Goal: Task Accomplishment & Management: Manage account settings

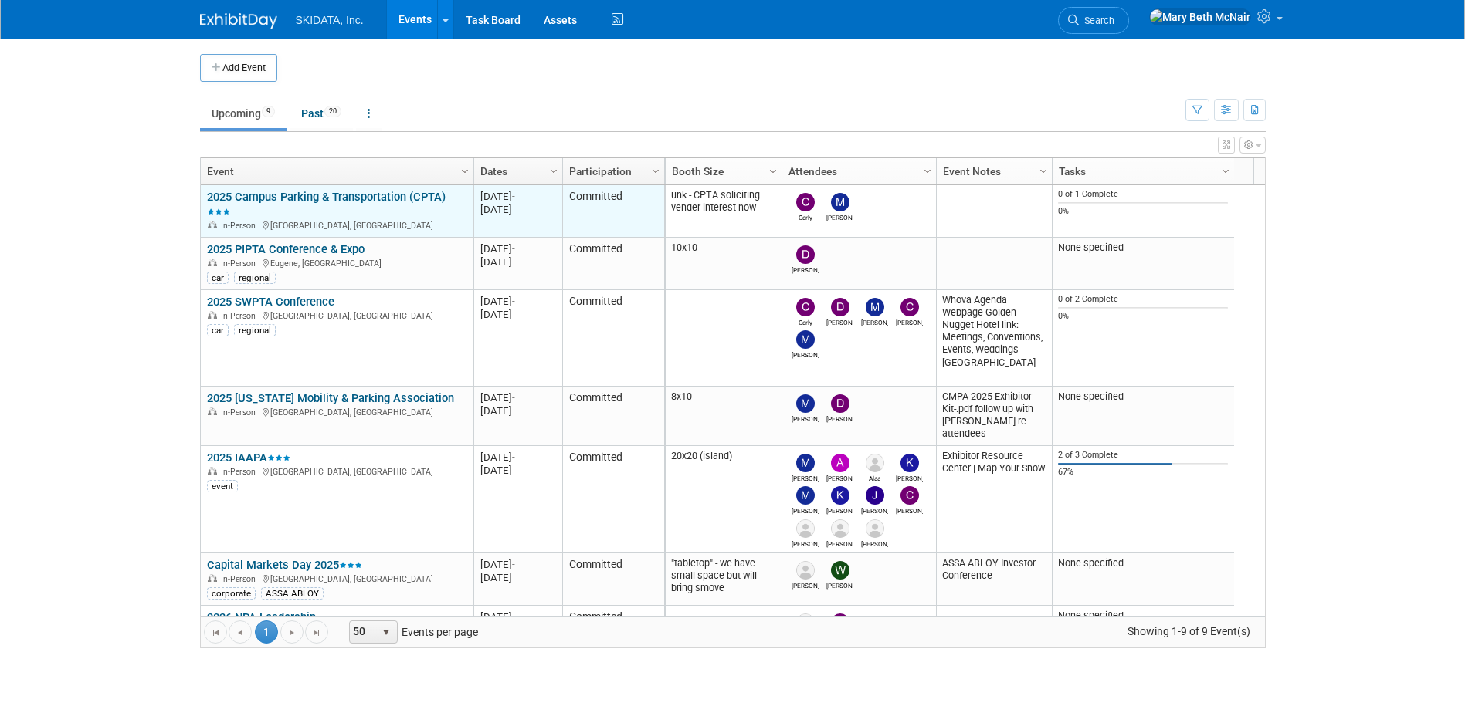
click at [357, 198] on link "2025 Campus Parking & Transportation (CPTA)" at bounding box center [326, 204] width 239 height 29
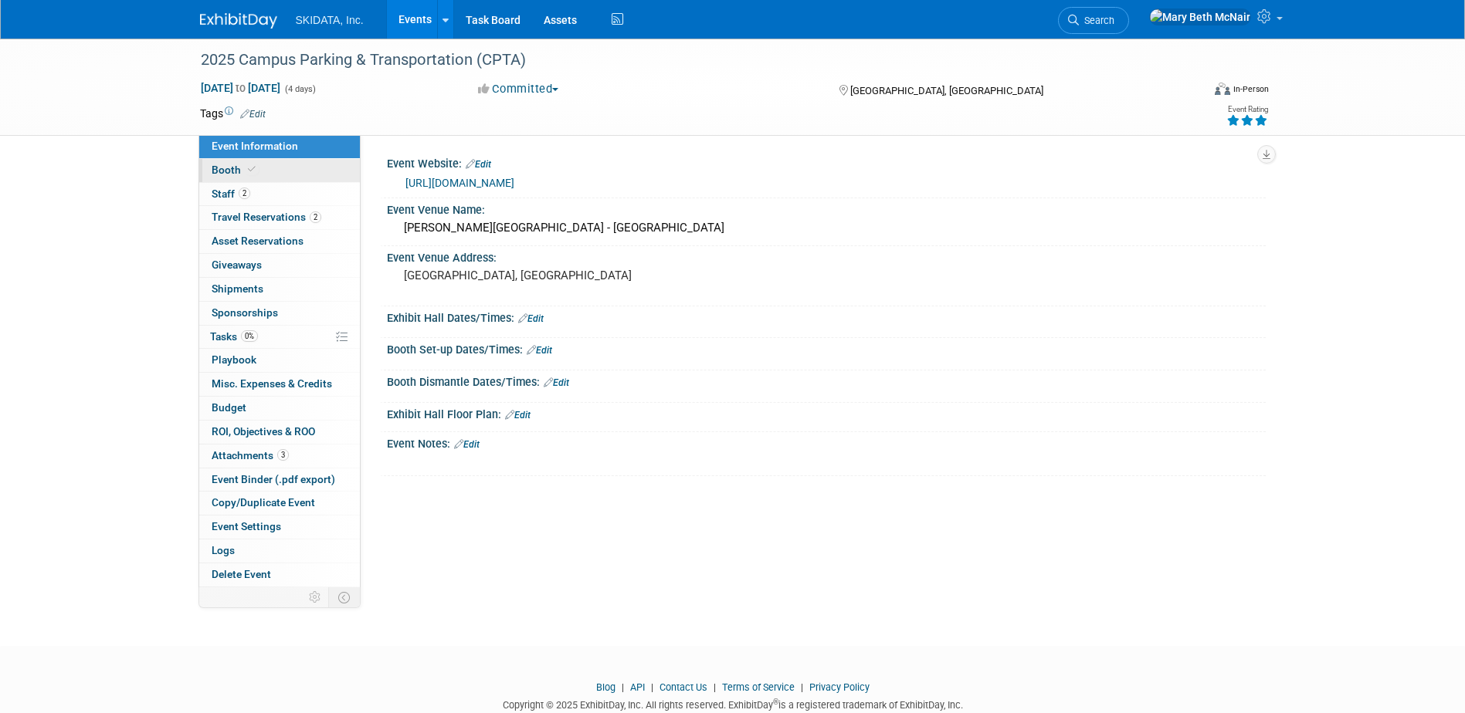
click at [221, 173] on span "Booth" at bounding box center [235, 170] width 47 height 12
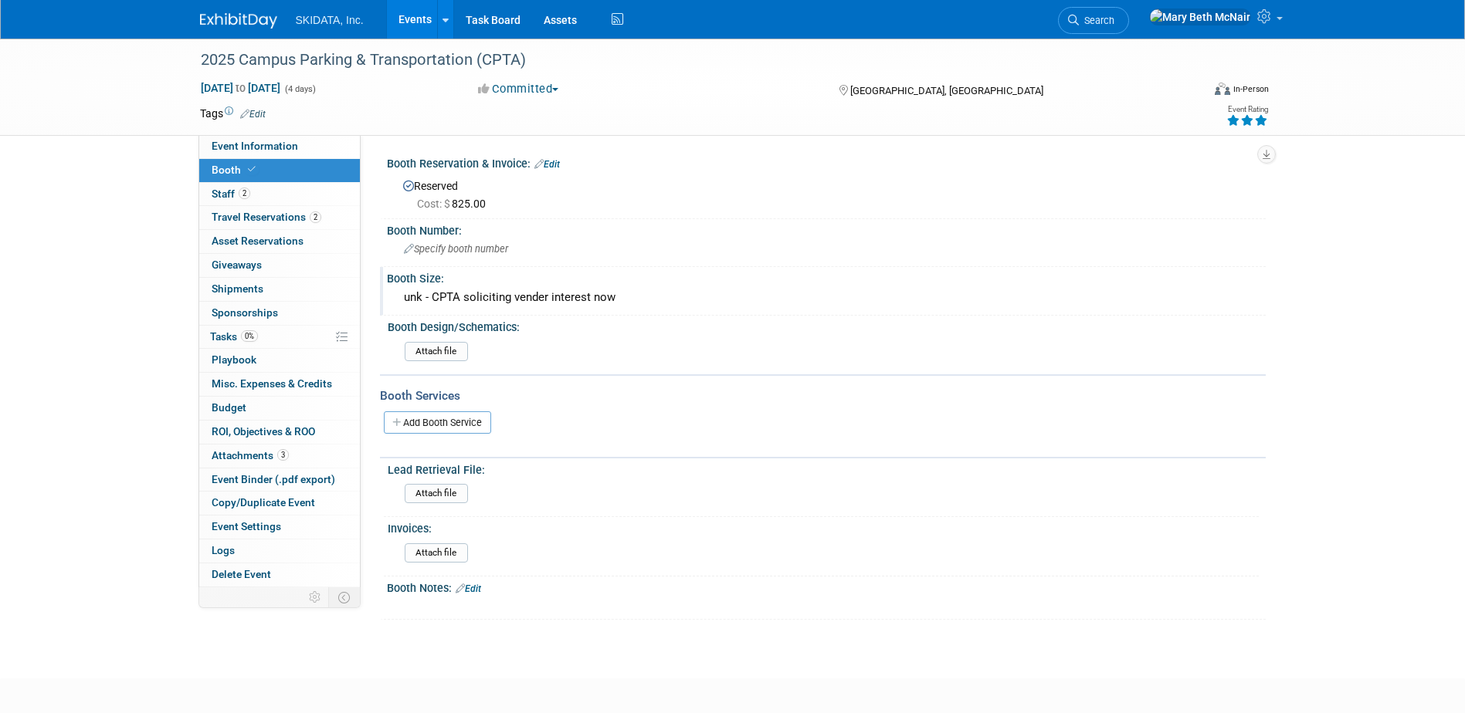
click at [554, 315] on div "Booth Size: unk - CPTA soliciting vender interest now" at bounding box center [823, 291] width 886 height 49
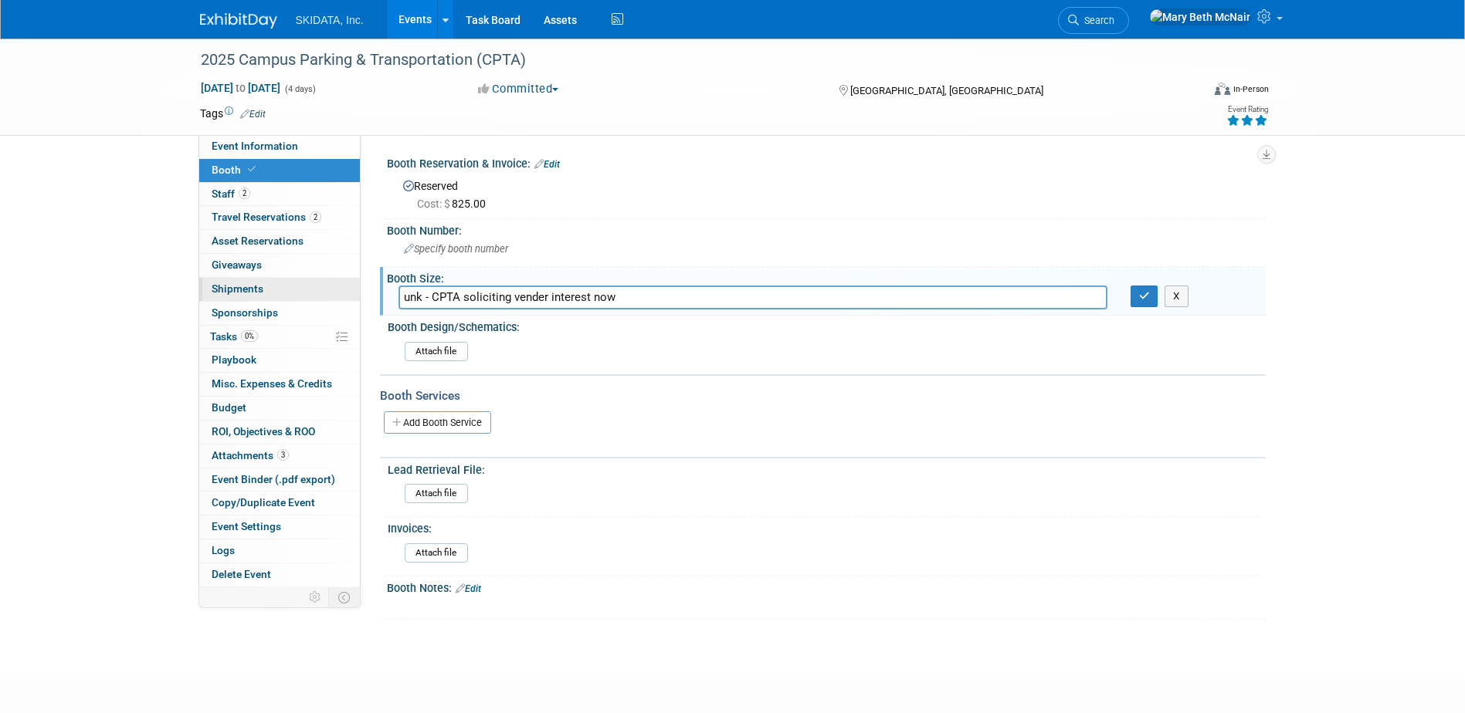
drag, startPoint x: 585, startPoint y: 303, endPoint x: 280, endPoint y: 300, distance: 304.2
click at [280, 300] on div "Event Information Event Info Booth Booth 2 Staff 2 Staff 2 Travel Reservations …" at bounding box center [732, 329] width 1089 height 581
click at [1139, 300] on icon "button" at bounding box center [1144, 296] width 11 height 10
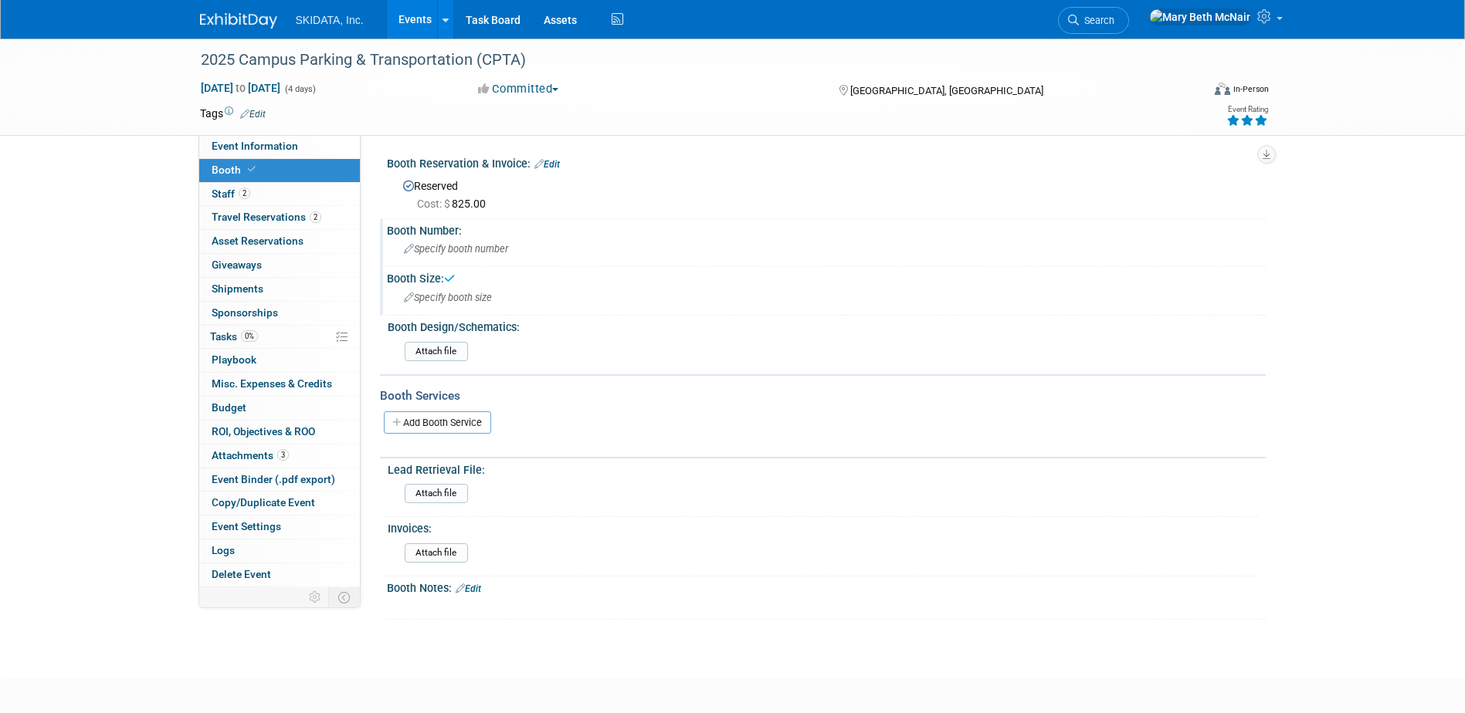
click at [519, 245] on div "Specify booth number" at bounding box center [826, 249] width 856 height 24
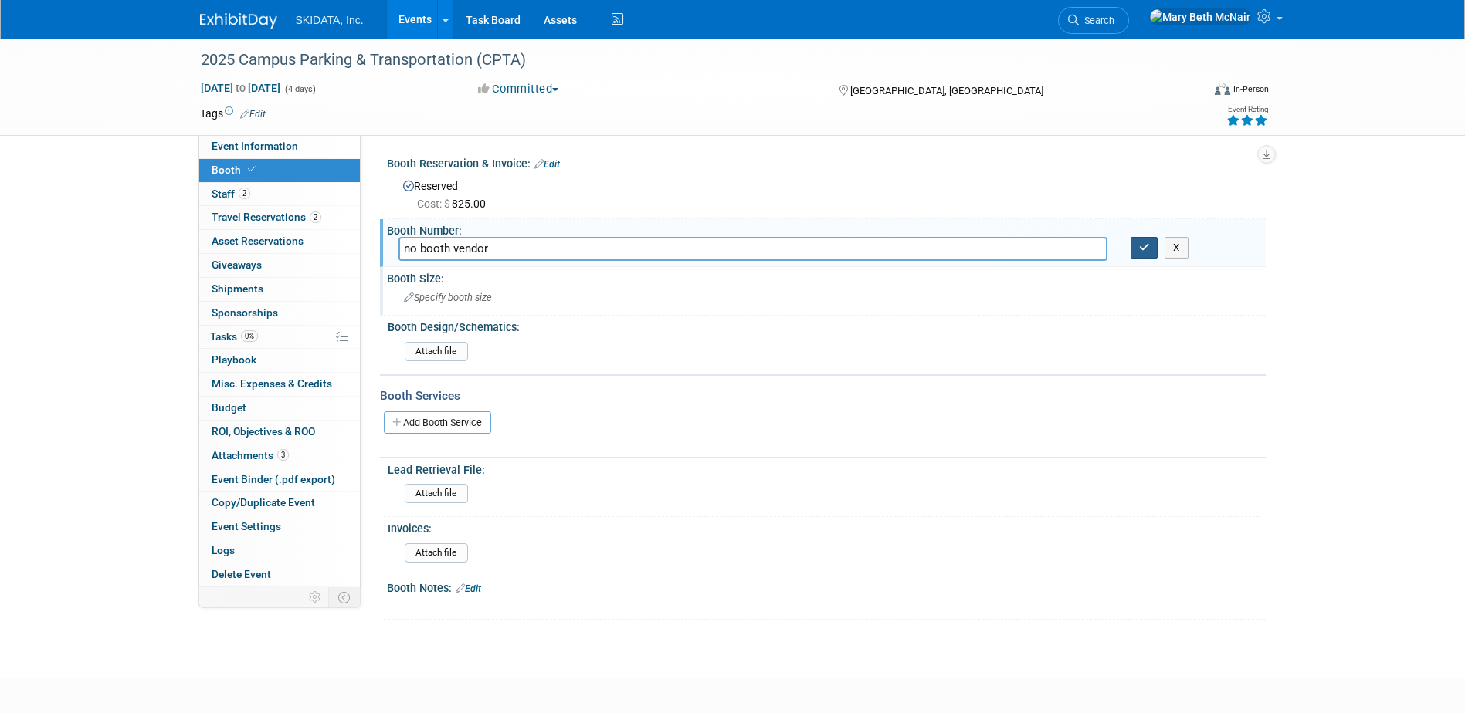
type input "no booth vendor"
click at [1140, 255] on button "button" at bounding box center [1144, 248] width 28 height 22
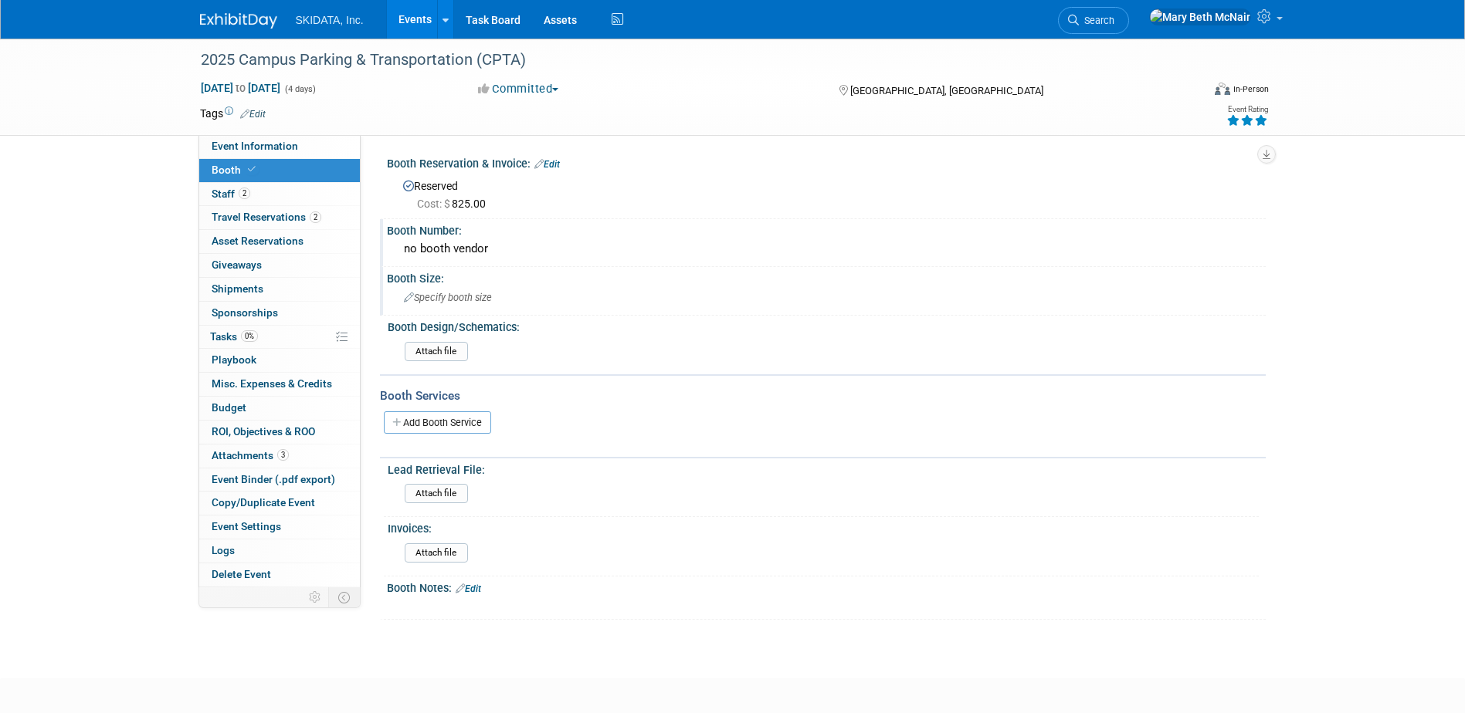
click at [549, 159] on link "Edit" at bounding box center [546, 164] width 25 height 11
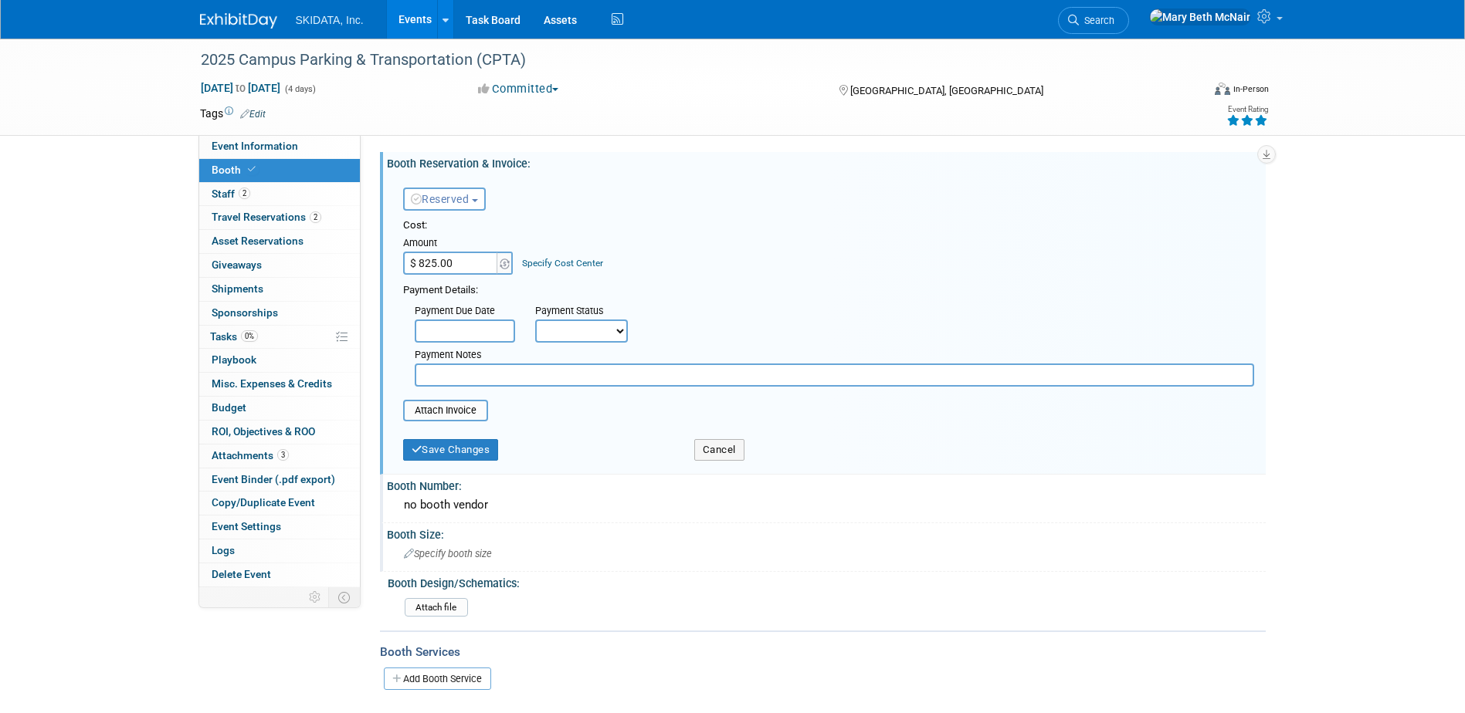
click at [482, 198] on button "Reserved" at bounding box center [444, 199] width 83 height 23
click at [485, 265] on link "No Reservation Required" at bounding box center [486, 269] width 165 height 22
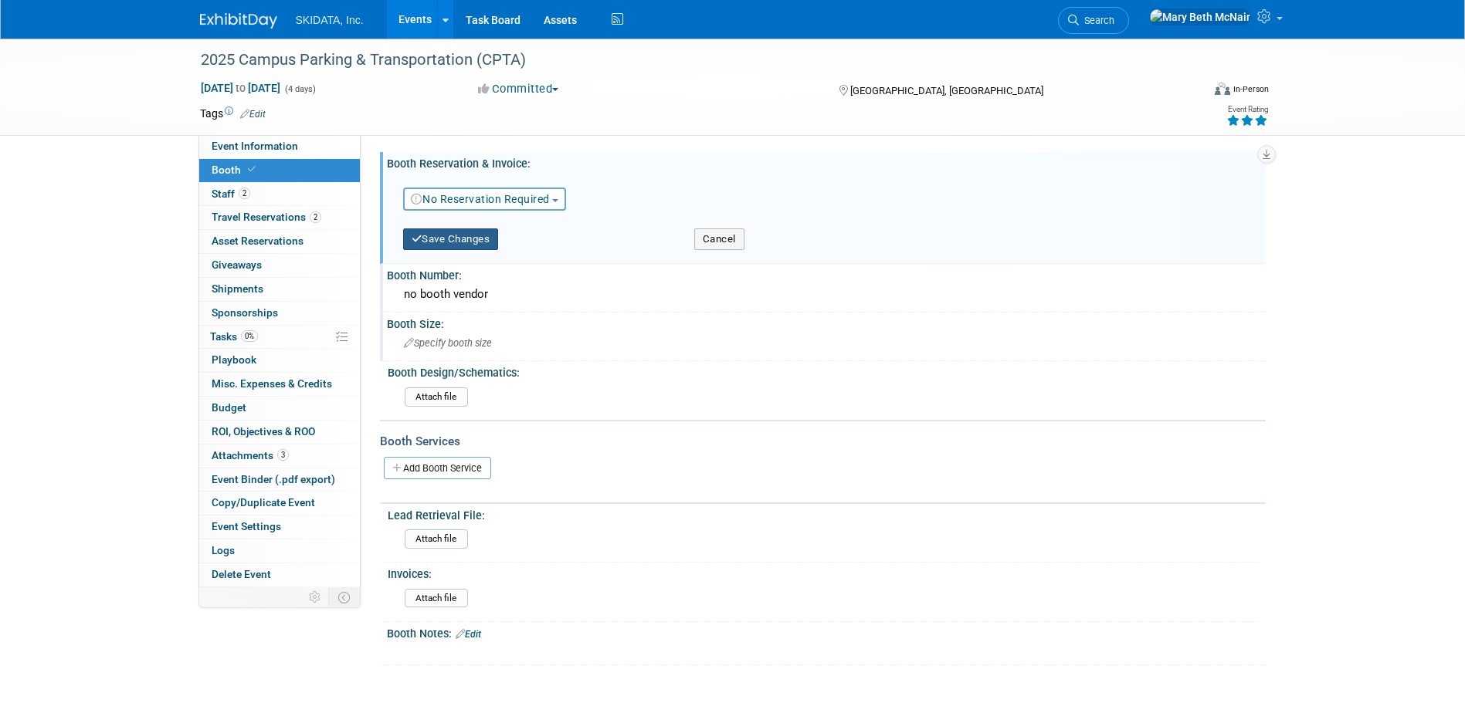
click at [481, 242] on button "Save Changes" at bounding box center [451, 240] width 96 height 22
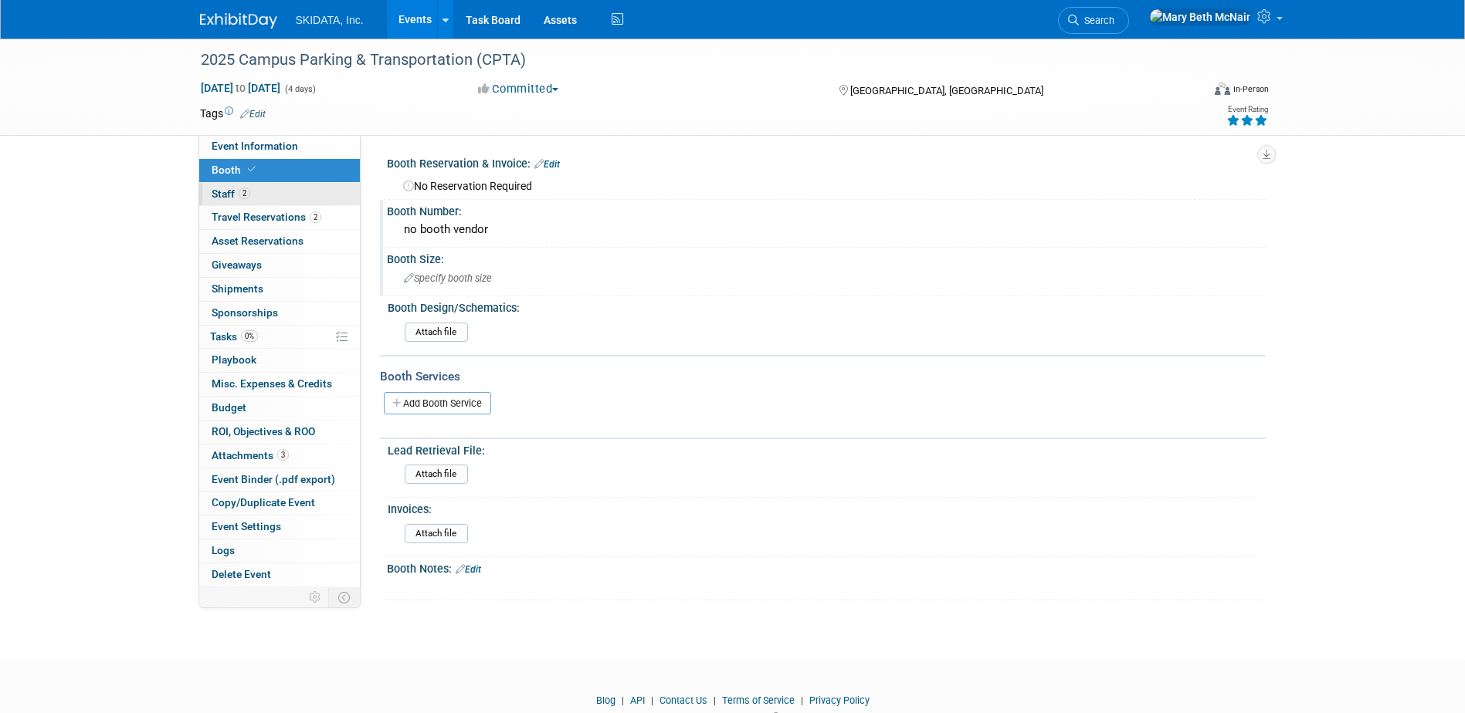
click at [222, 195] on span "Staff 2" at bounding box center [231, 194] width 39 height 12
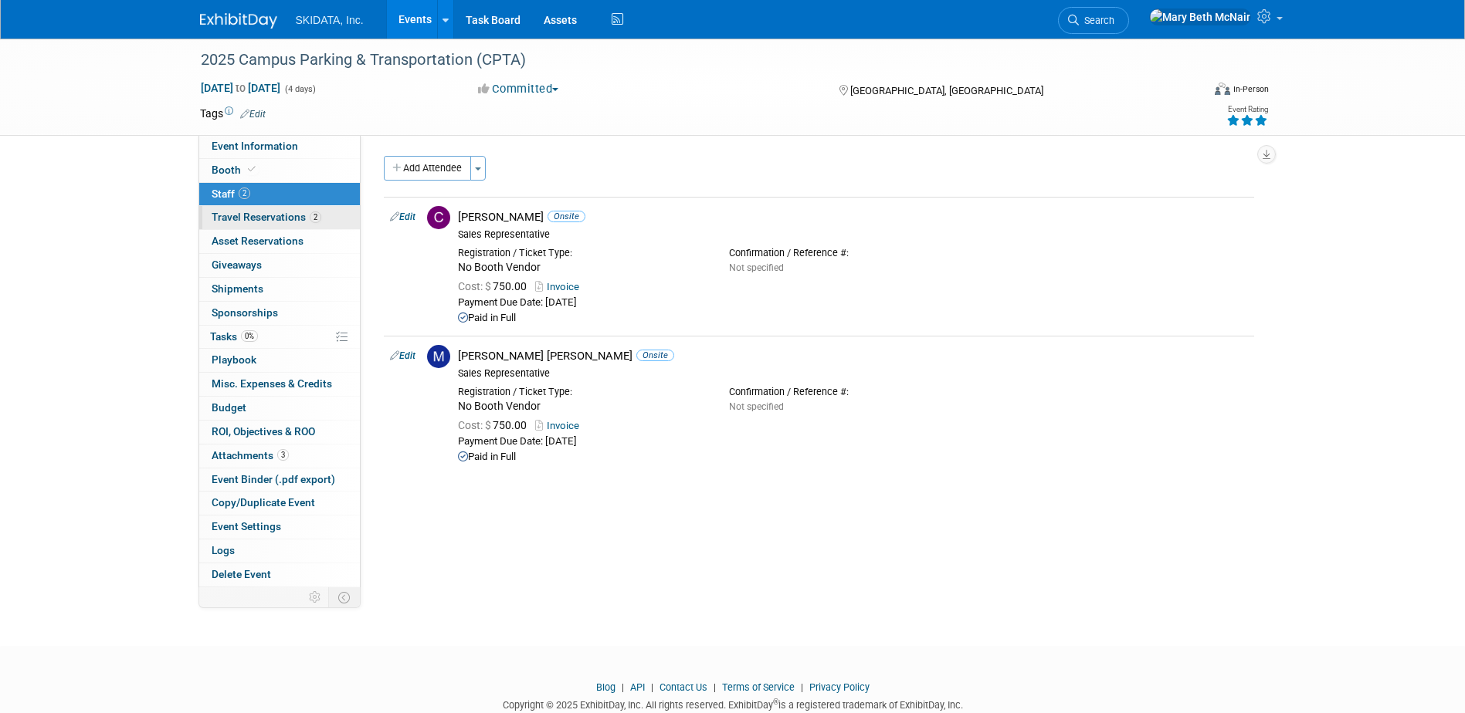
click at [220, 212] on span "Travel Reservations 2" at bounding box center [267, 217] width 110 height 12
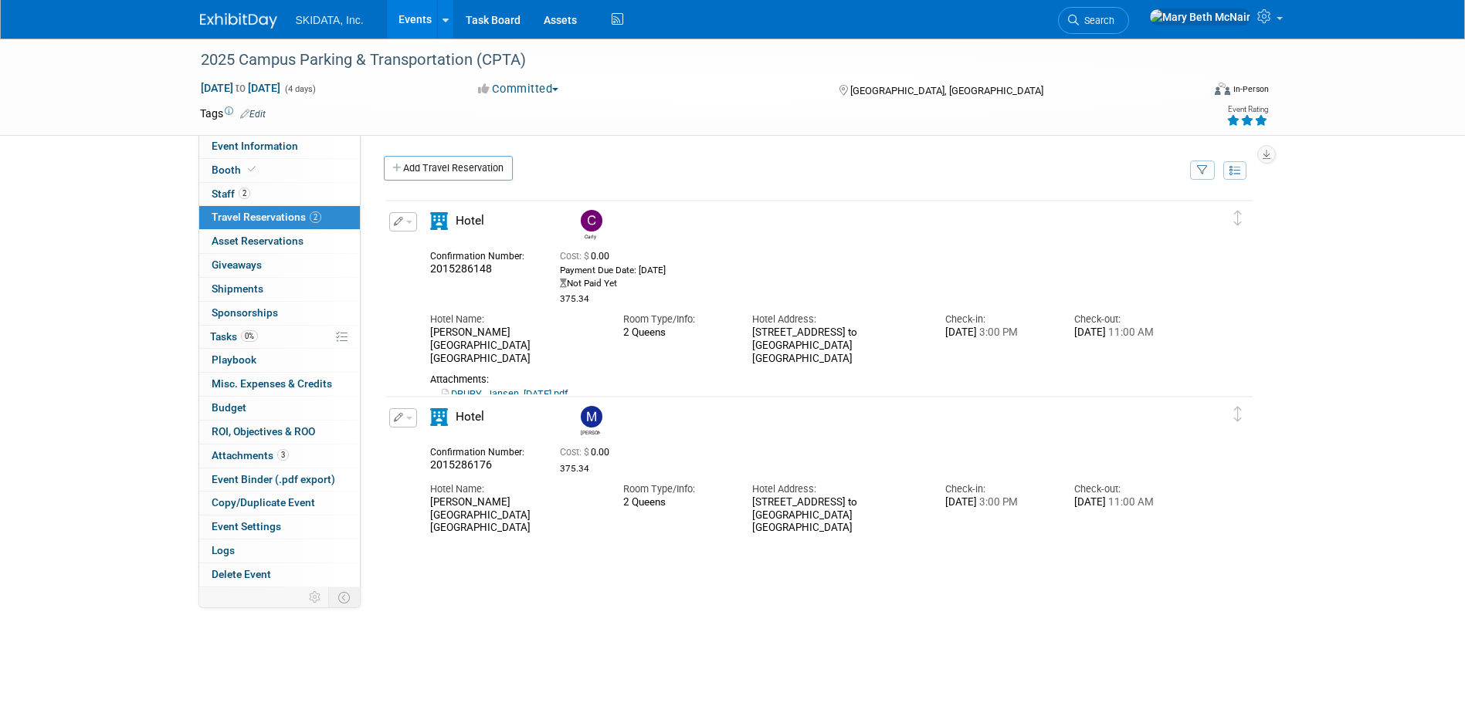
click at [396, 417] on icon "button" at bounding box center [399, 417] width 10 height 9
click at [418, 446] on button "Edit Reservation" at bounding box center [455, 445] width 130 height 22
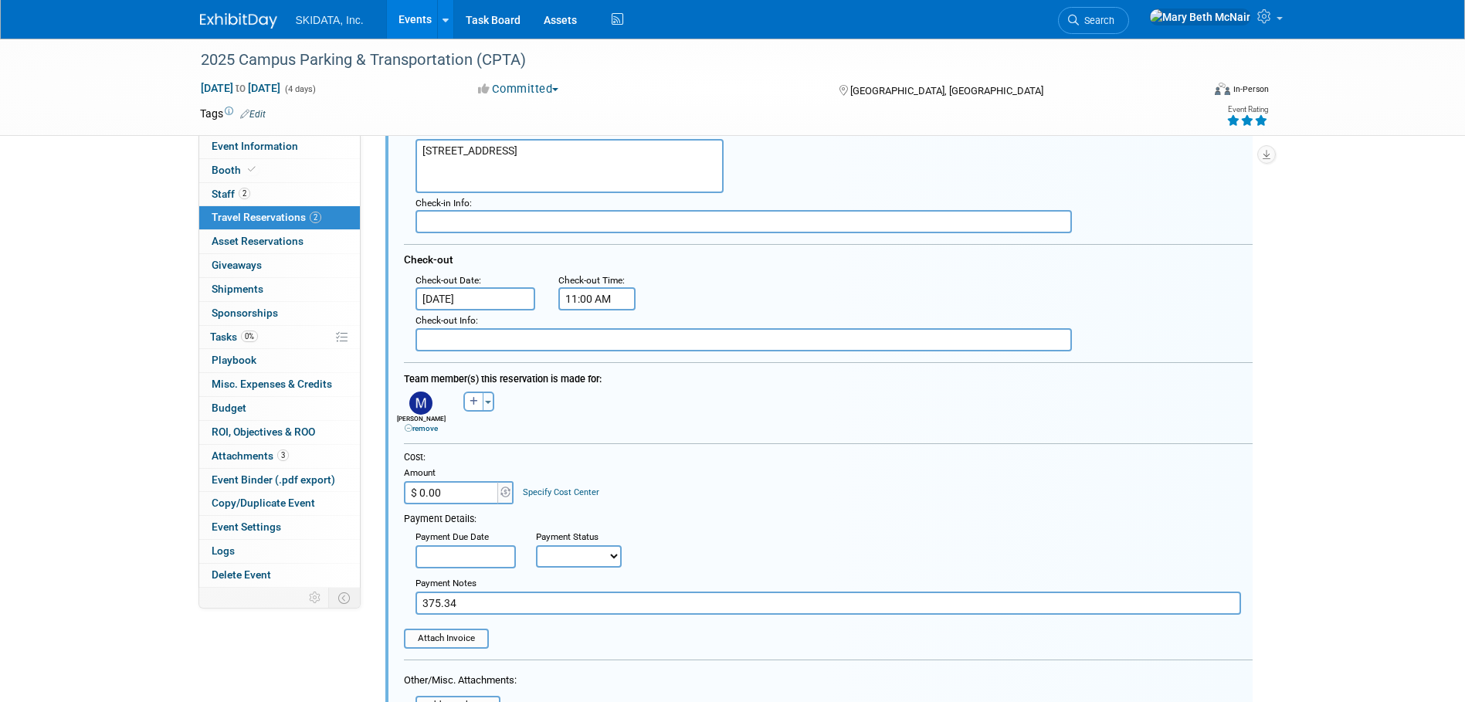
scroll to position [532, 0]
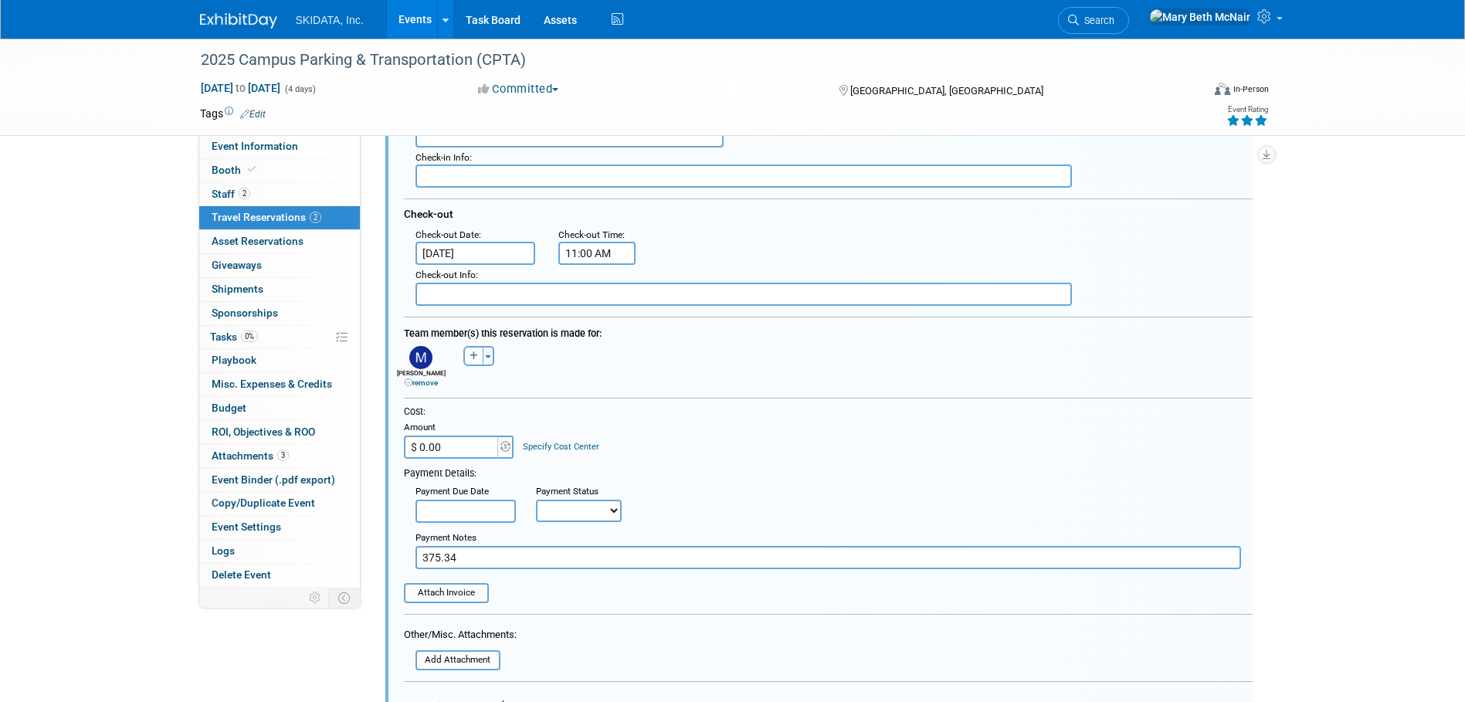
click at [619, 510] on select "Not Paid Yet Partially Paid Paid in Full" at bounding box center [579, 511] width 86 height 22
select select "3"
click at [536, 501] on select "Not Paid Yet Partially Paid Paid in Full" at bounding box center [579, 511] width 86 height 22
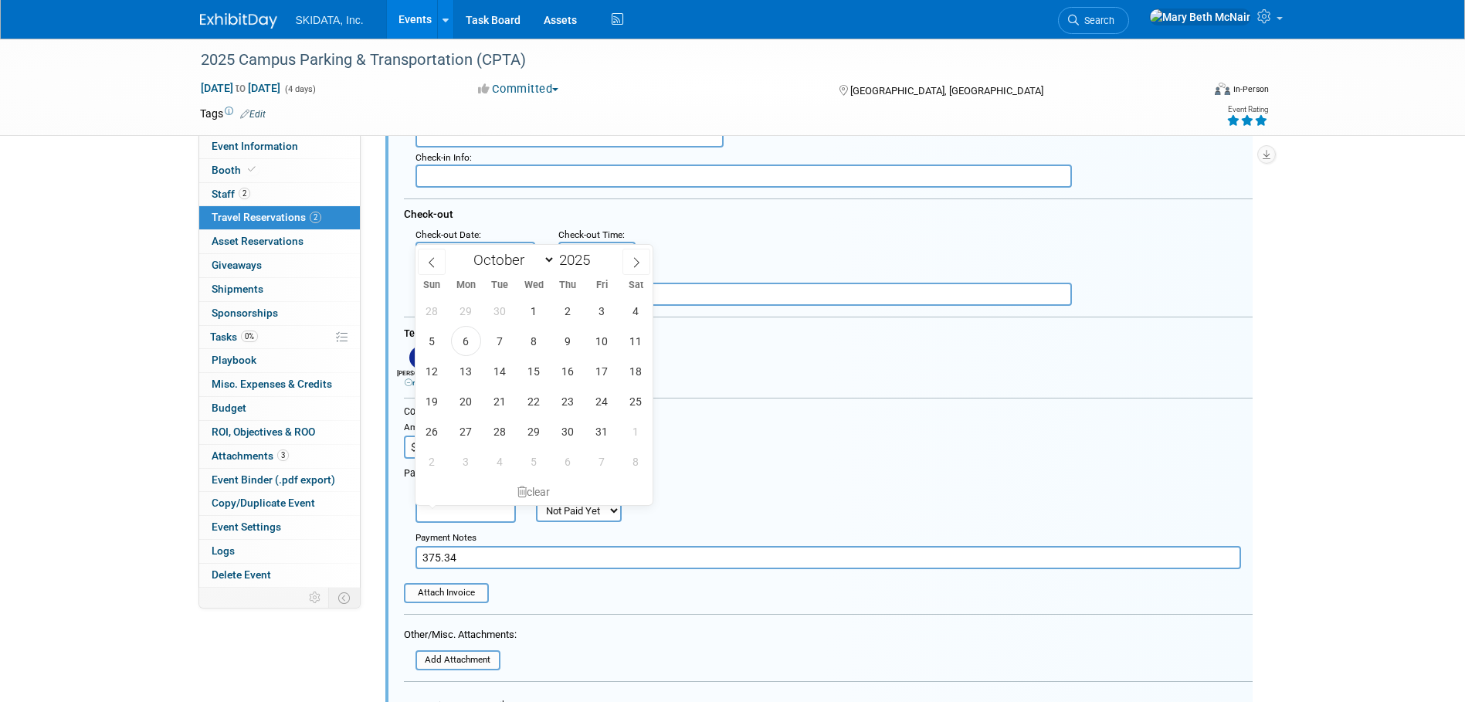
click at [469, 510] on input "text" at bounding box center [465, 511] width 100 height 23
click at [499, 378] on span "14" at bounding box center [500, 371] width 30 height 30
type input "[DATE]"
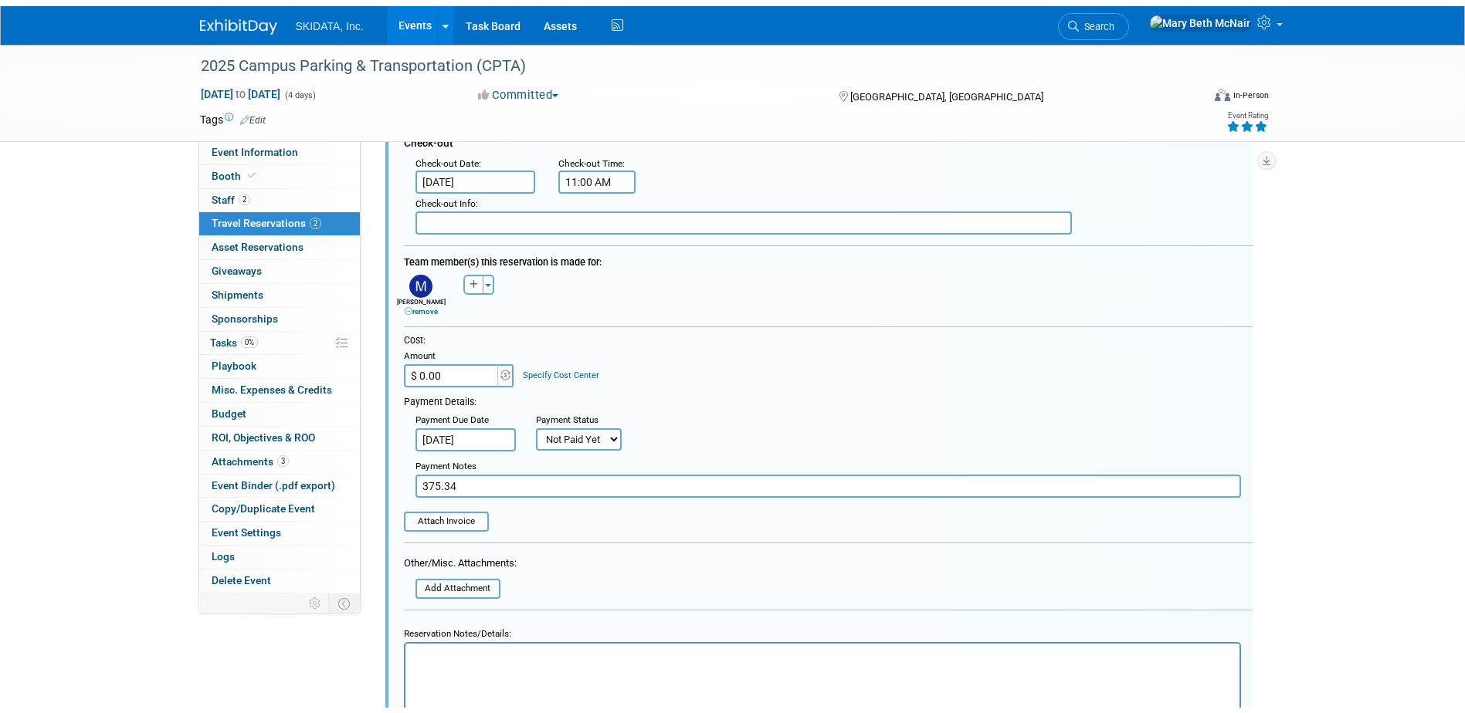
scroll to position [686, 0]
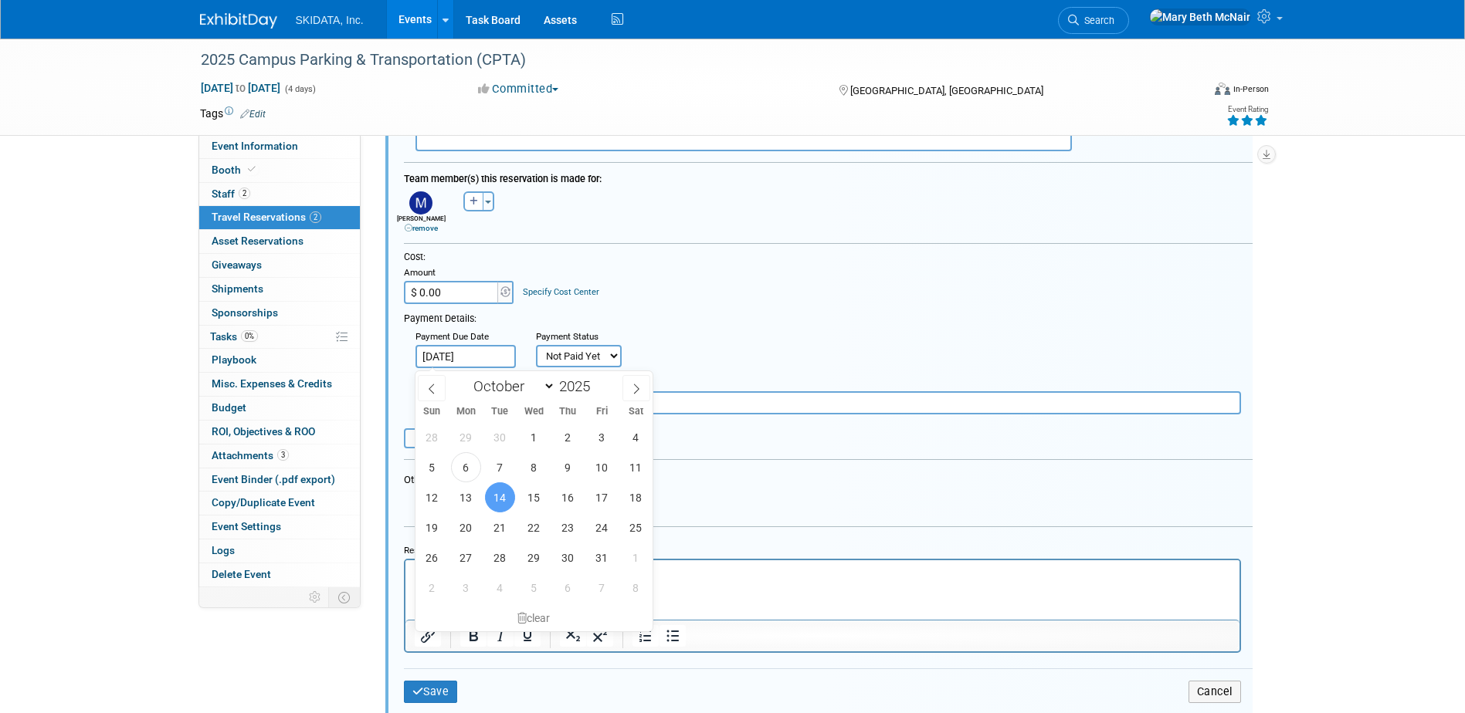
click at [718, 329] on div "Payment Due Date Oct 14, 2025 Payment Status Not Paid Yet Partially Paid Paid i…" at bounding box center [828, 346] width 872 height 43
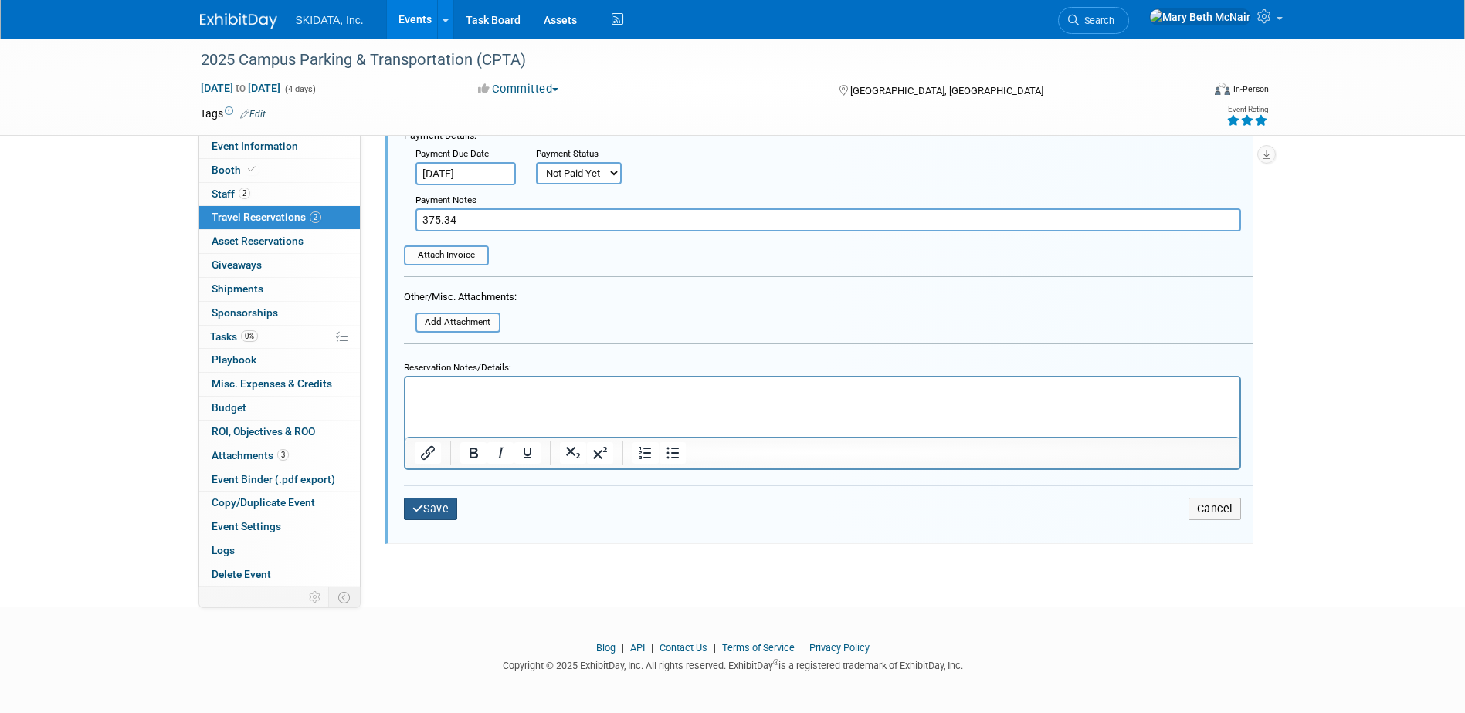
scroll to position [873, 0]
click at [433, 505] on button "Save" at bounding box center [431, 508] width 54 height 22
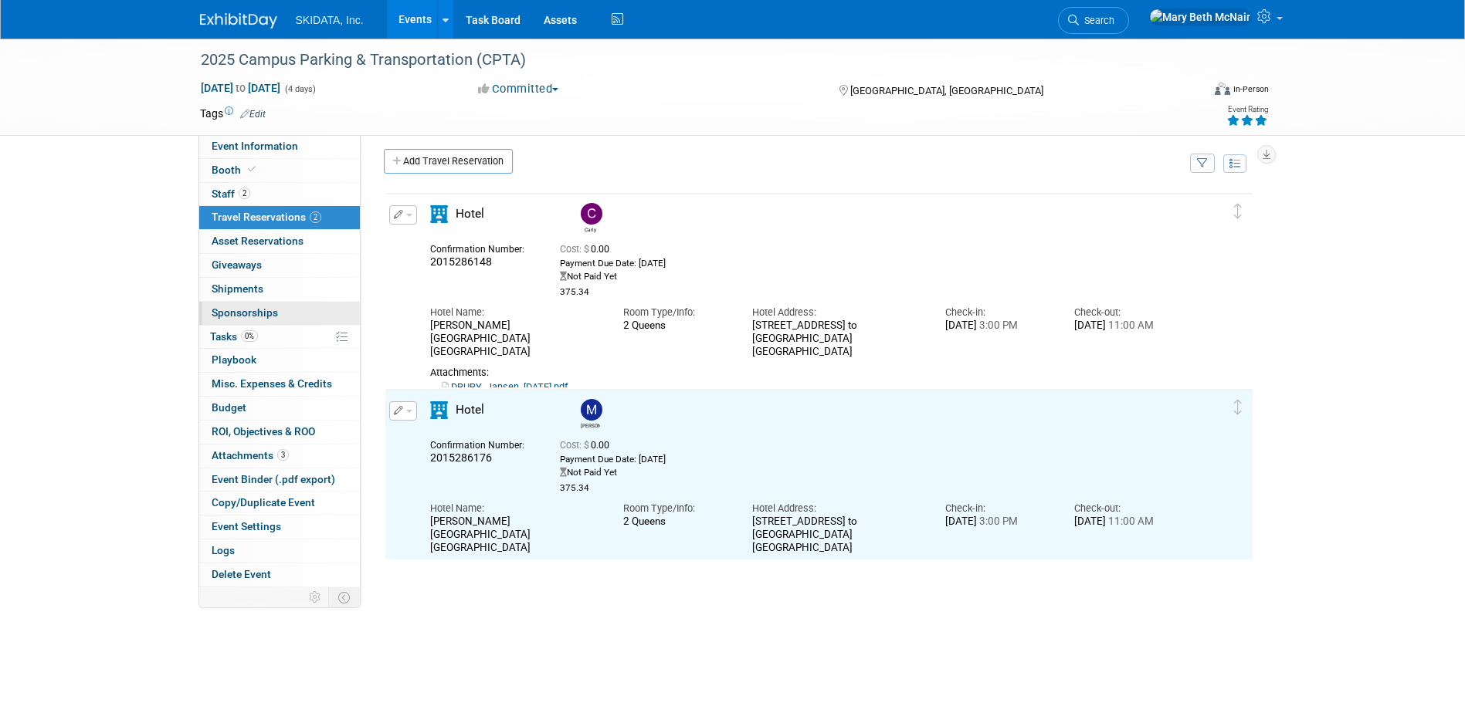
scroll to position [0, 0]
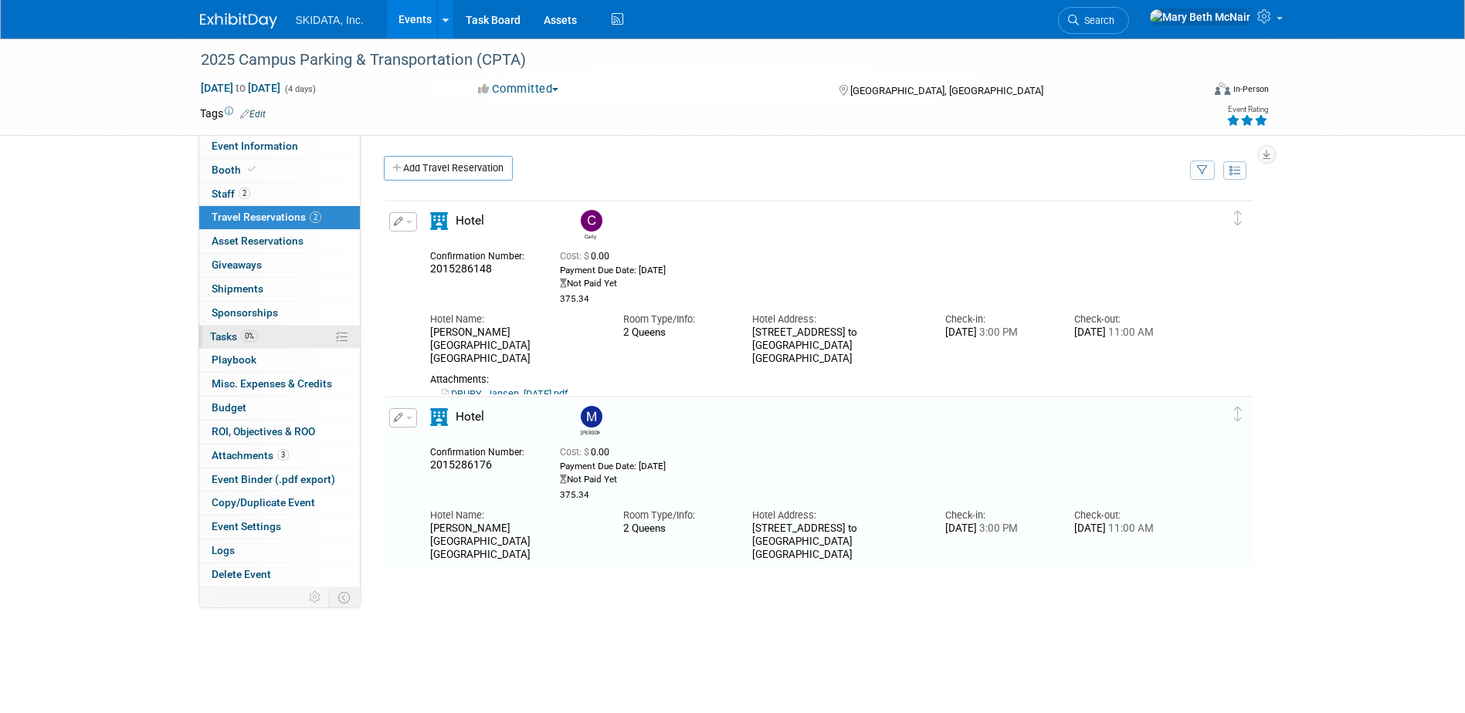
click at [227, 336] on span "Tasks 0%" at bounding box center [234, 336] width 48 height 12
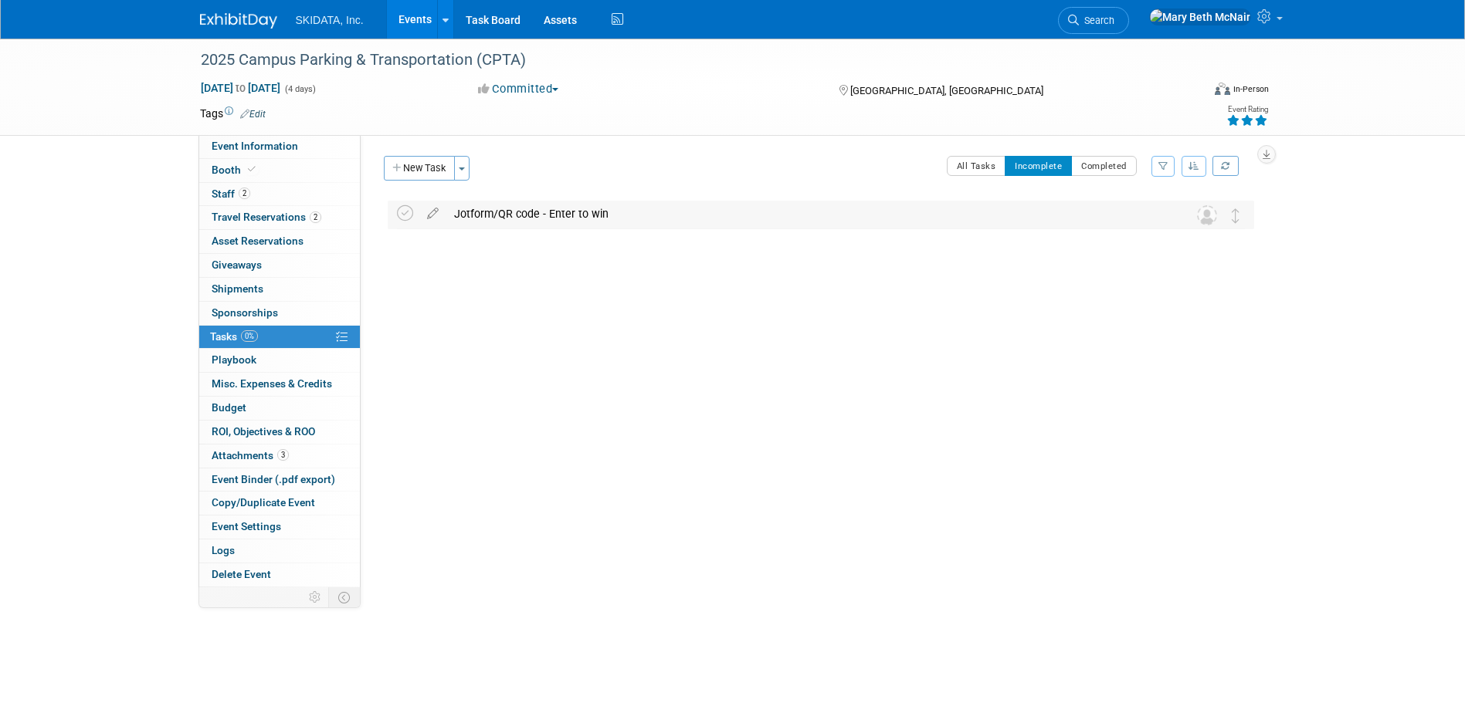
click at [694, 210] on div "Jotform/QR code - Enter to win" at bounding box center [806, 214] width 720 height 26
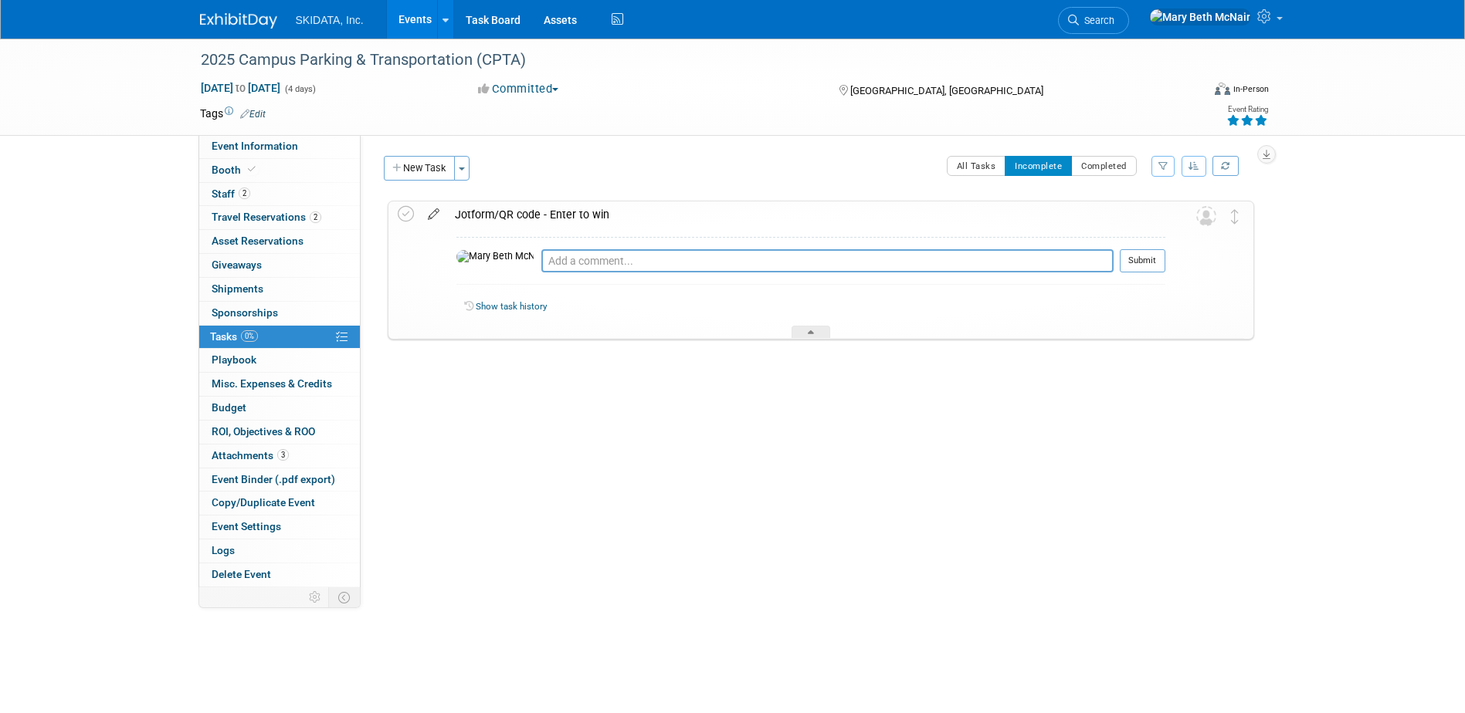
click at [426, 215] on icon at bounding box center [433, 211] width 27 height 19
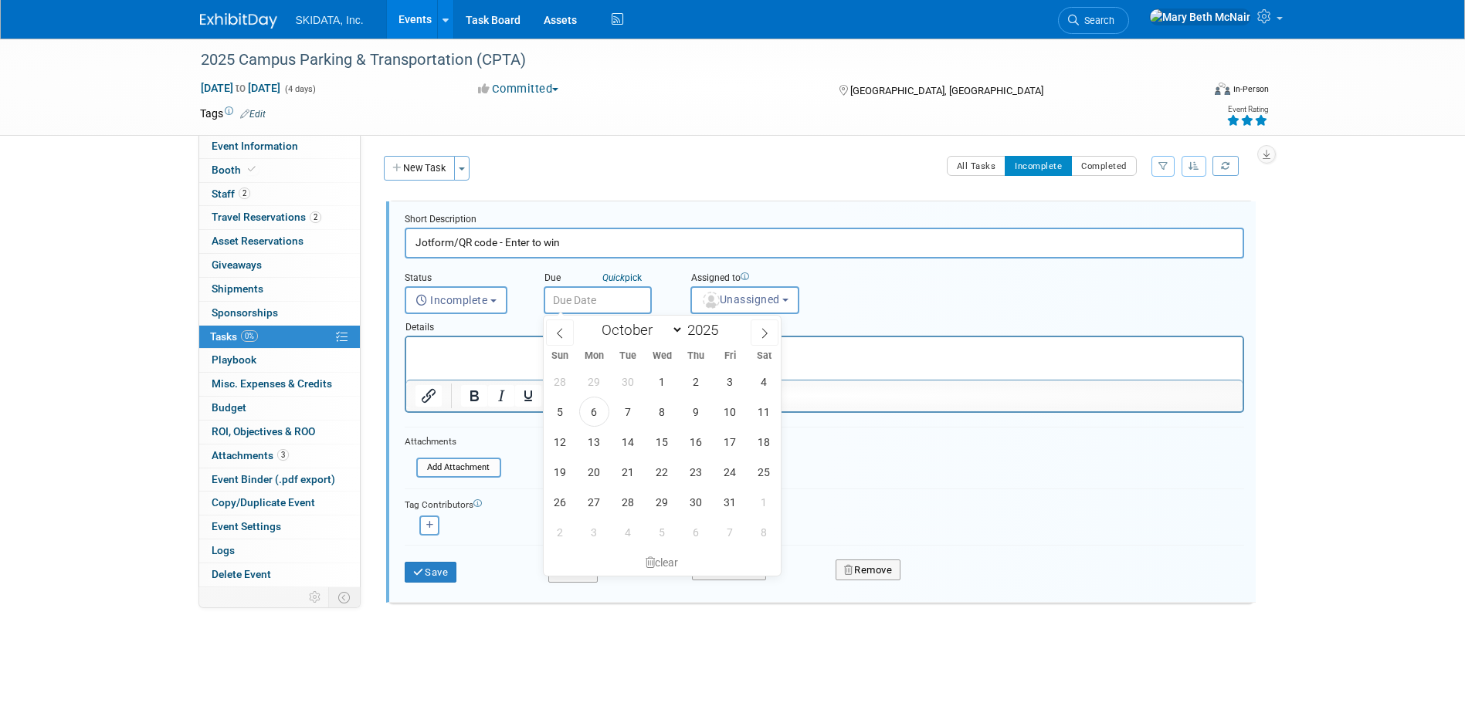
click at [625, 300] on input "text" at bounding box center [598, 300] width 108 height 28
click at [726, 419] on span "10" at bounding box center [730, 412] width 30 height 30
type input "Oct 10, 2025"
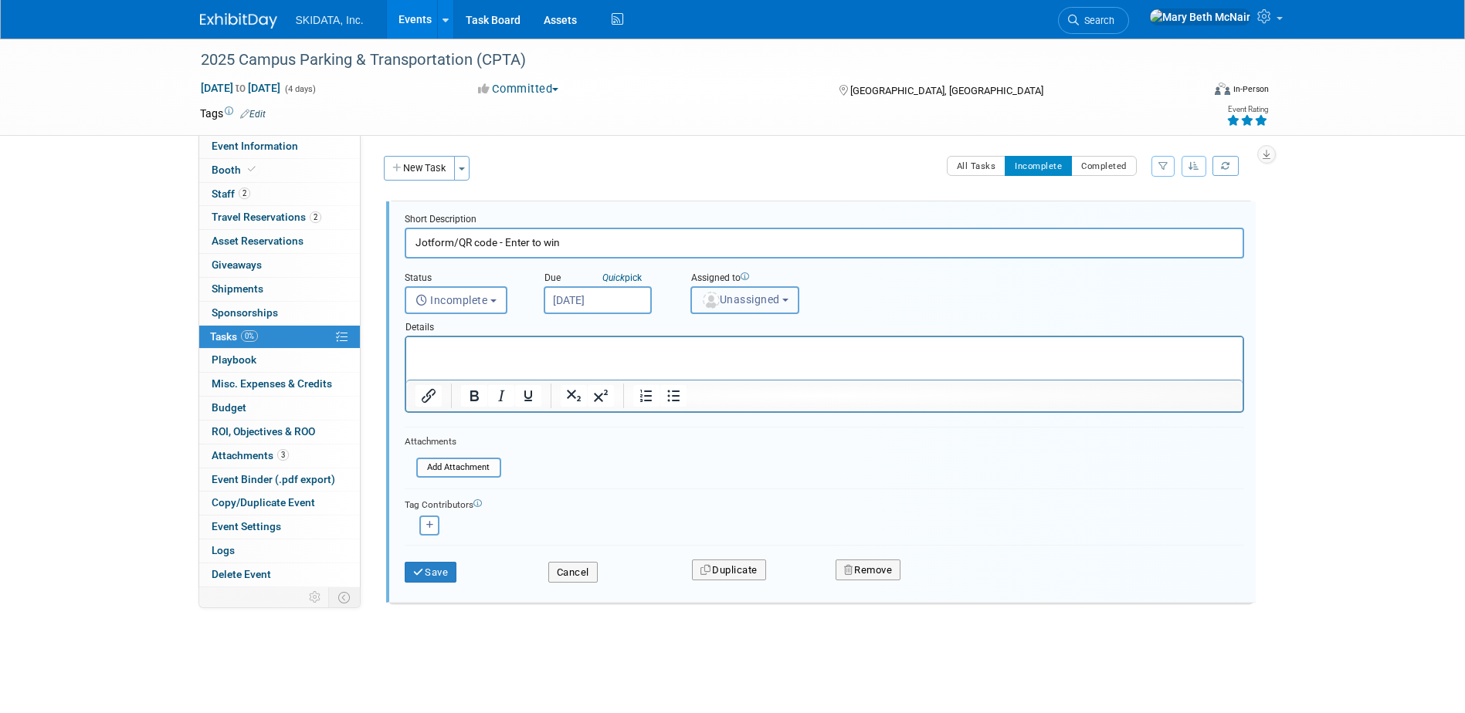
click at [726, 307] on button "Unassigned" at bounding box center [745, 300] width 110 height 28
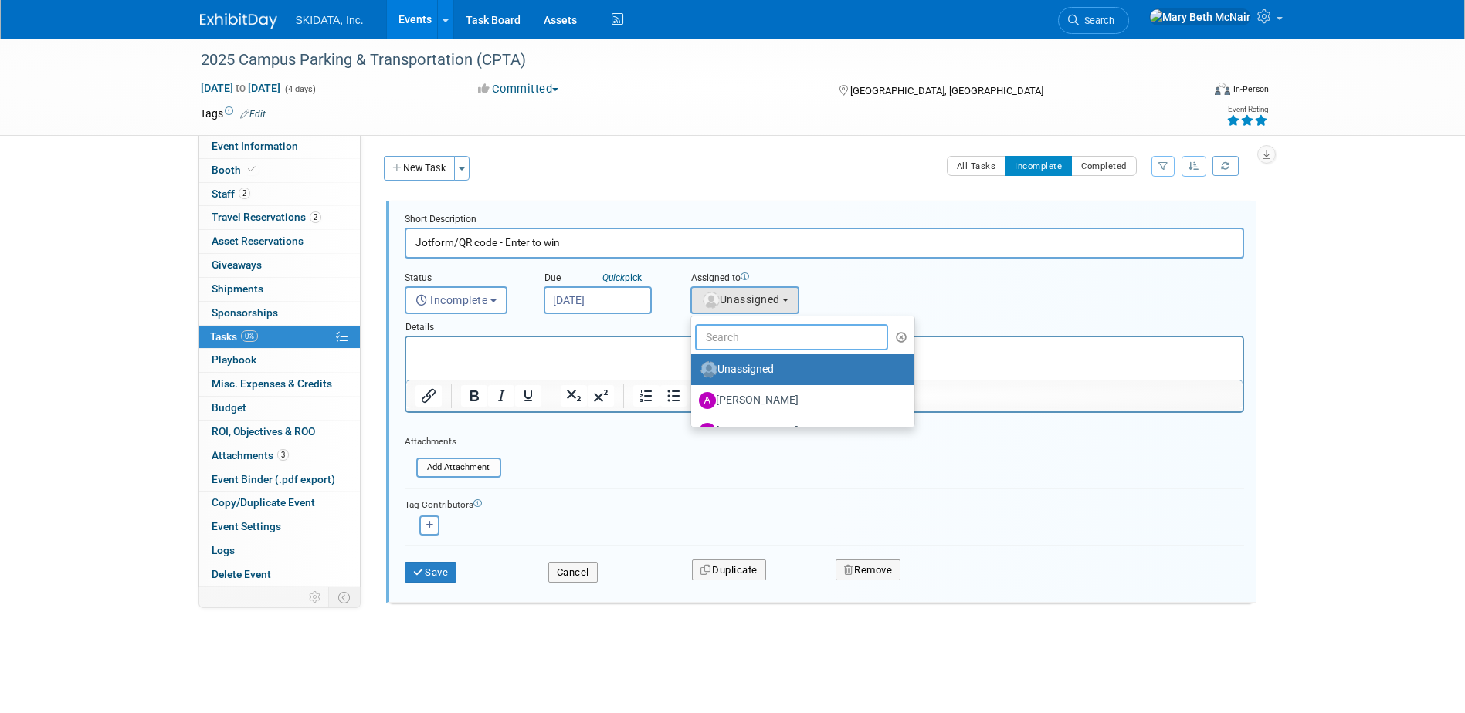
click at [730, 337] on input "text" at bounding box center [792, 337] width 194 height 26
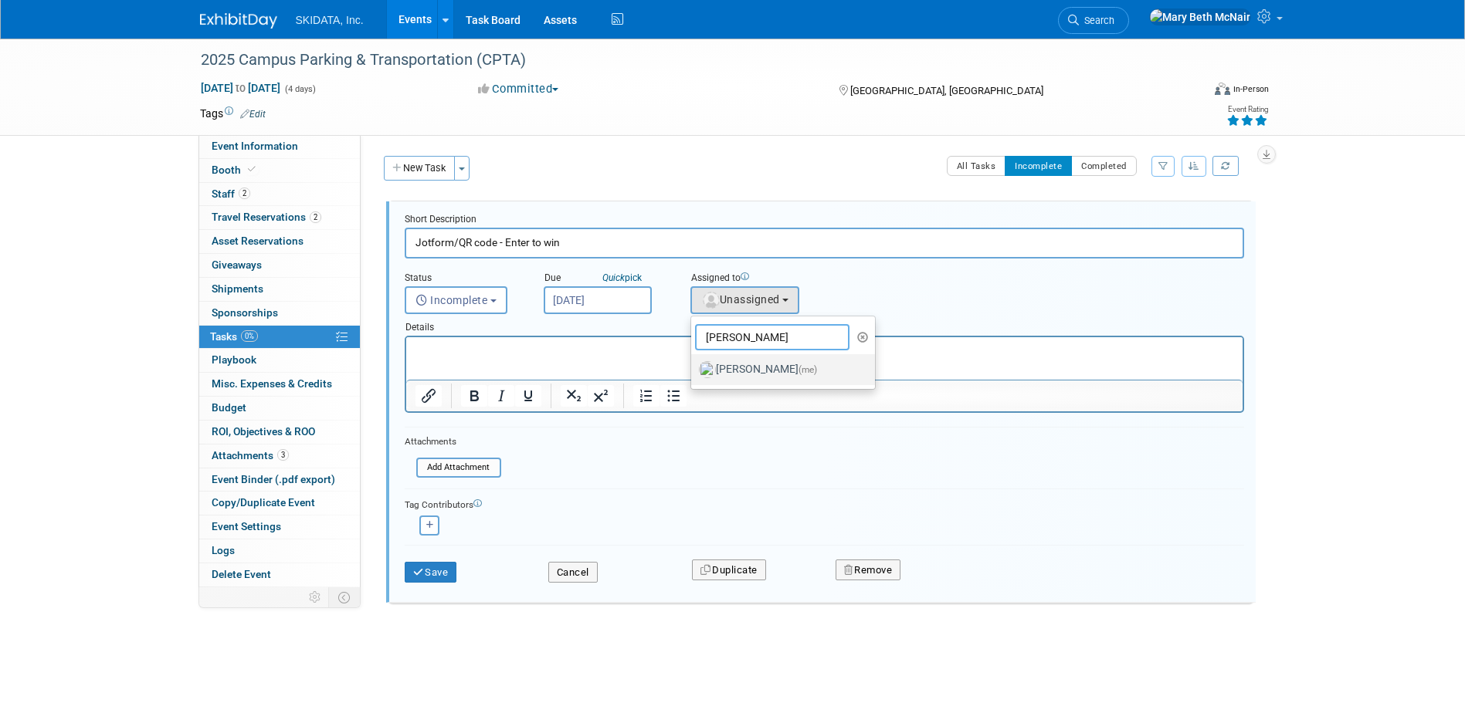
type input "mary"
click at [745, 366] on label "Mary Beth McNair (me)" at bounding box center [779, 370] width 161 height 25
click at [693, 366] on input "Mary Beth McNair (me)" at bounding box center [688, 368] width 10 height 10
select select "3388622f-d6b0-457b-909f-5c35d3cb7589"
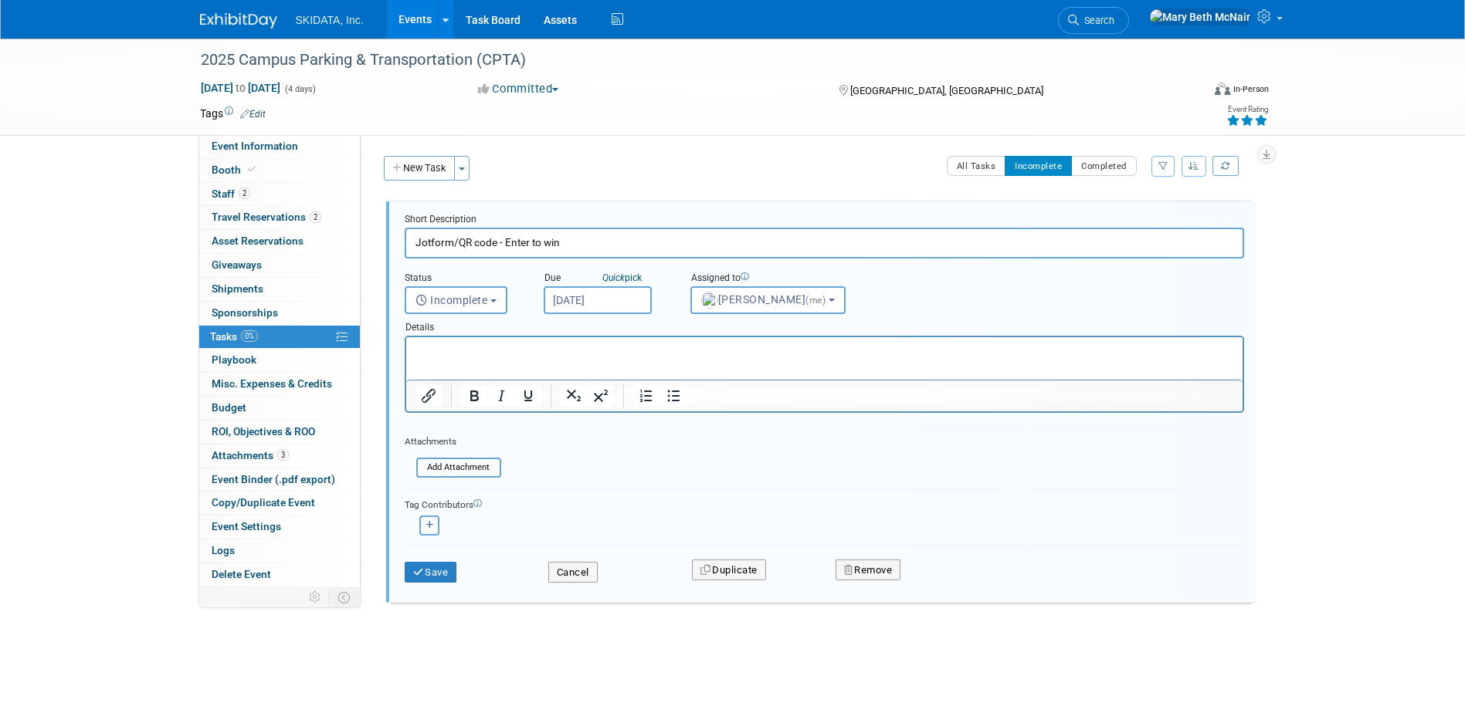
click at [430, 525] on icon "button" at bounding box center [430, 525] width 8 height 8
select select
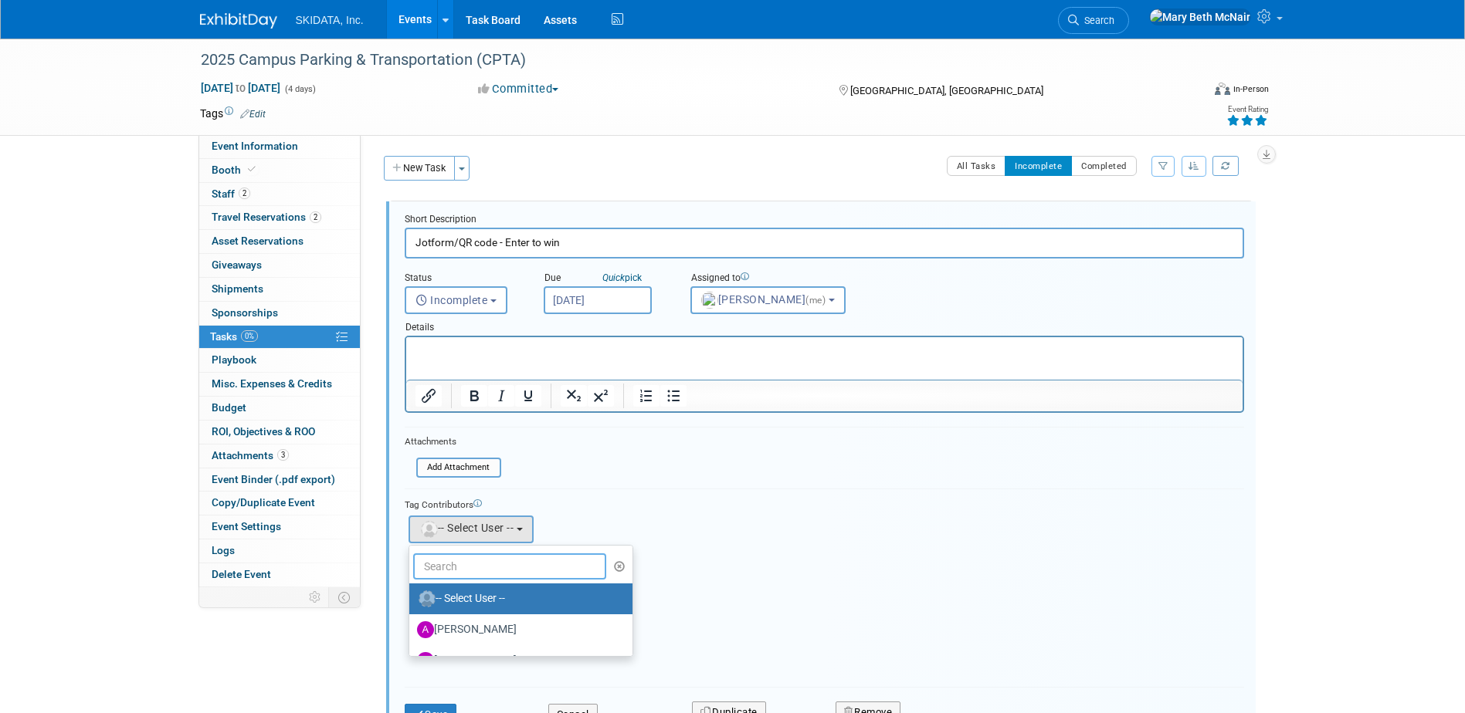
click at [460, 568] on input "text" at bounding box center [510, 567] width 194 height 26
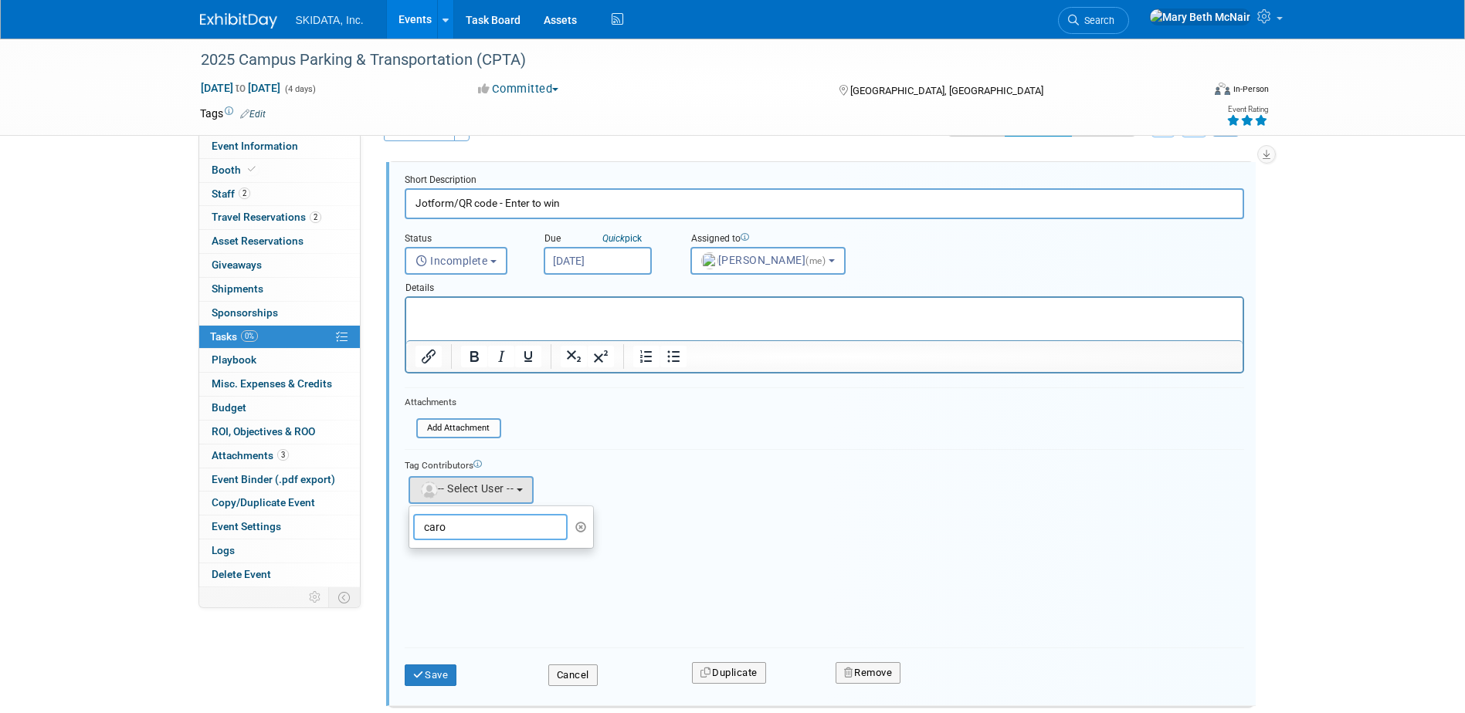
scroll to position [77, 0]
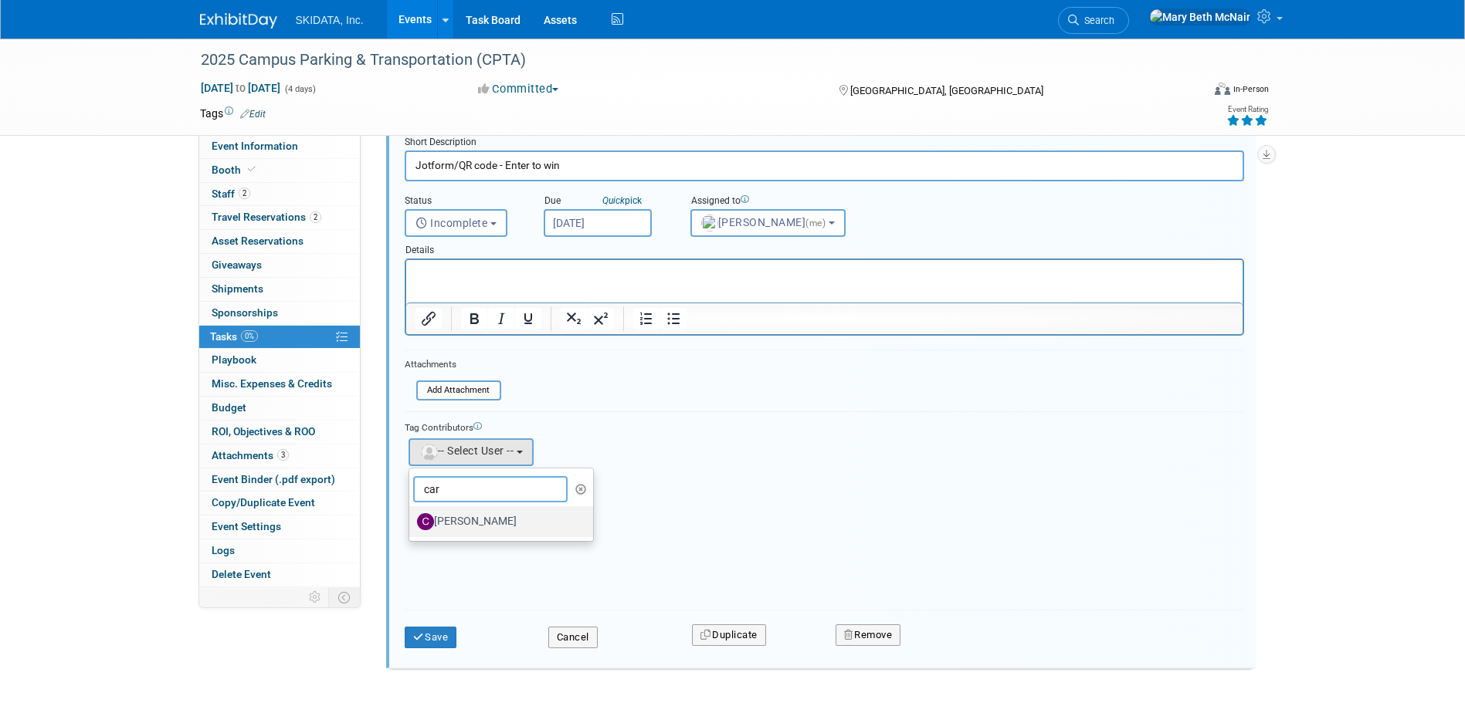
type input "car"
click at [473, 516] on label "Carly Jansen" at bounding box center [497, 522] width 161 height 25
click at [412, 516] on input "Carly Jansen" at bounding box center [407, 520] width 10 height 10
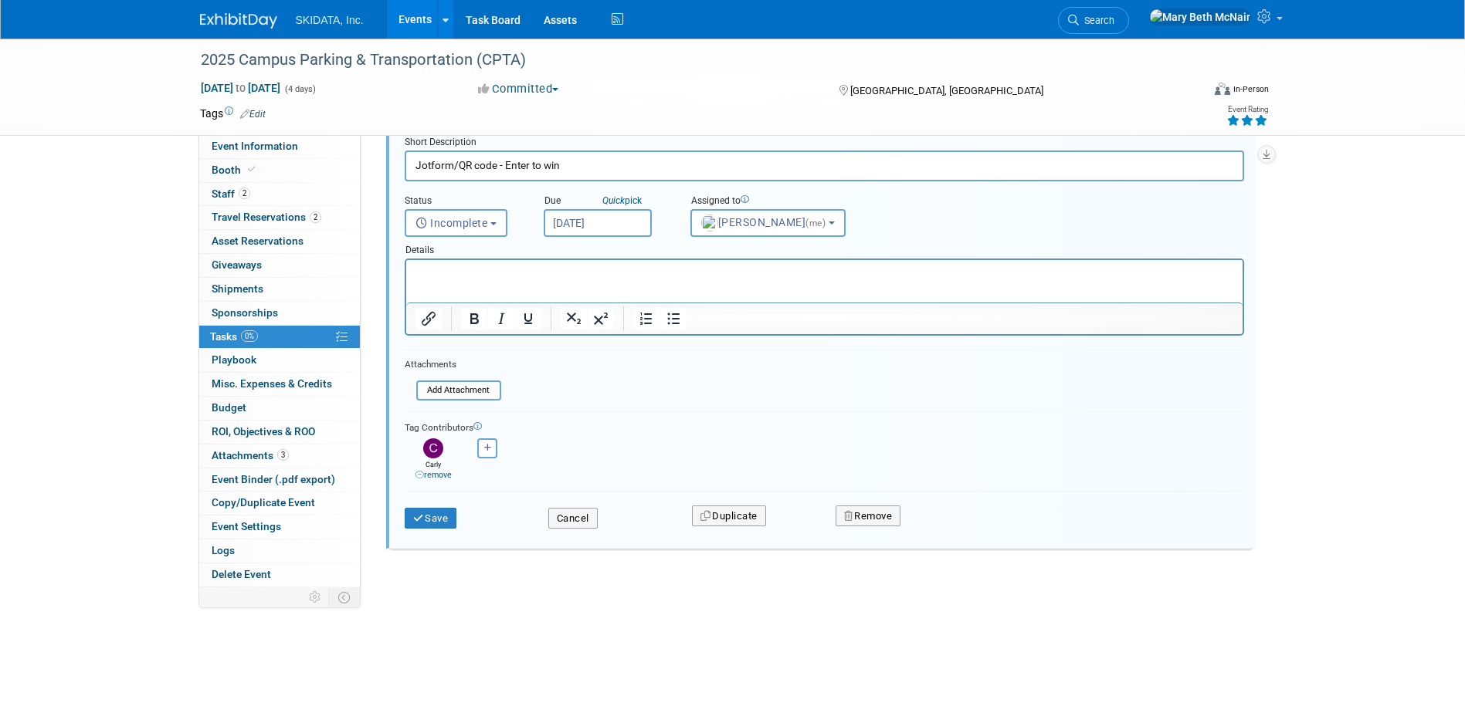
scroll to position [8, 0]
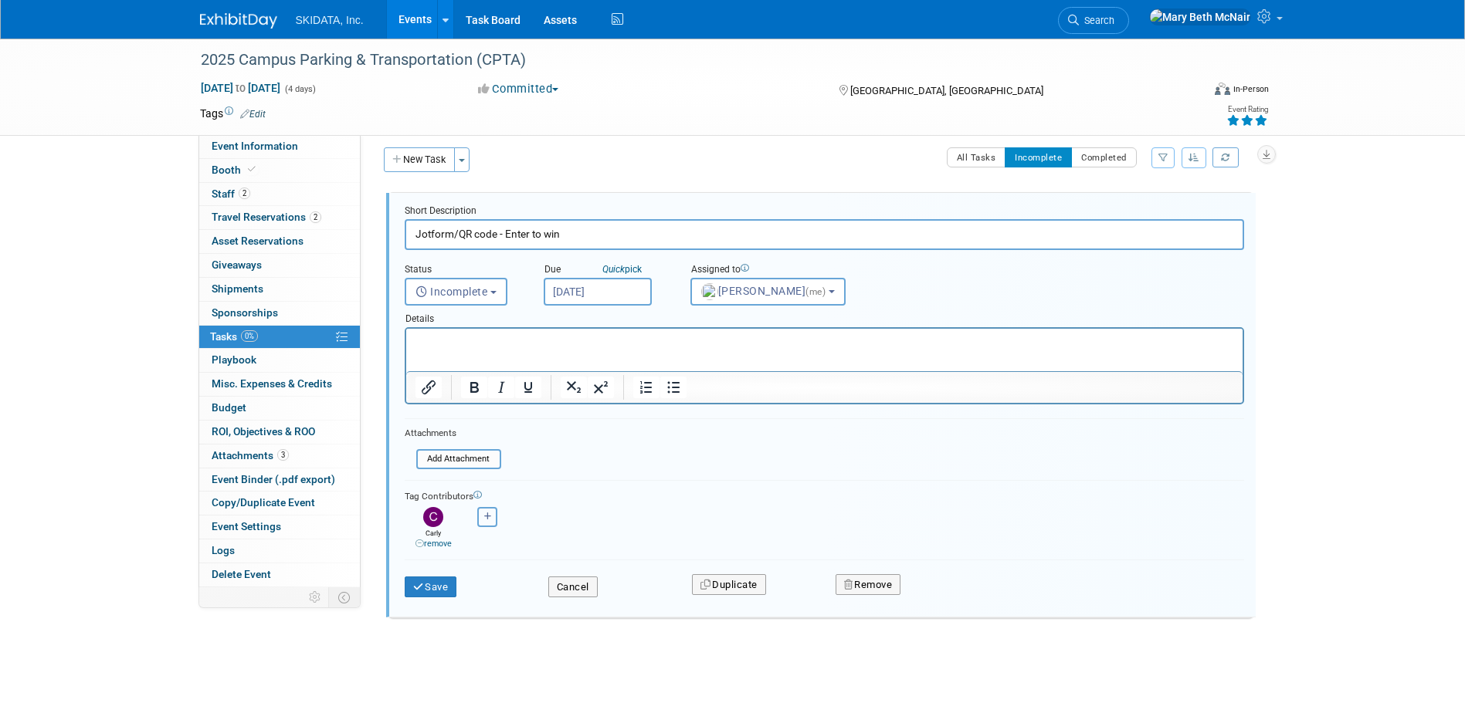
click at [491, 513] on icon "button" at bounding box center [488, 517] width 8 height 8
select select
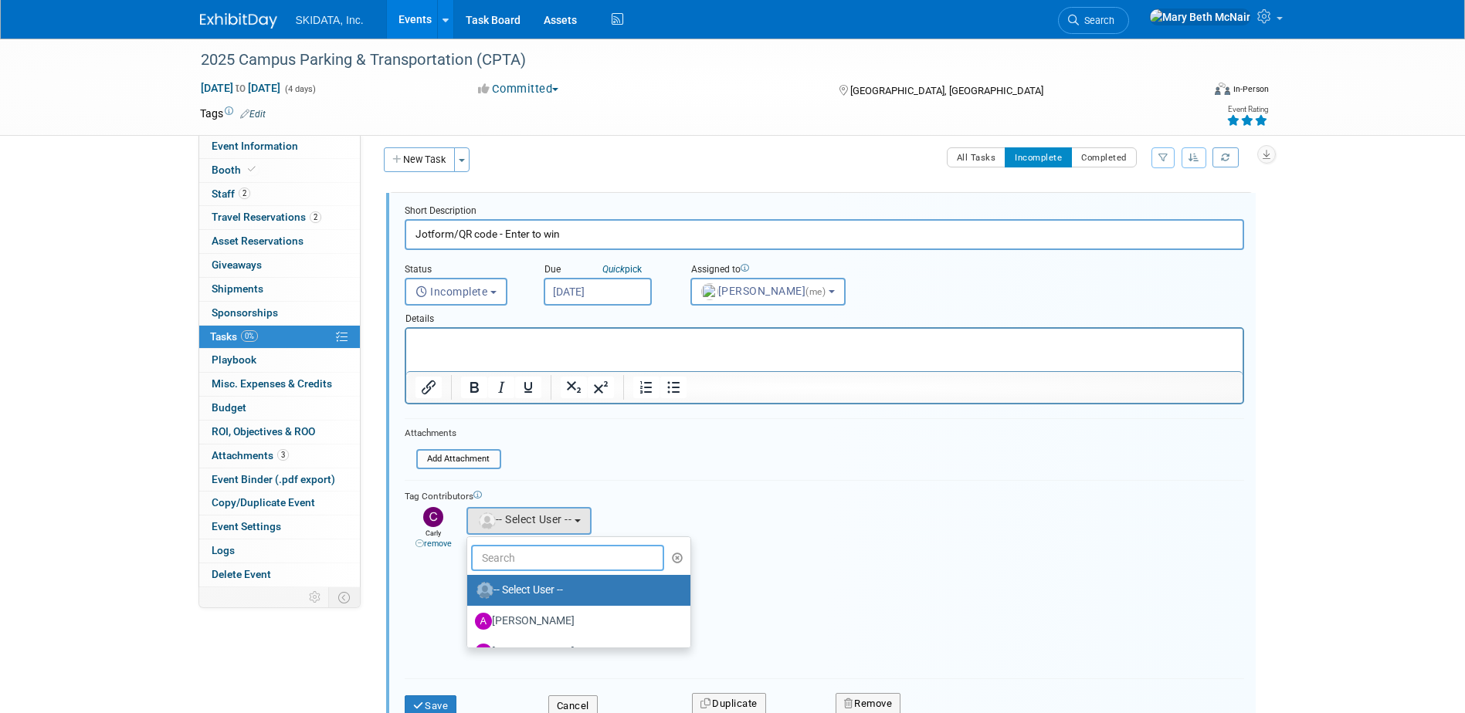
click at [512, 558] on input "text" at bounding box center [568, 558] width 194 height 26
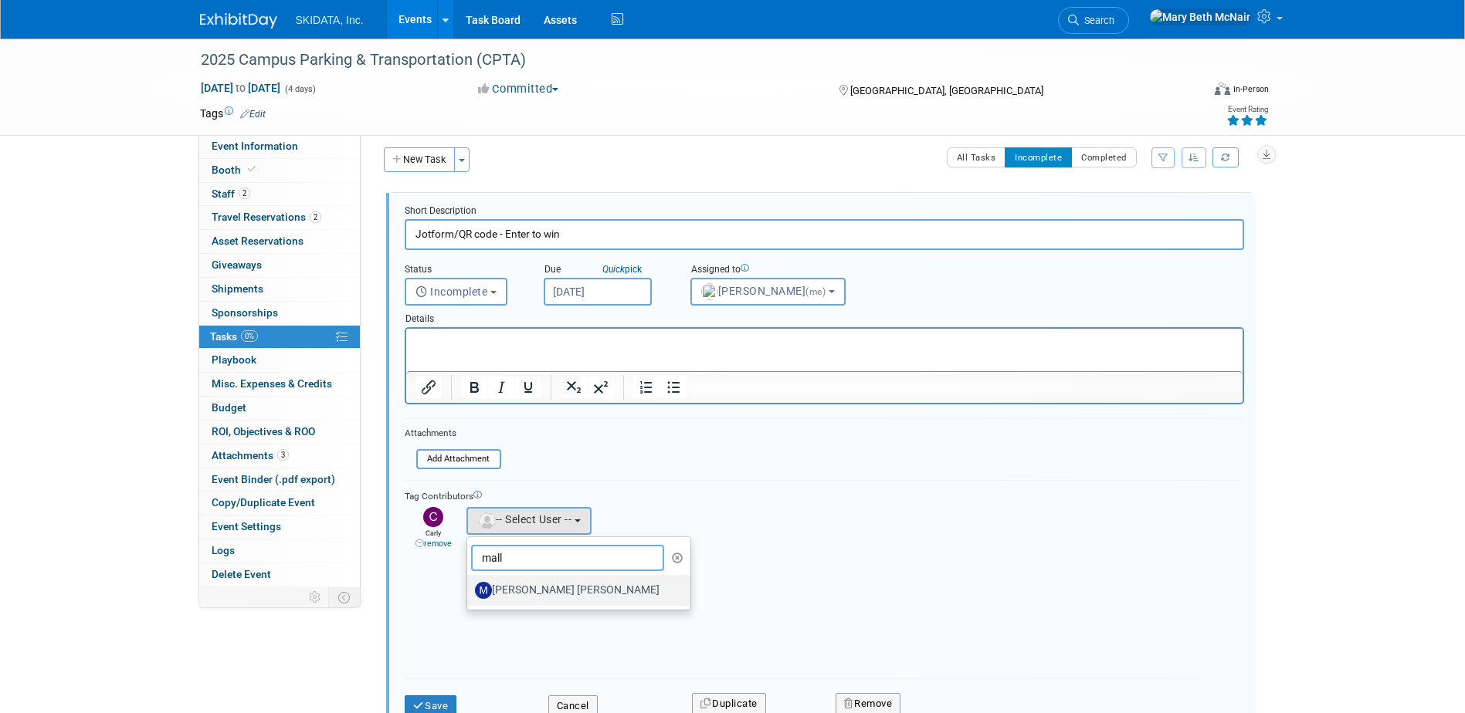
type input "mall"
click at [547, 595] on label "Malloy Pohrer" at bounding box center [575, 590] width 200 height 25
click at [469, 594] on input "Malloy Pohrer" at bounding box center [464, 589] width 10 height 10
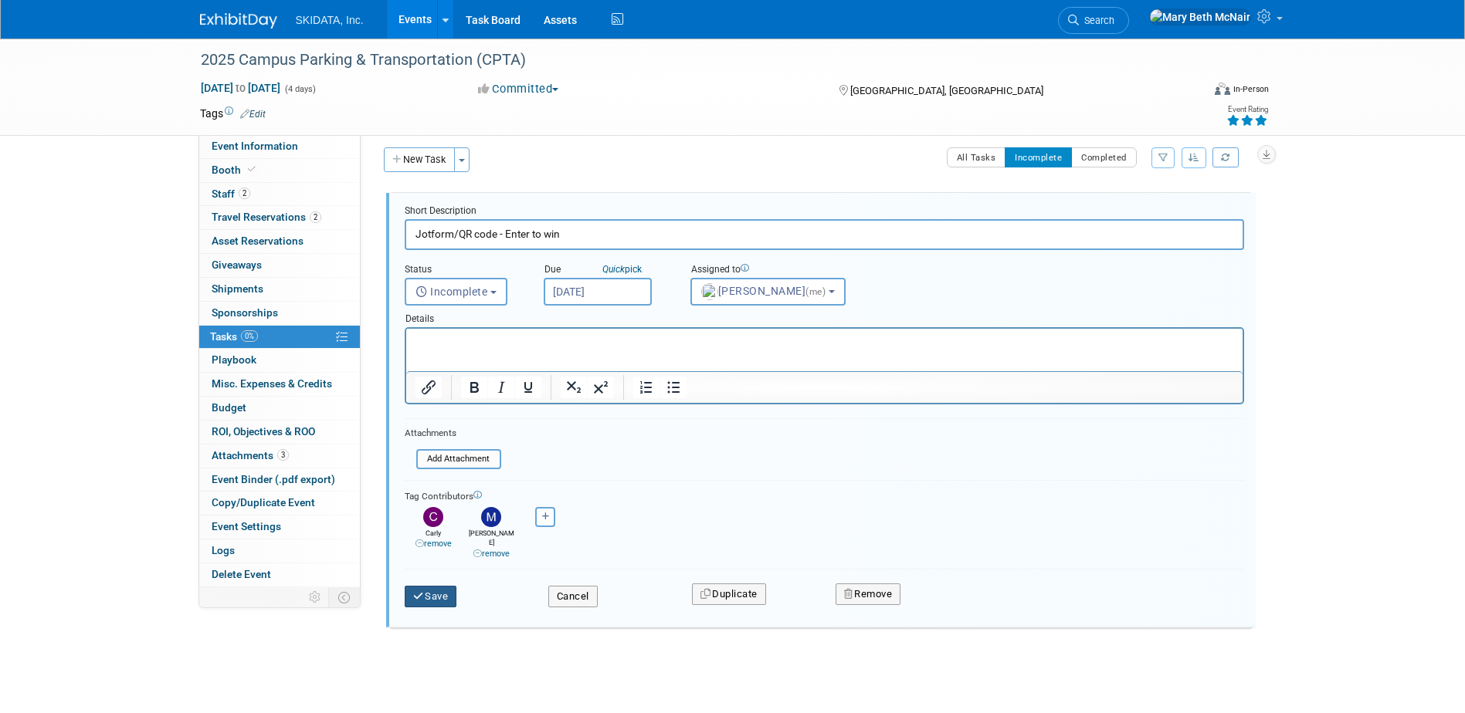
click at [440, 586] on button "Save" at bounding box center [431, 597] width 53 height 22
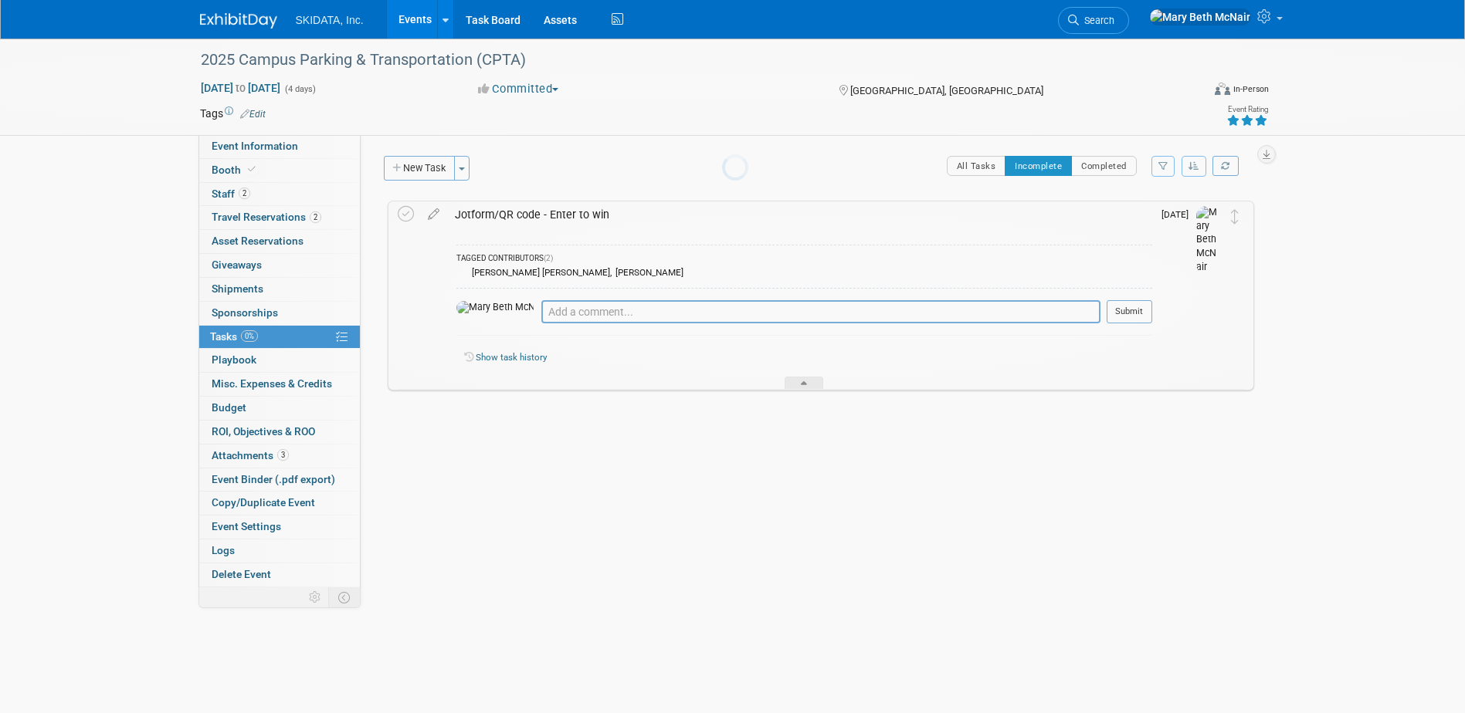
scroll to position [0, 0]
click at [231, 173] on span "Booth" at bounding box center [235, 170] width 47 height 12
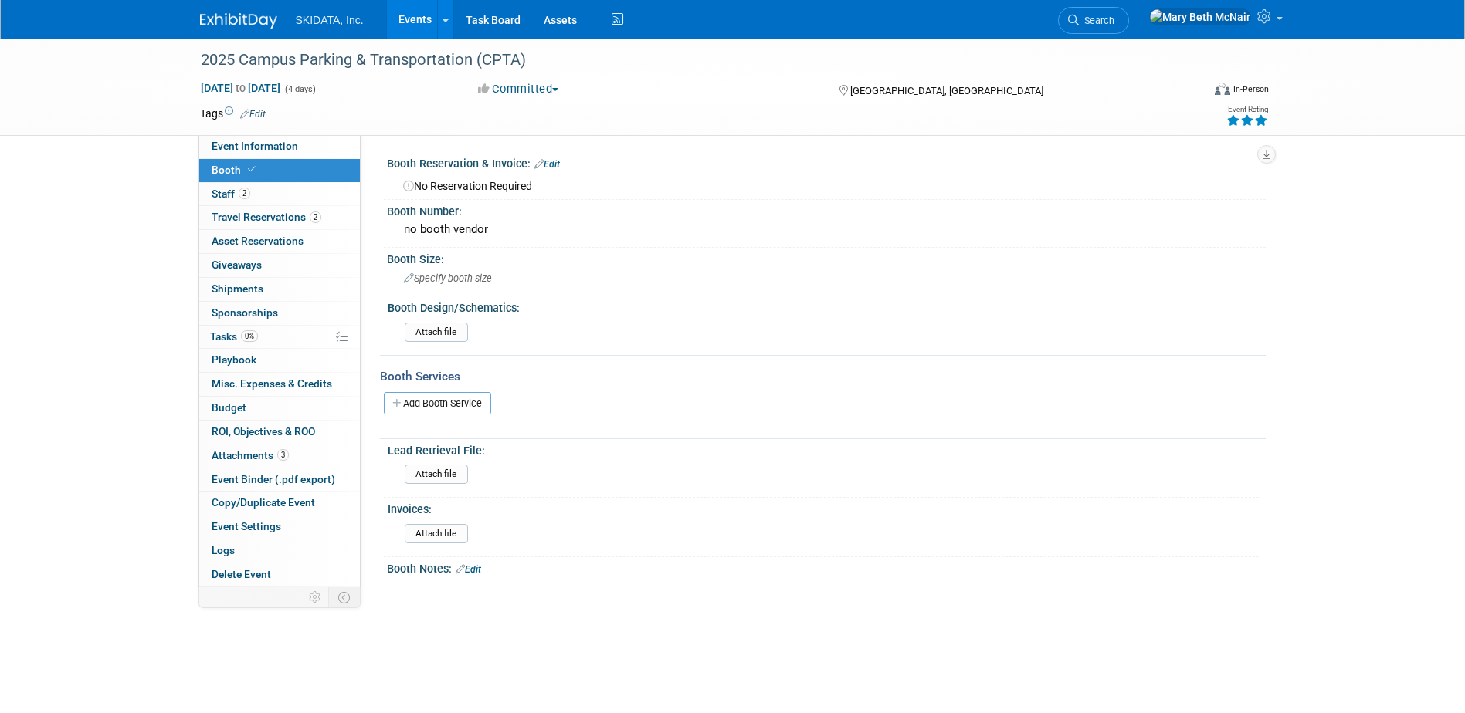
click at [481, 568] on link "Edit" at bounding box center [468, 569] width 25 height 11
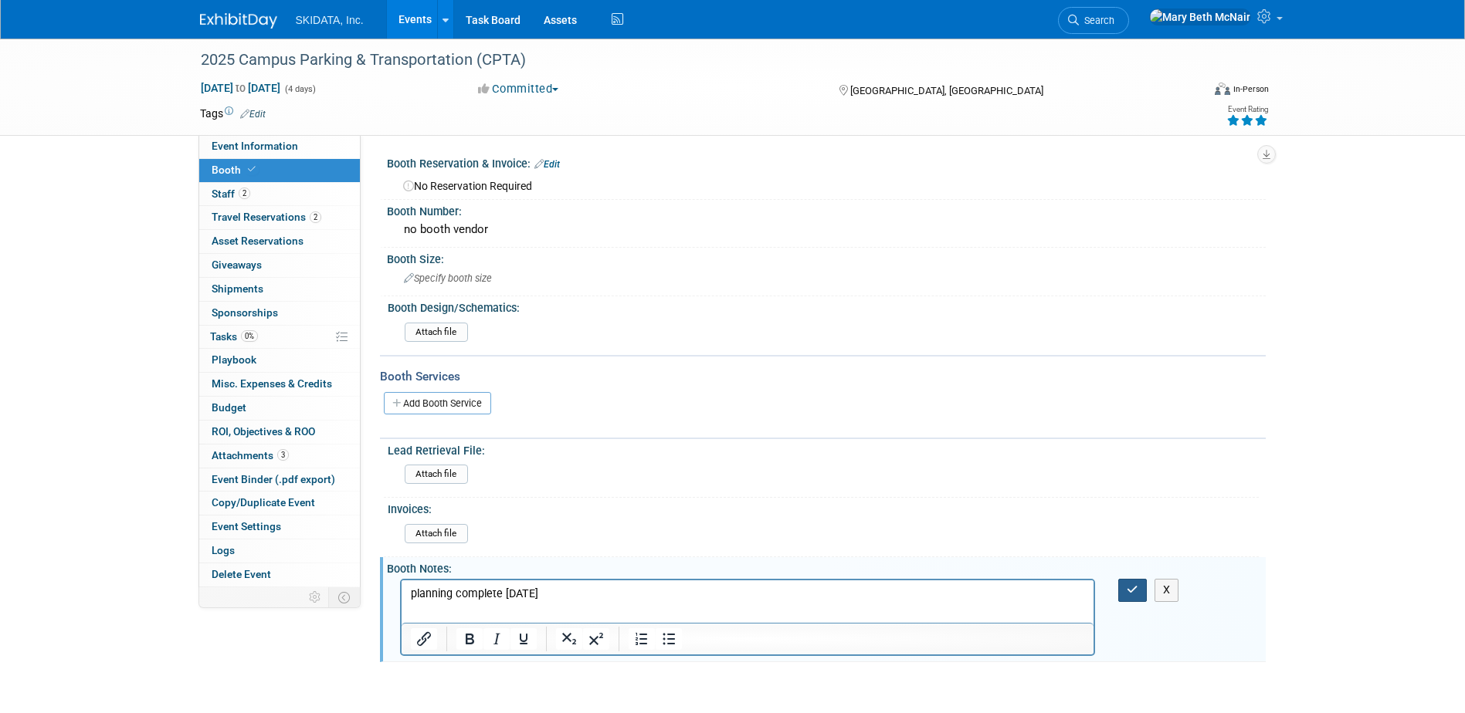
click at [1134, 591] on icon "button" at bounding box center [1133, 590] width 12 height 11
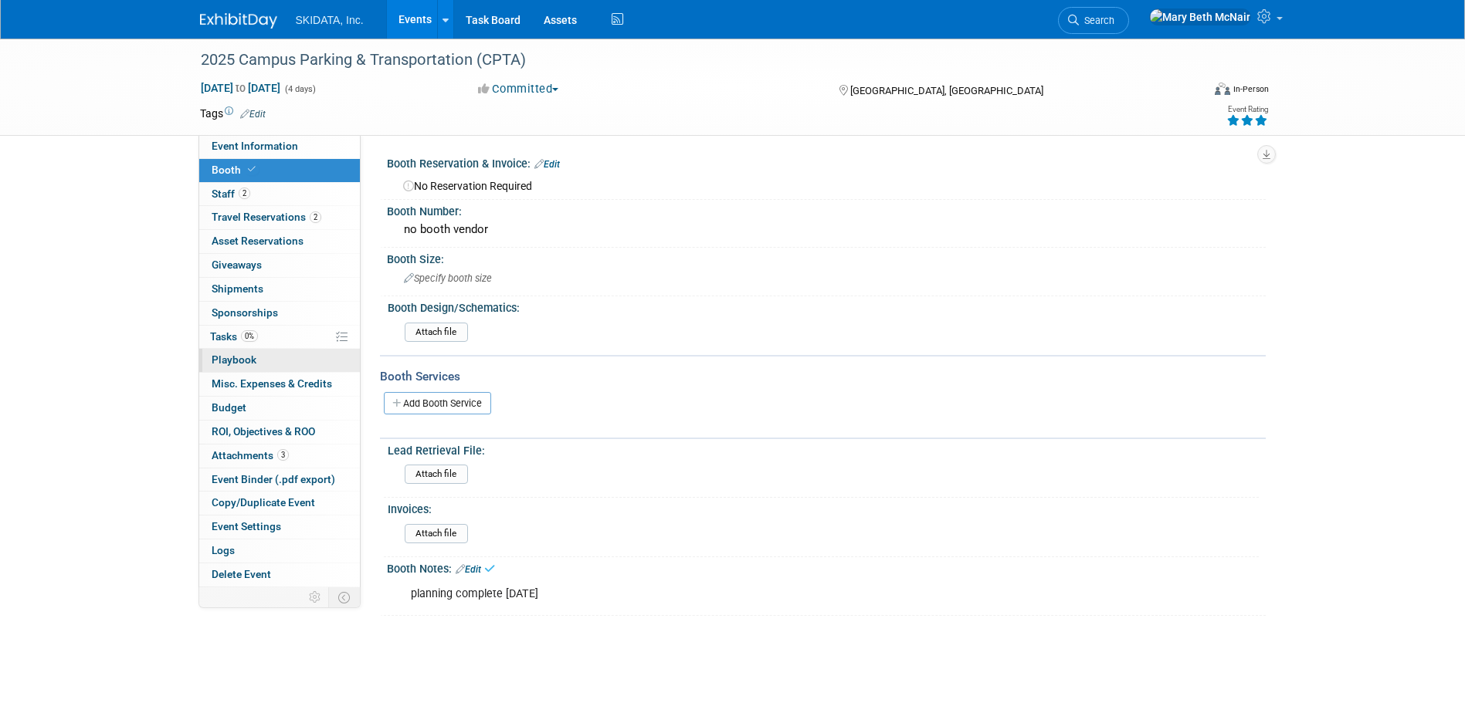
click at [230, 359] on span "Playbook 0" at bounding box center [234, 360] width 45 height 12
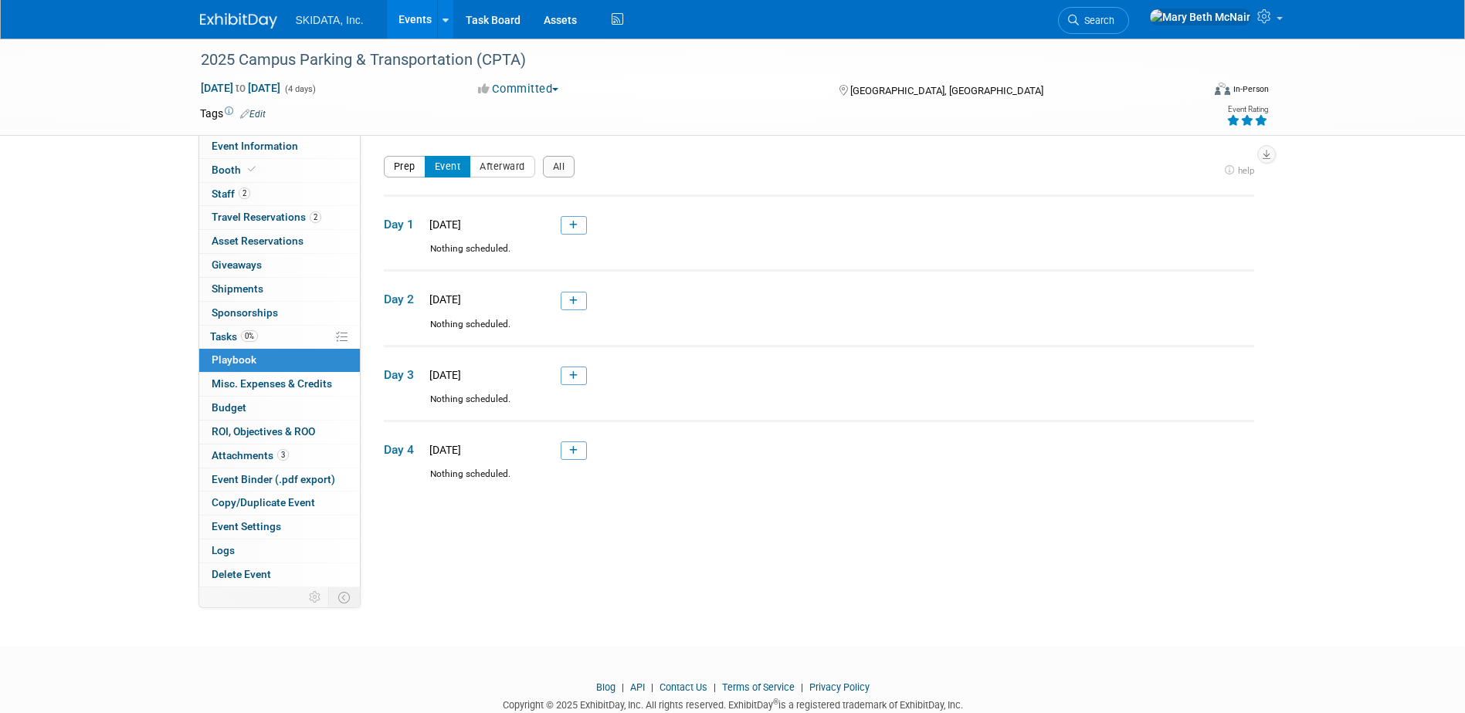
click at [399, 172] on button "Prep" at bounding box center [405, 167] width 42 height 22
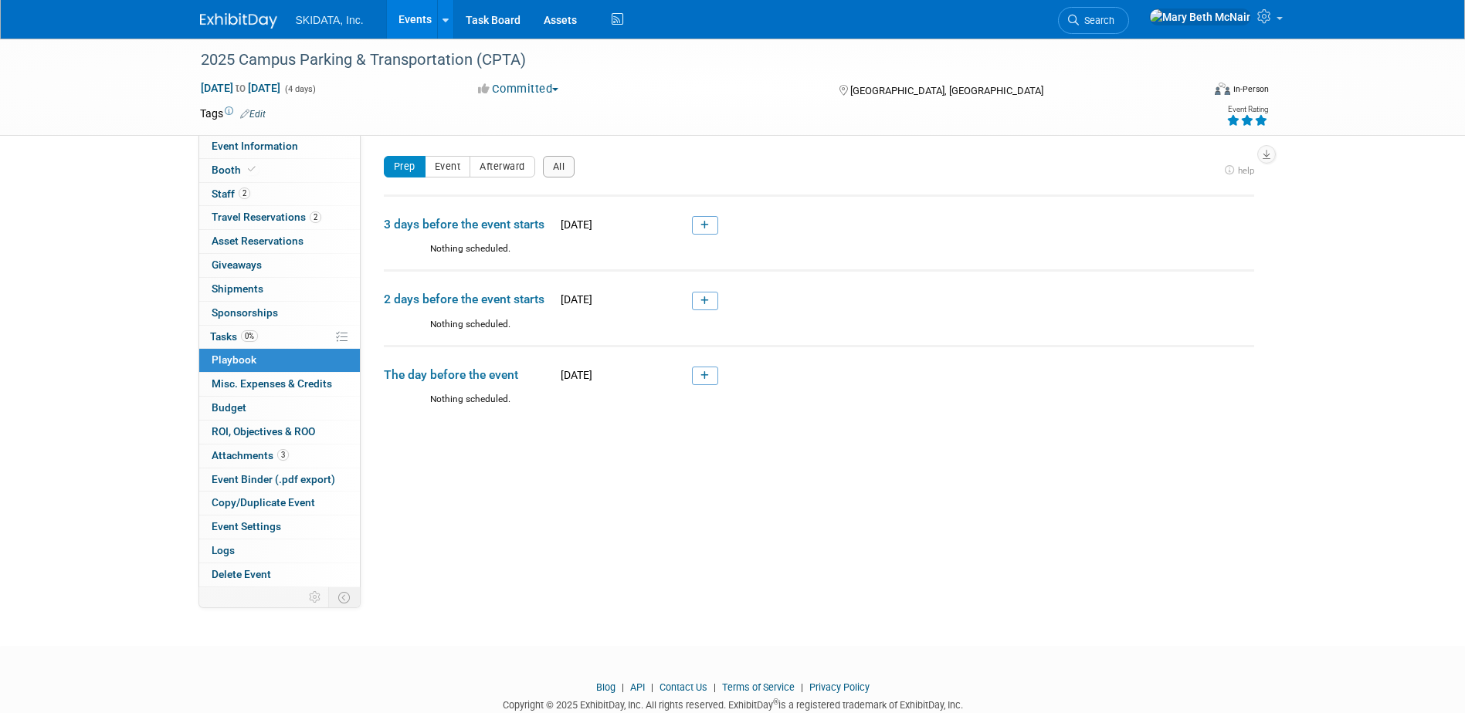
click at [214, 23] on img at bounding box center [238, 20] width 77 height 15
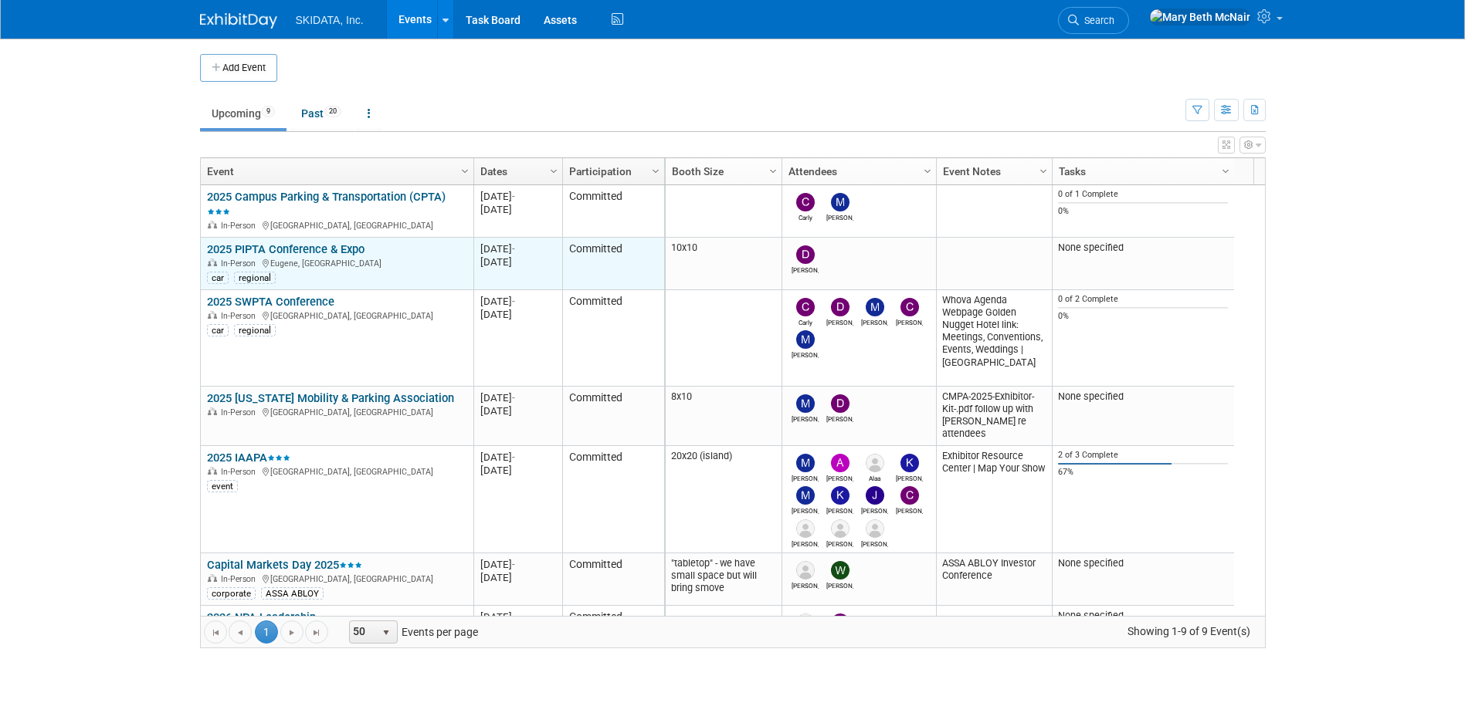
click at [310, 243] on link "2025 PIPTA Conference & Expo" at bounding box center [286, 249] width 158 height 14
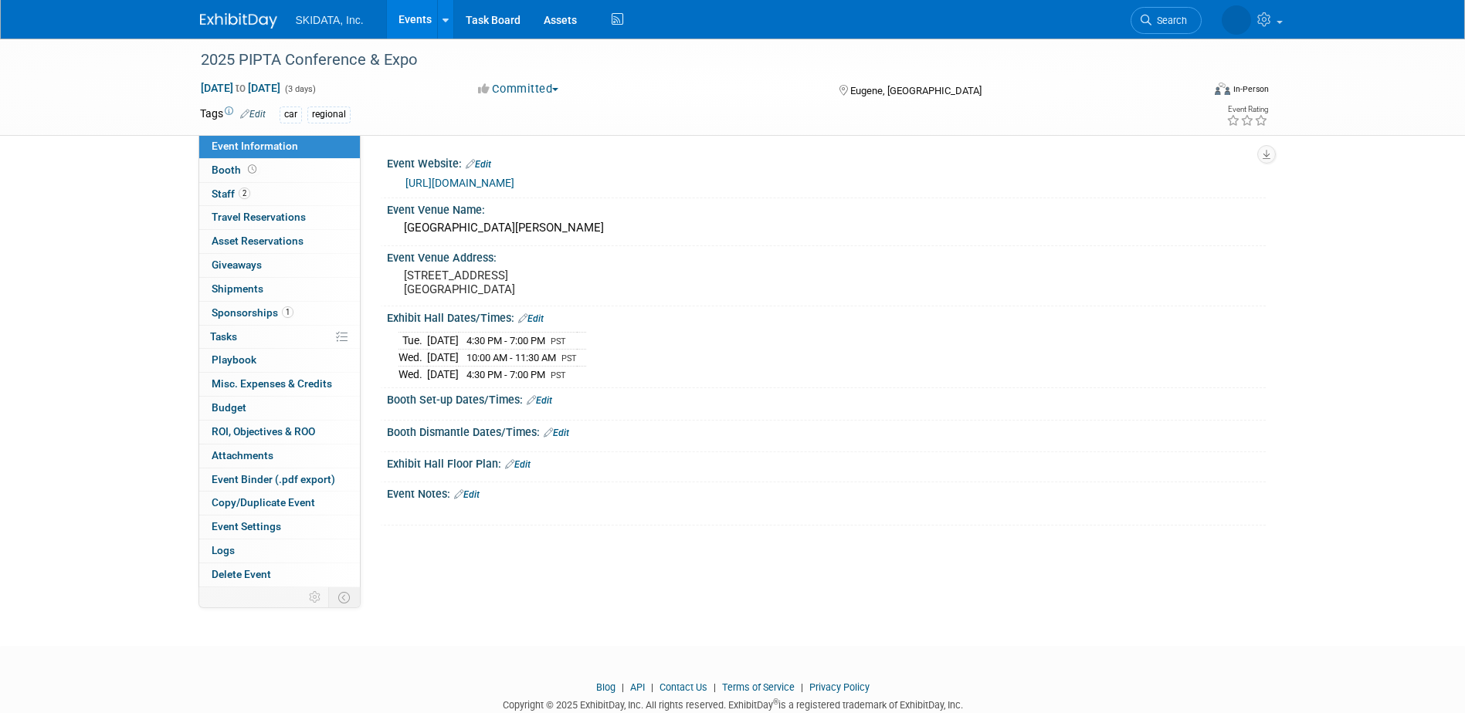
click at [494, 183] on link "https://www.pipta.org/conference" at bounding box center [459, 183] width 109 height 12
click at [544, 320] on link "Edit" at bounding box center [530, 319] width 25 height 11
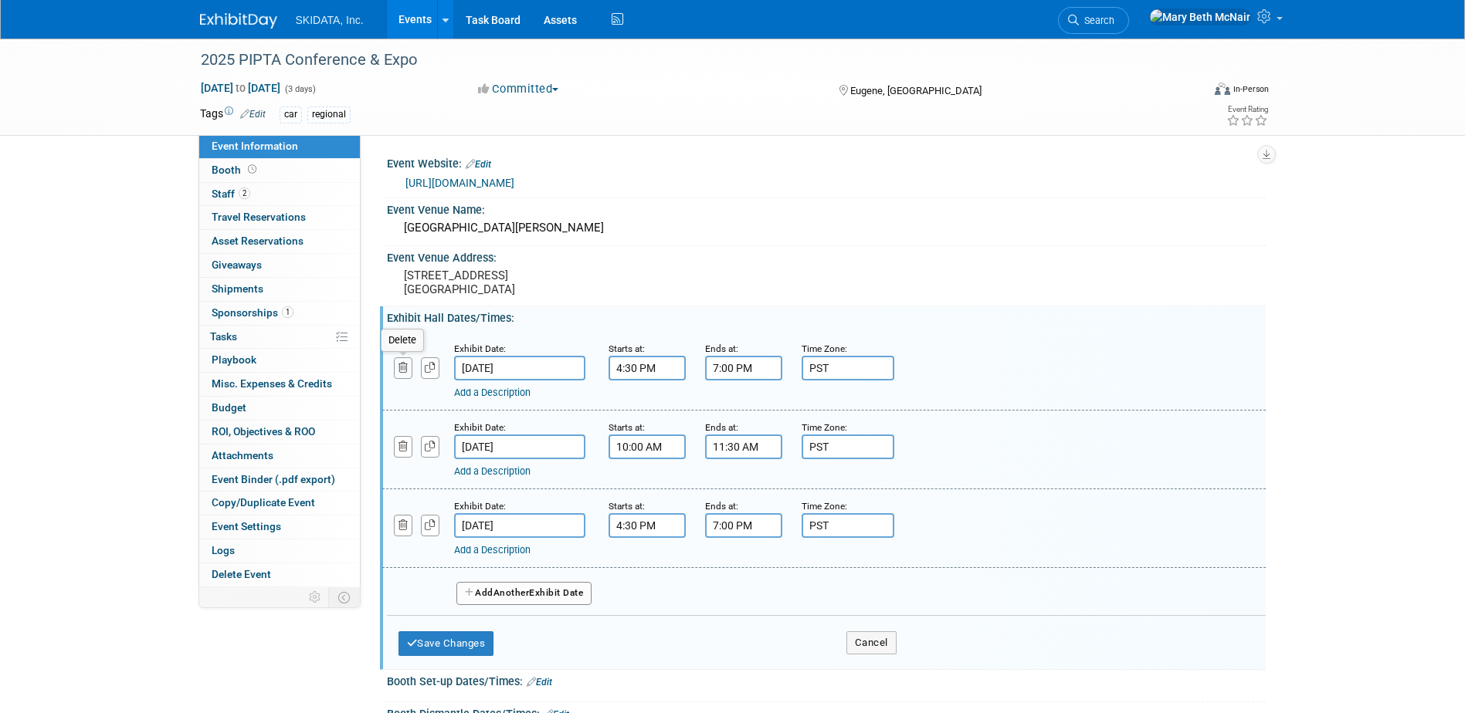
click at [408, 370] on button "button" at bounding box center [403, 368] width 19 height 21
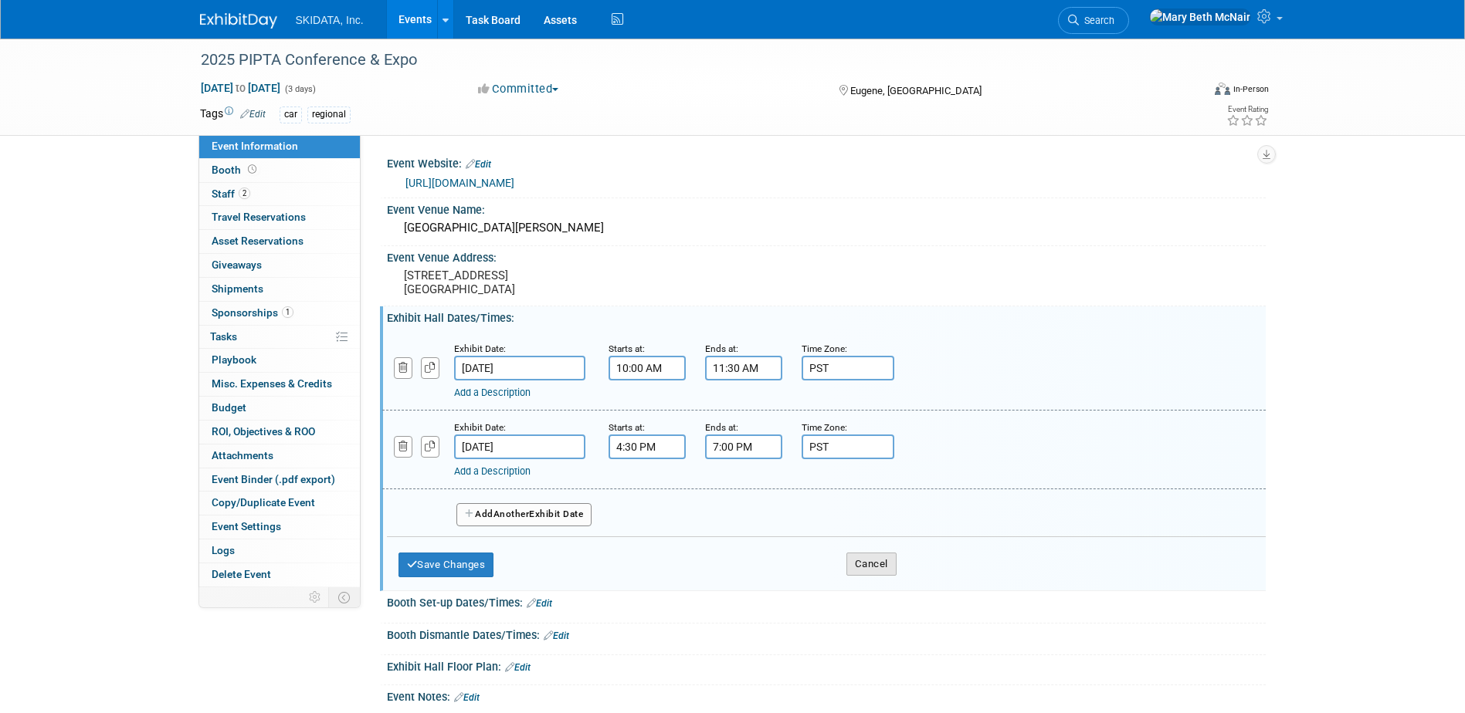
click at [862, 561] on button "Cancel" at bounding box center [871, 564] width 50 height 23
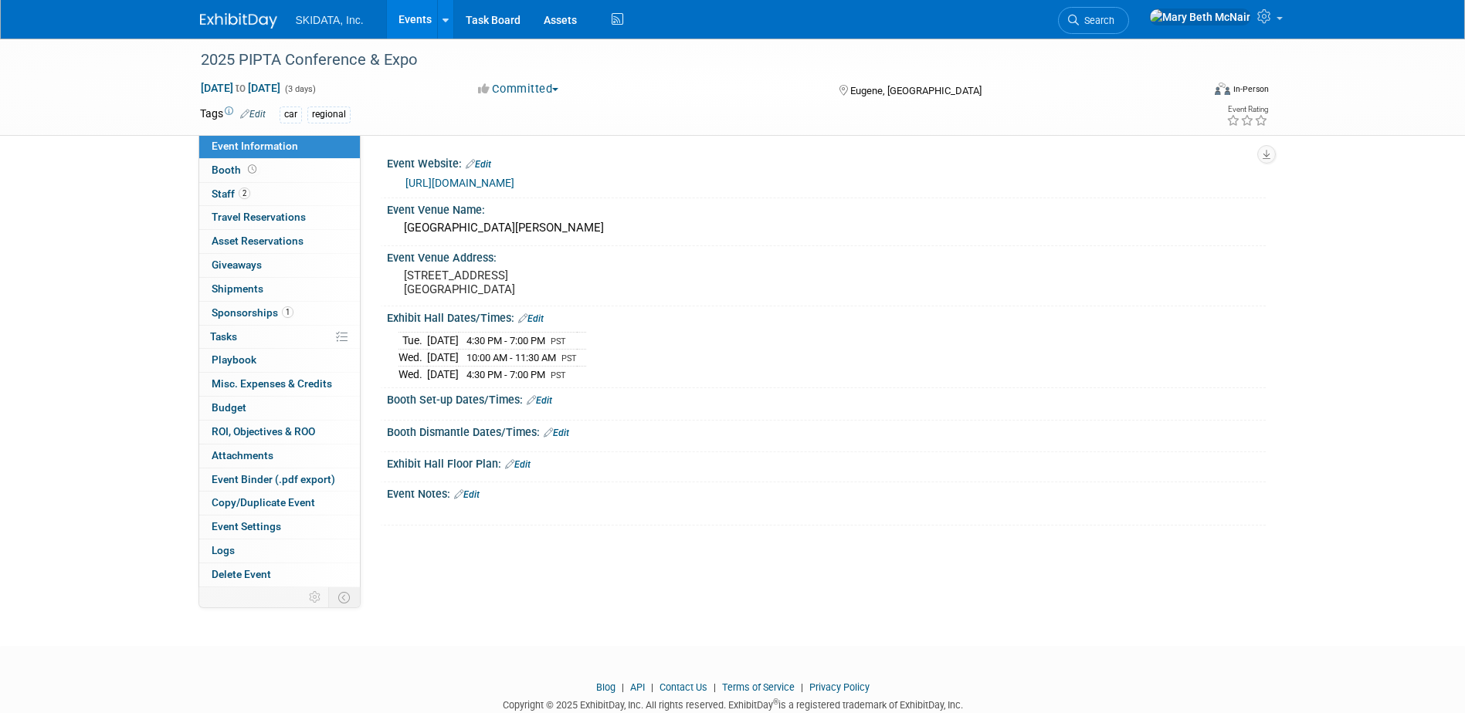
click at [535, 320] on link "Edit" at bounding box center [530, 319] width 25 height 11
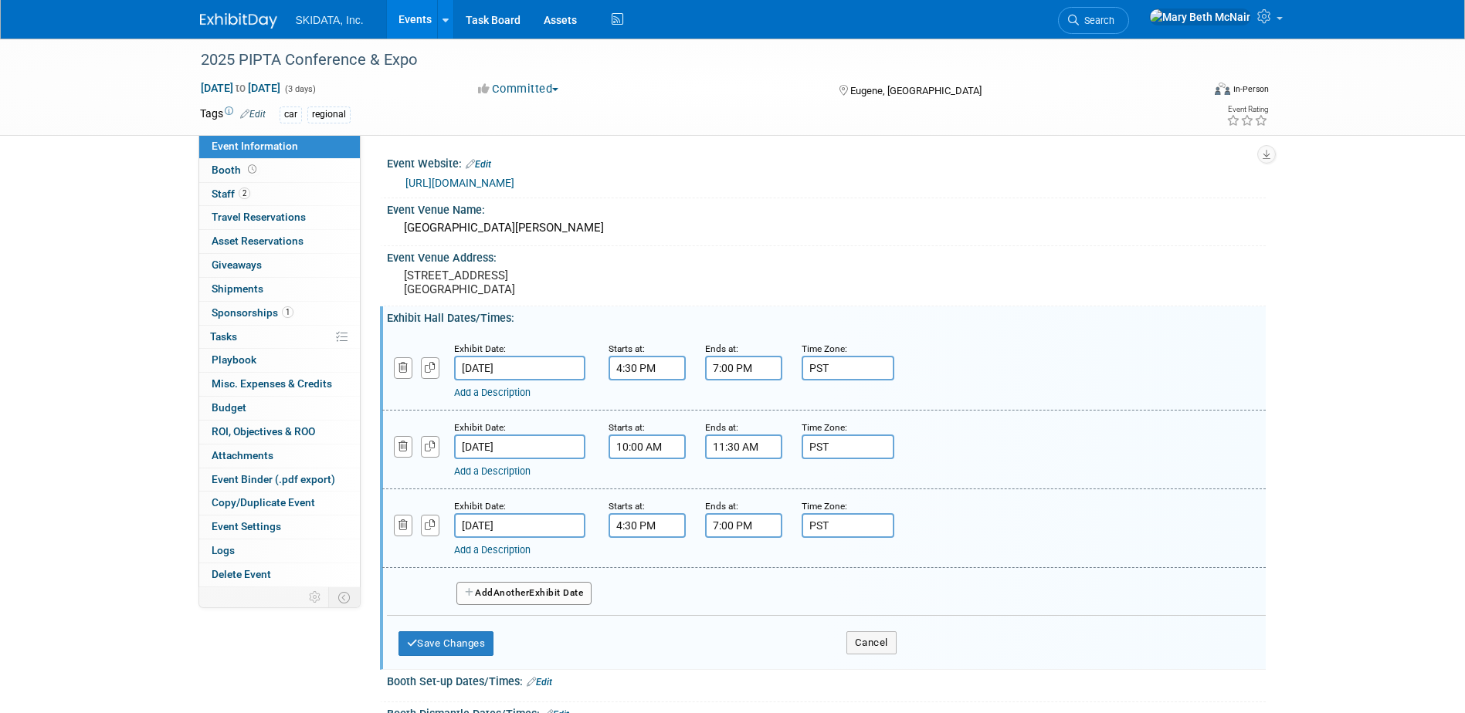
click at [476, 391] on link "Add a Description" at bounding box center [492, 393] width 76 height 12
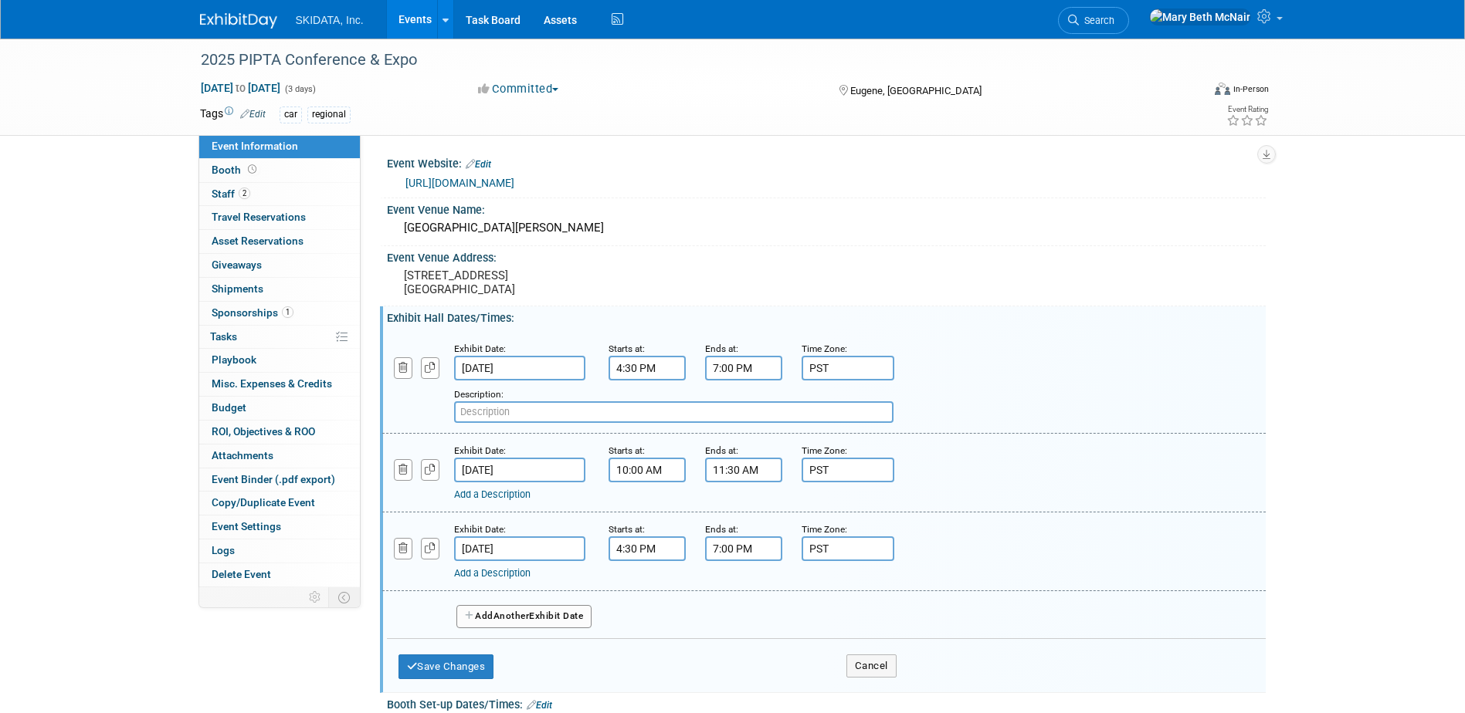
click at [493, 412] on input "text" at bounding box center [673, 413] width 439 height 22
click at [633, 412] on input "President's Reception in Expo Hal" at bounding box center [673, 413] width 439 height 22
type input "President's Reception in Expo Hall"
click at [453, 659] on button "Save Changes" at bounding box center [446, 667] width 96 height 25
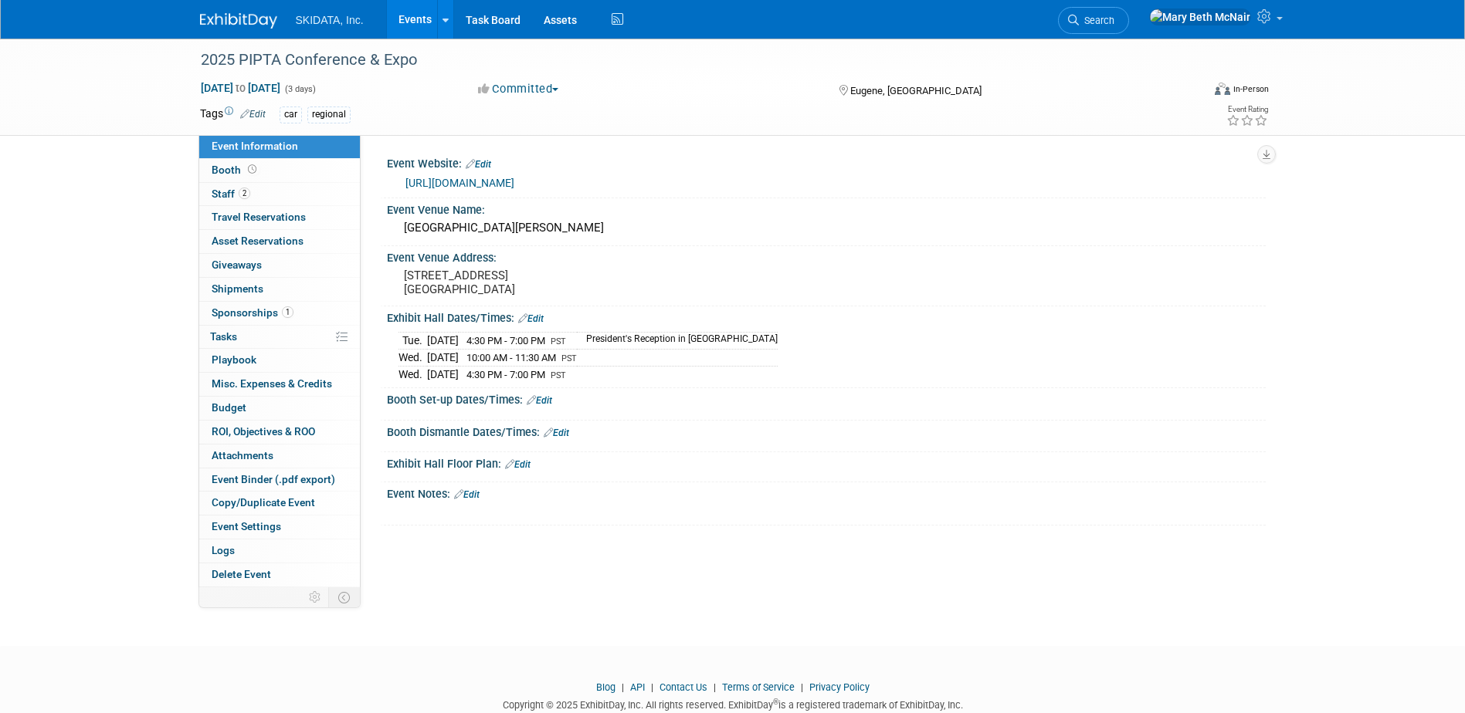
click at [536, 322] on link "Edit" at bounding box center [530, 319] width 25 height 11
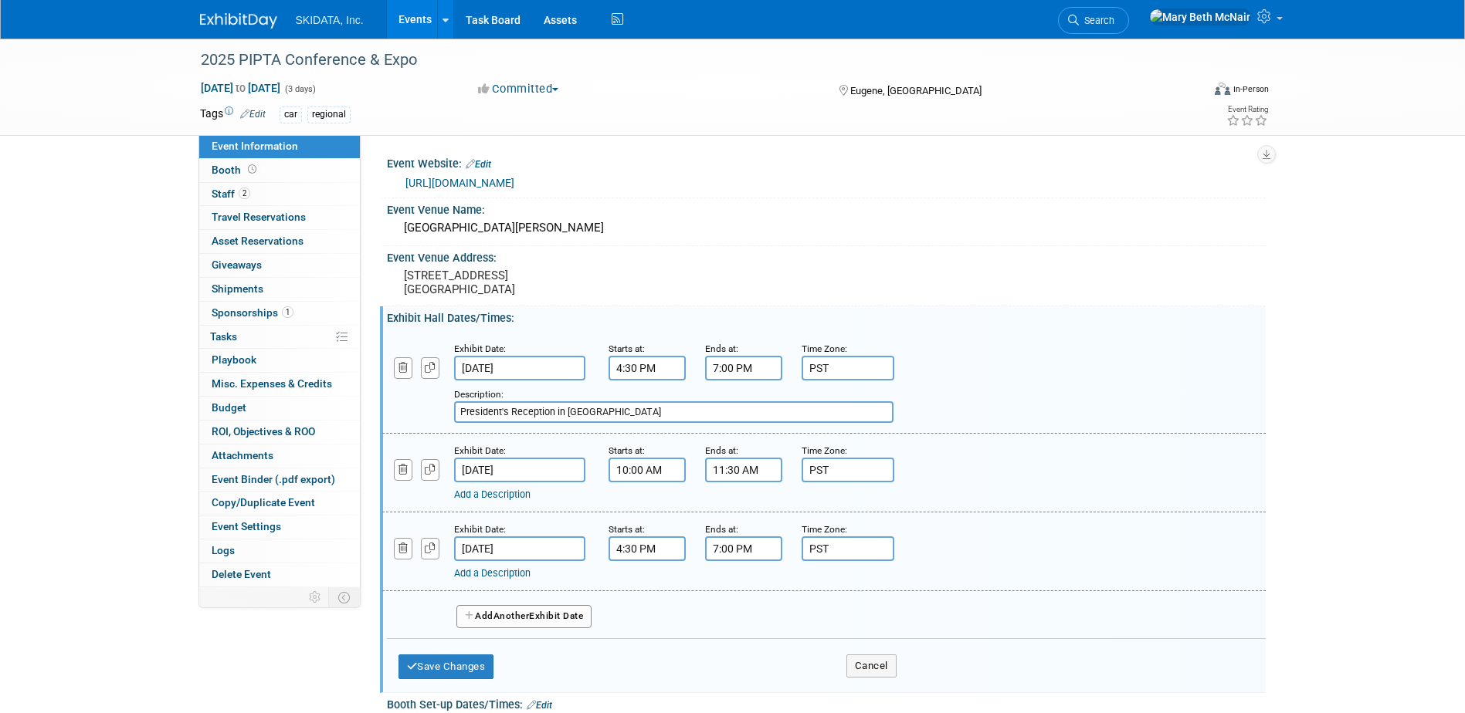
click at [476, 574] on link "Add a Description" at bounding box center [492, 574] width 76 height 12
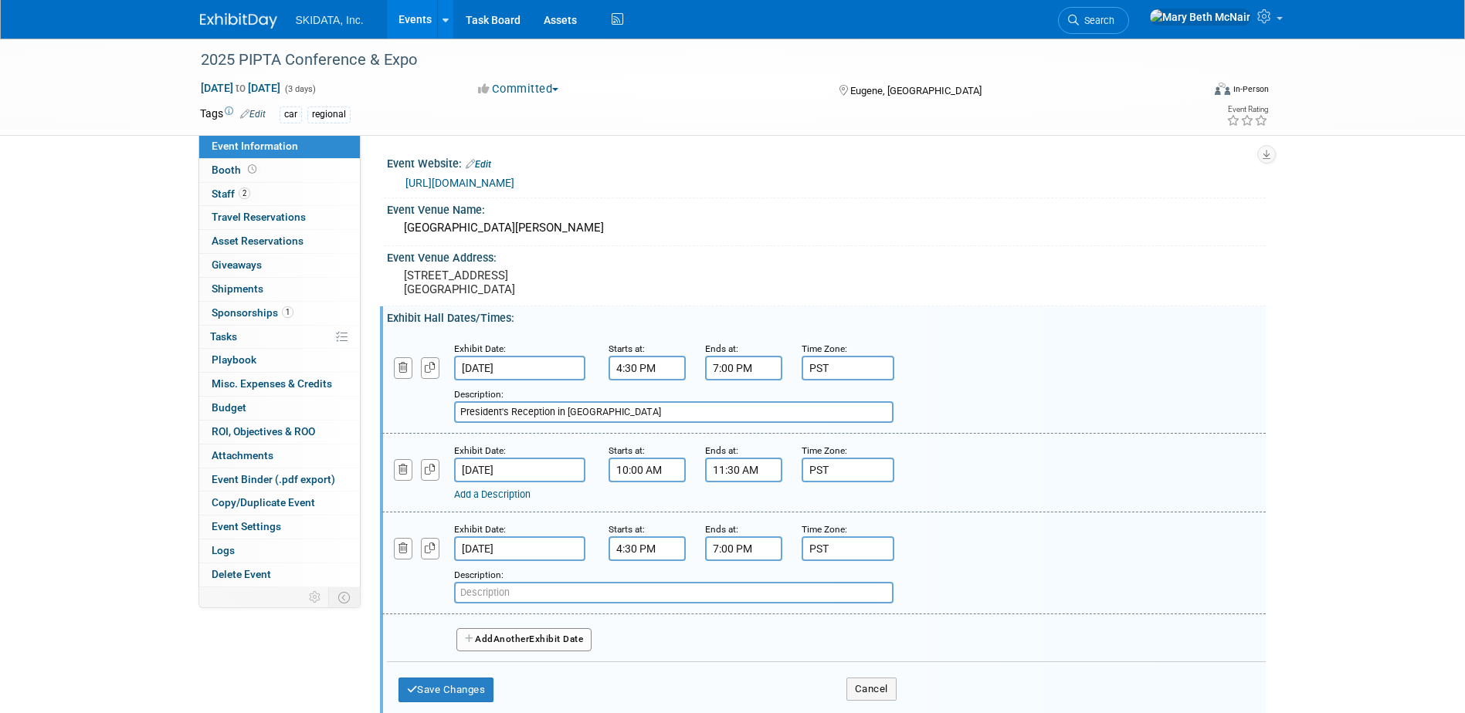
click at [653, 550] on input "4:30 PM" at bounding box center [646, 549] width 77 height 25
click at [647, 586] on span at bounding box center [644, 587] width 27 height 27
click at [715, 622] on span "30" at bounding box center [716, 620] width 29 height 28
click at [640, 588] on td "00" at bounding box center [636, 588] width 49 height 42
type input "5:00 PM"
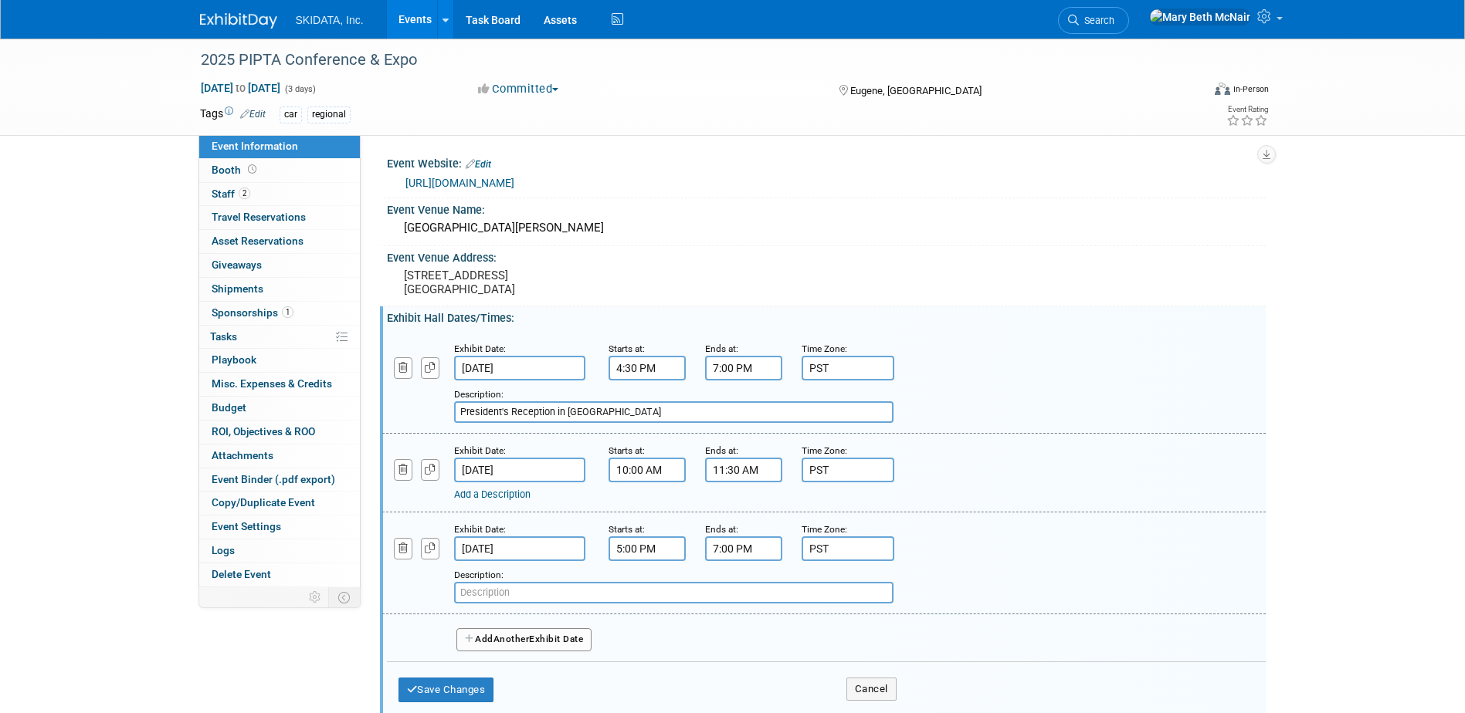
click at [549, 589] on input "text" at bounding box center [673, 593] width 439 height 22
type input "Evening Reception in Expo Hal"
click at [468, 692] on button "Save Changes" at bounding box center [446, 690] width 96 height 25
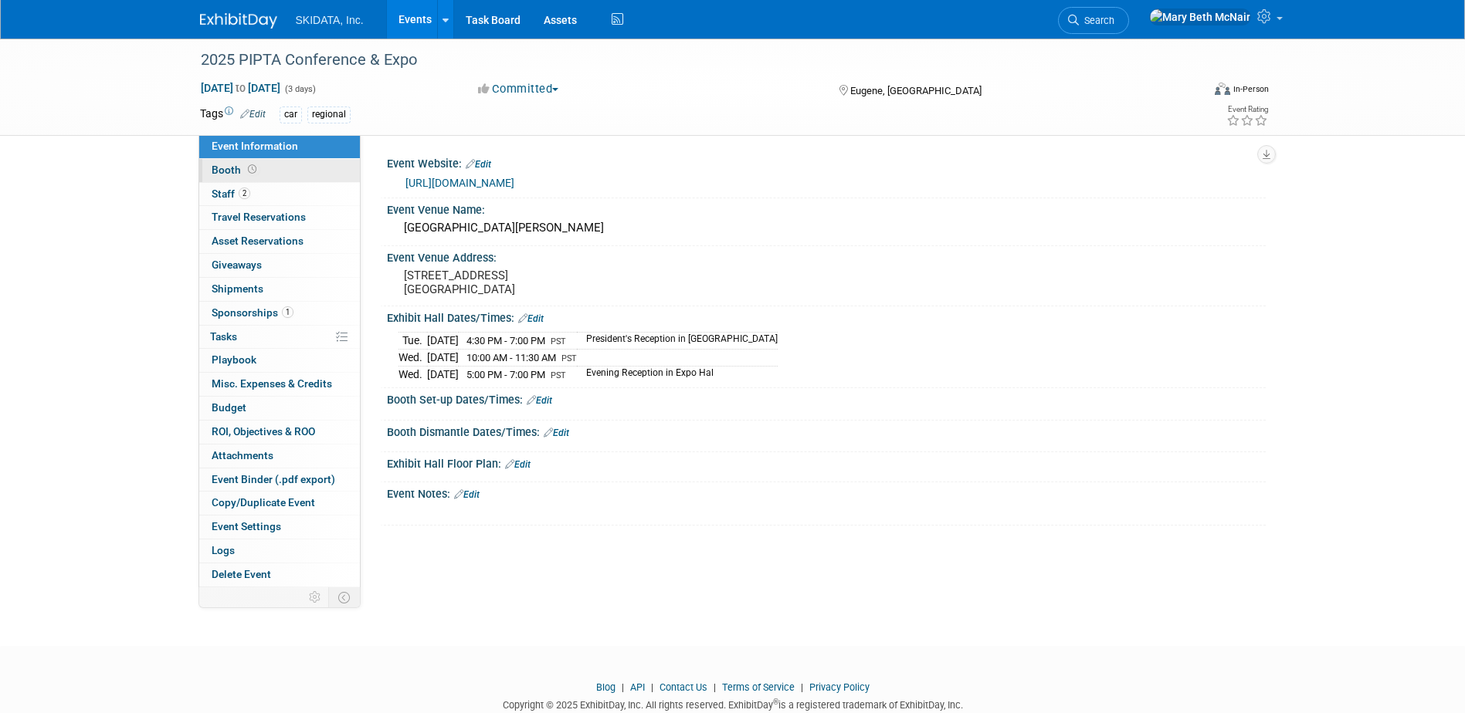
click at [234, 171] on span "Booth" at bounding box center [236, 170] width 48 height 12
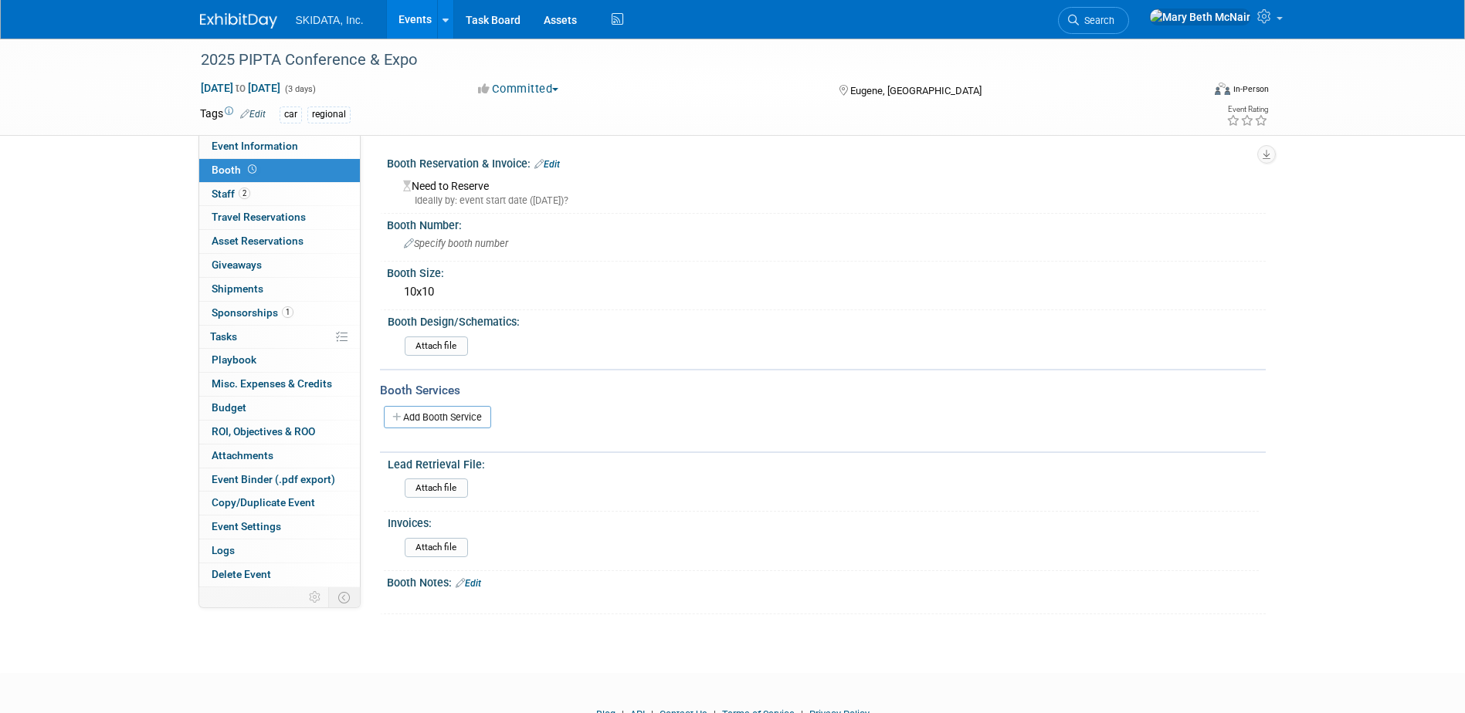
click at [555, 168] on link "Edit" at bounding box center [546, 164] width 25 height 11
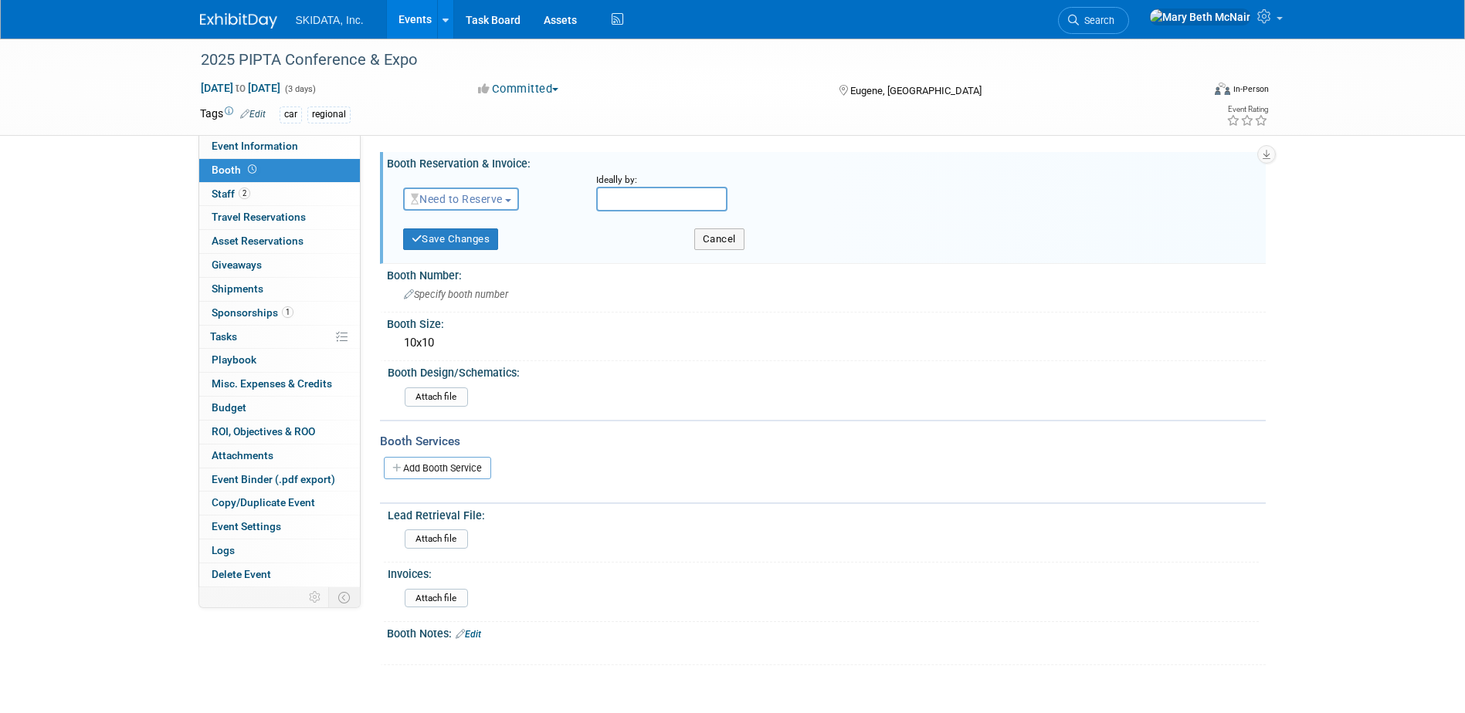
click at [494, 195] on span "Need to Reserve" at bounding box center [457, 199] width 92 height 12
click at [468, 226] on link "Need to Reserve" at bounding box center [486, 226] width 165 height 22
click at [521, 202] on button "Need to Reserve" at bounding box center [463, 199] width 120 height 23
click at [466, 247] on link "Reserved" at bounding box center [486, 247] width 165 height 22
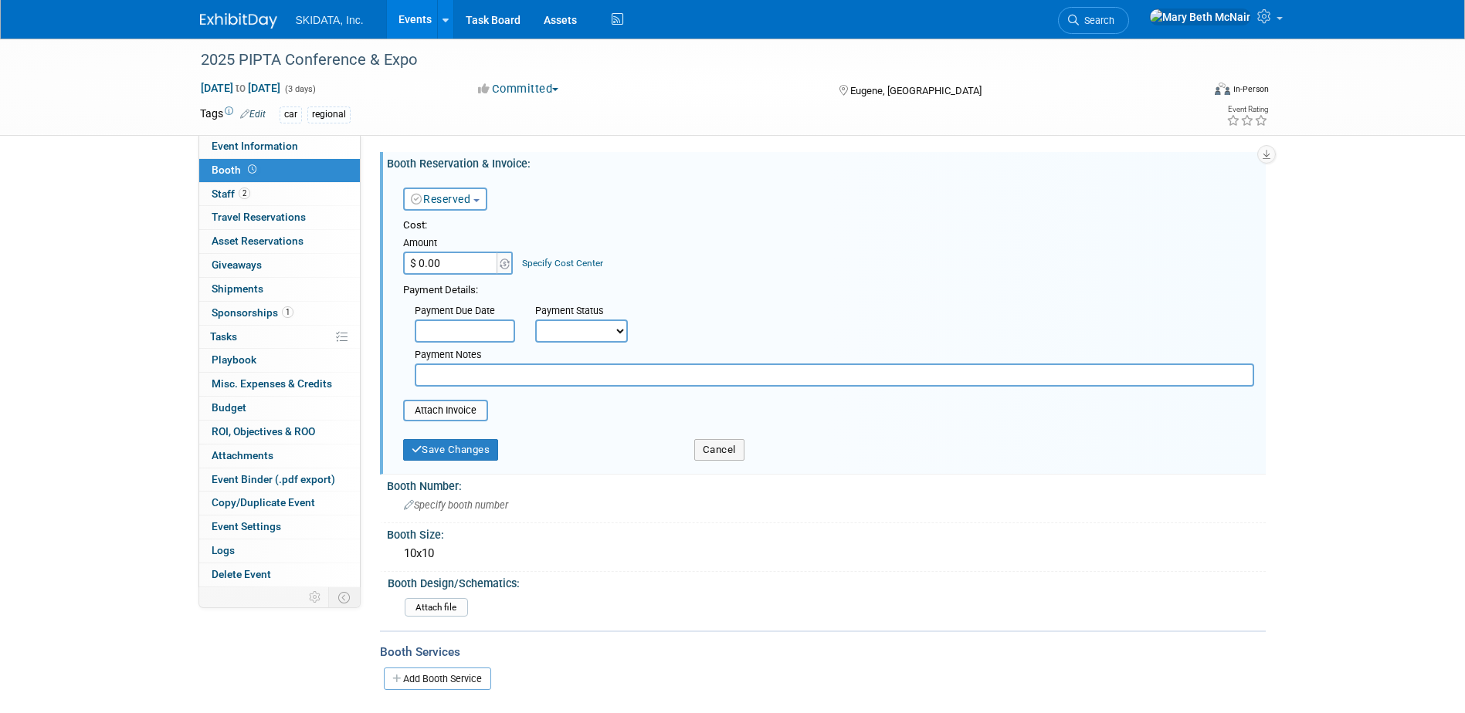
click at [465, 267] on input "$ 0.00" at bounding box center [451, 263] width 97 height 23
type input "$ 1,395.00"
click at [611, 271] on div "Cost: Amount $ 1,395.00 Specify Cost Center Cost Center -- Not Specified --" at bounding box center [828, 247] width 851 height 56
click at [466, 454] on button "Save Changes" at bounding box center [451, 450] width 96 height 22
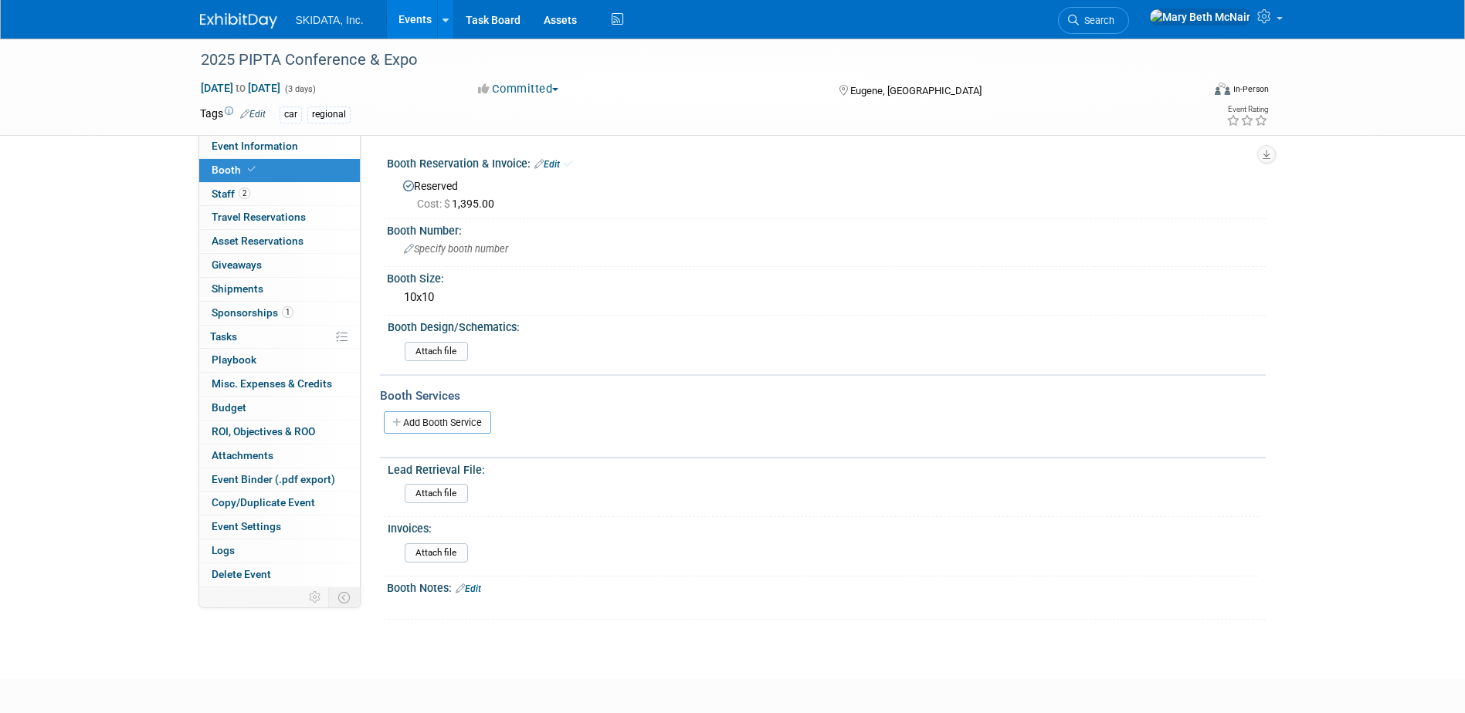
click at [570, 166] on div "Booth Reservation & Invoice: Edit" at bounding box center [826, 162] width 879 height 20
click at [545, 162] on link "Edit" at bounding box center [546, 164] width 25 height 11
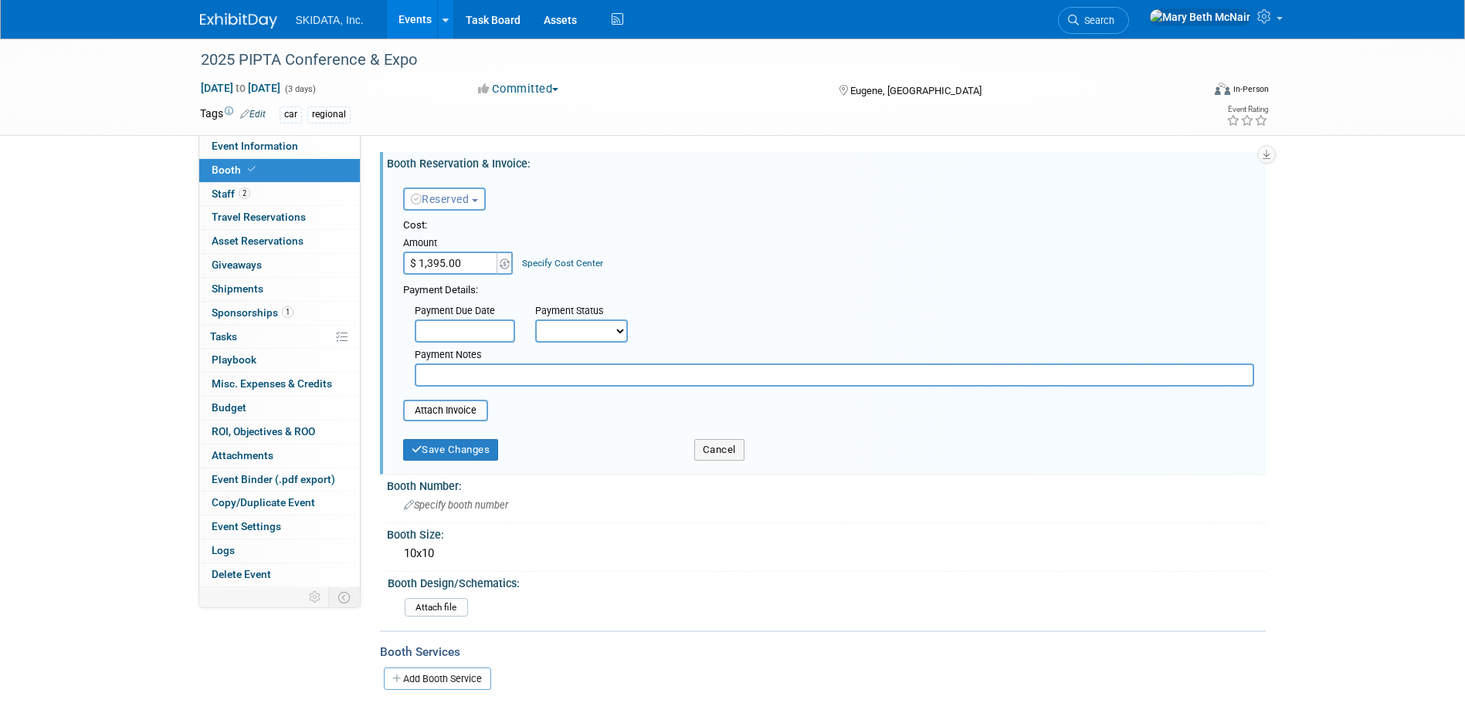
click at [456, 205] on button "Reserved" at bounding box center [444, 199] width 83 height 23
click at [471, 226] on link "Need to Reserve" at bounding box center [486, 226] width 165 height 22
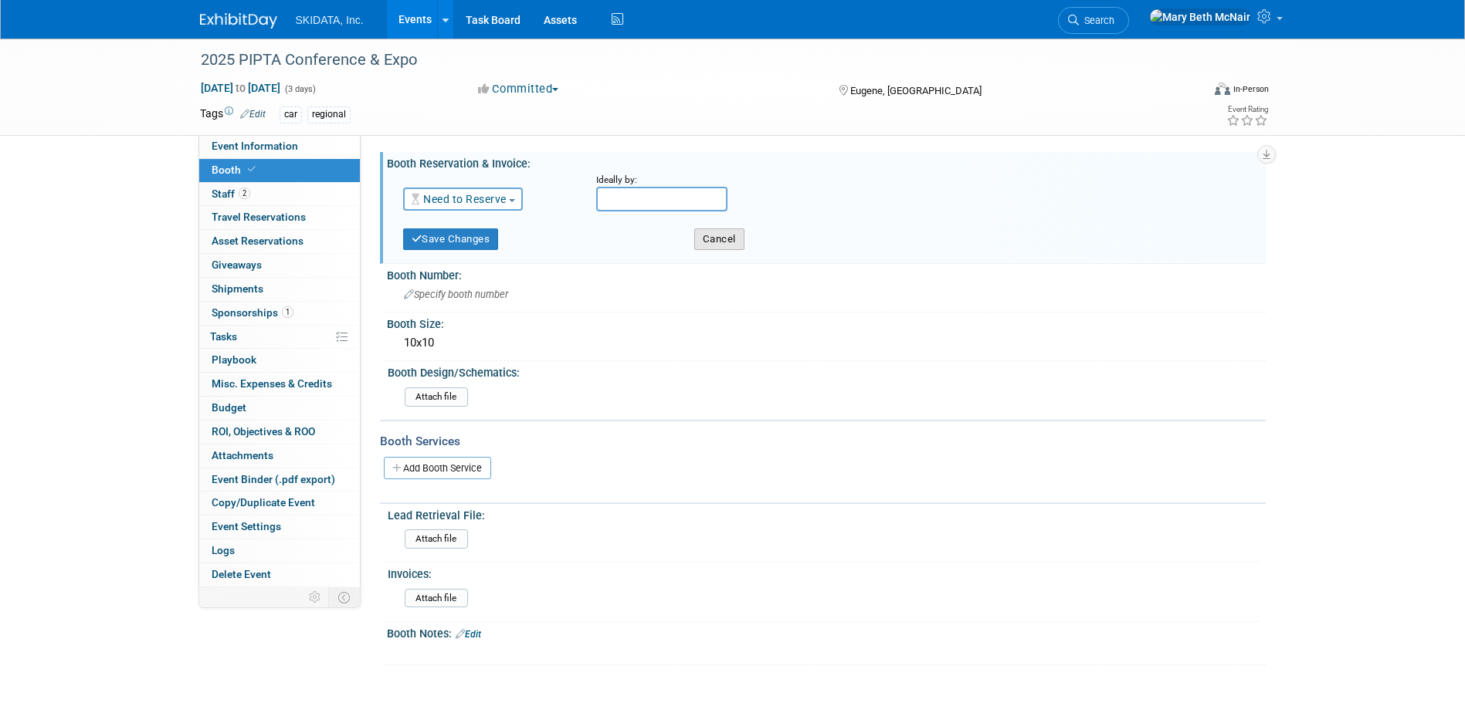
click at [706, 240] on button "Cancel" at bounding box center [719, 240] width 50 height 22
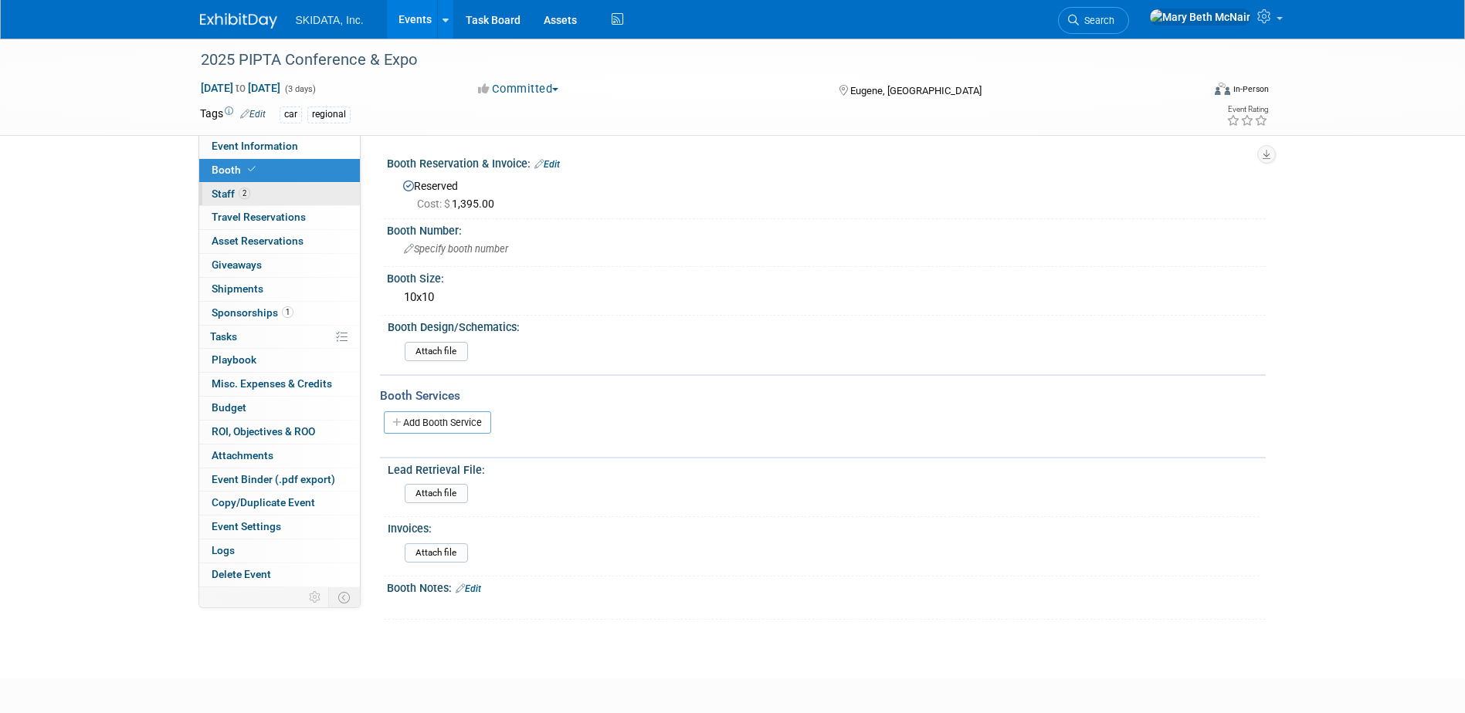
click at [228, 192] on span "Staff 2" at bounding box center [231, 194] width 39 height 12
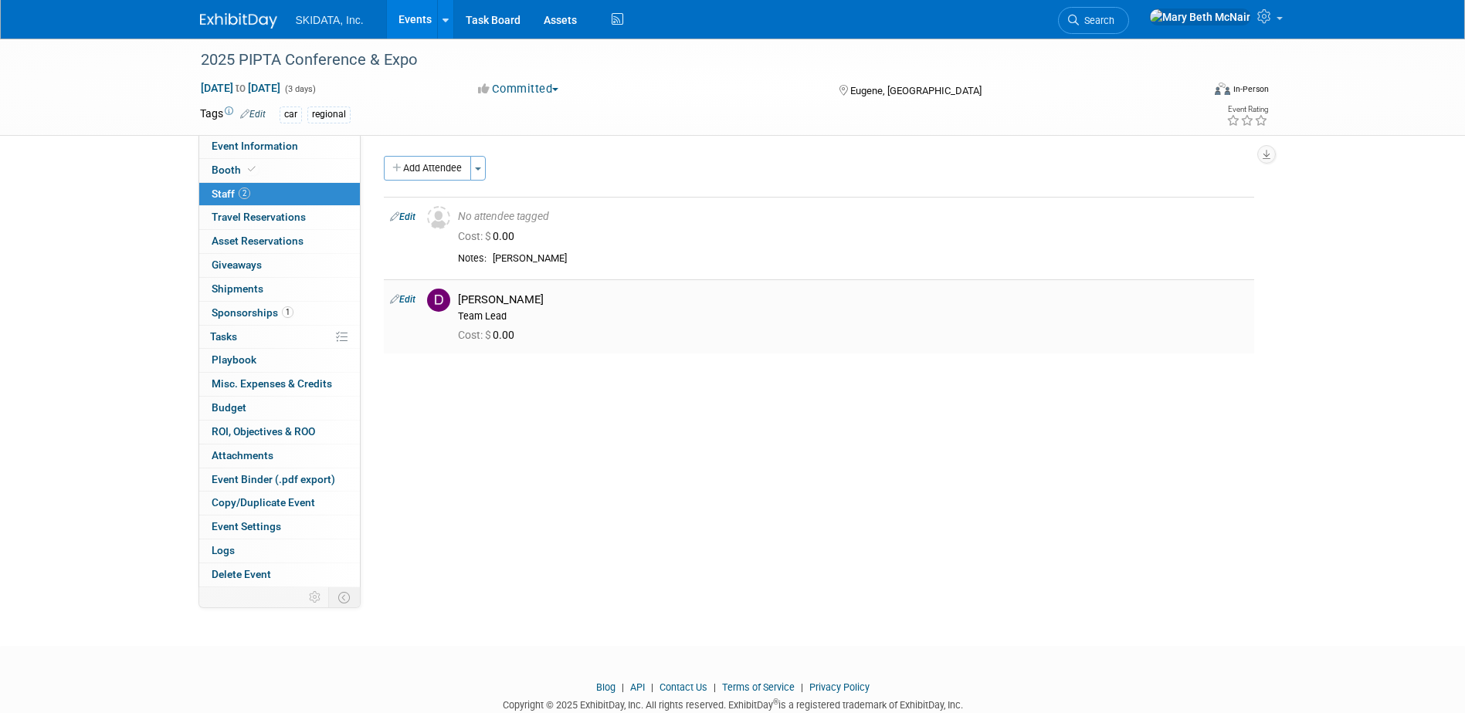
click at [405, 300] on link "Edit" at bounding box center [402, 299] width 25 height 11
select select "87cadcf2-a59e-4f12-8794-2c7babd30a00"
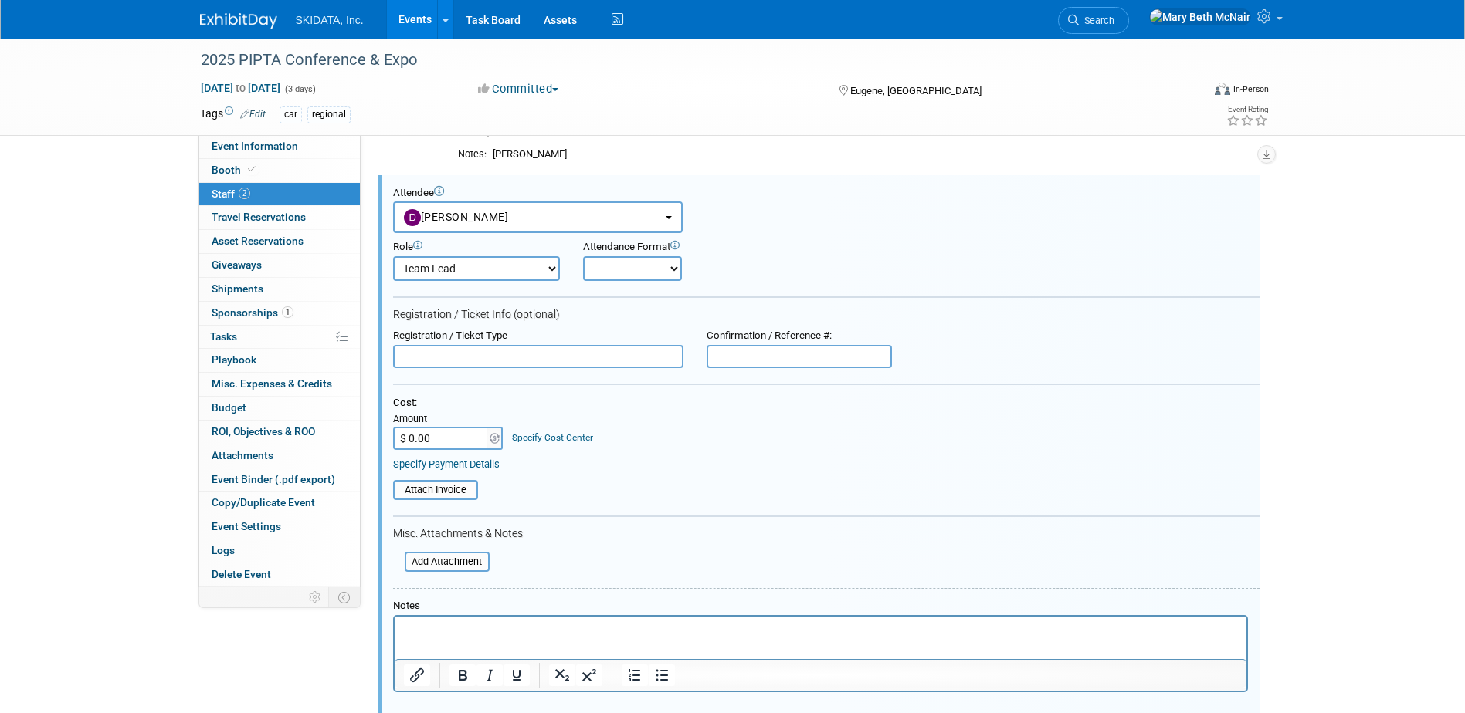
click at [524, 357] on input "text" at bounding box center [538, 356] width 290 height 23
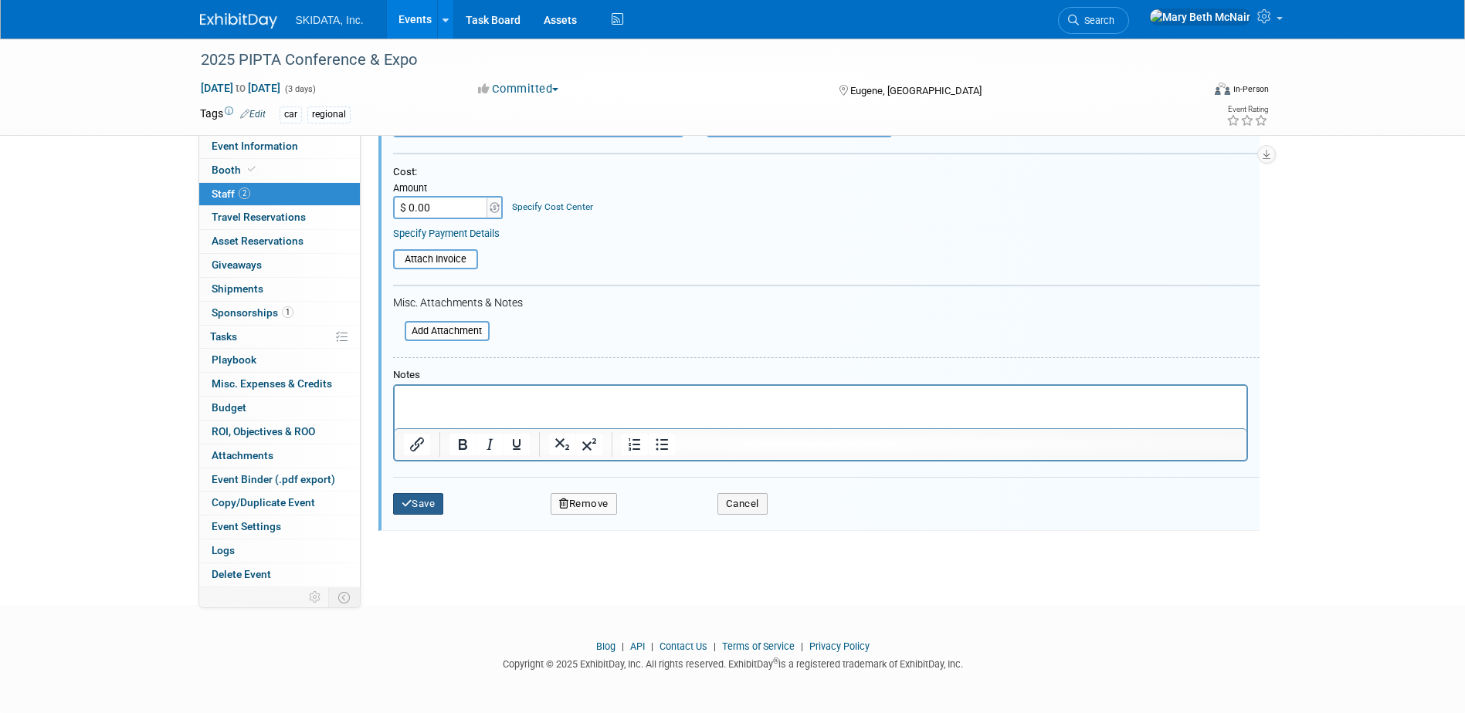
type input "Included w/Booth"
click at [425, 509] on button "Save" at bounding box center [418, 504] width 51 height 22
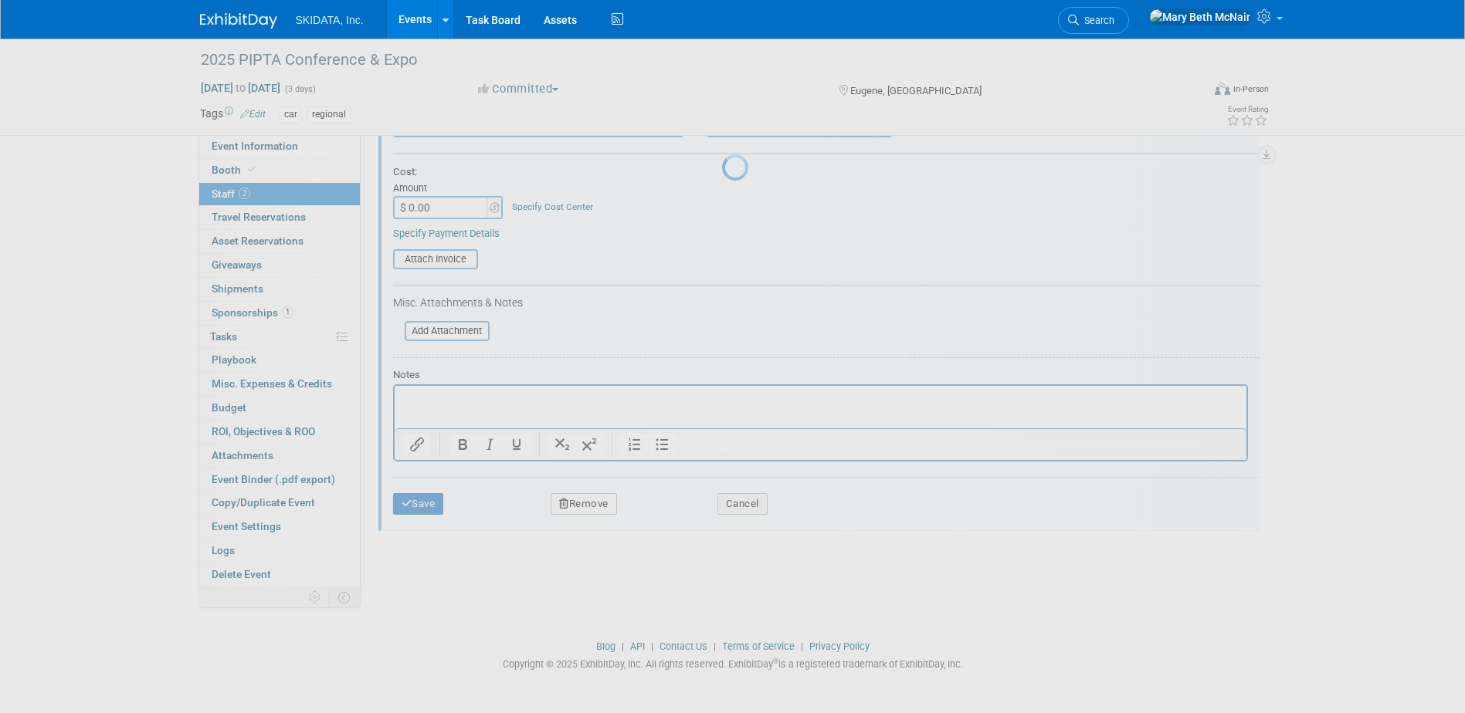
scroll to position [41, 0]
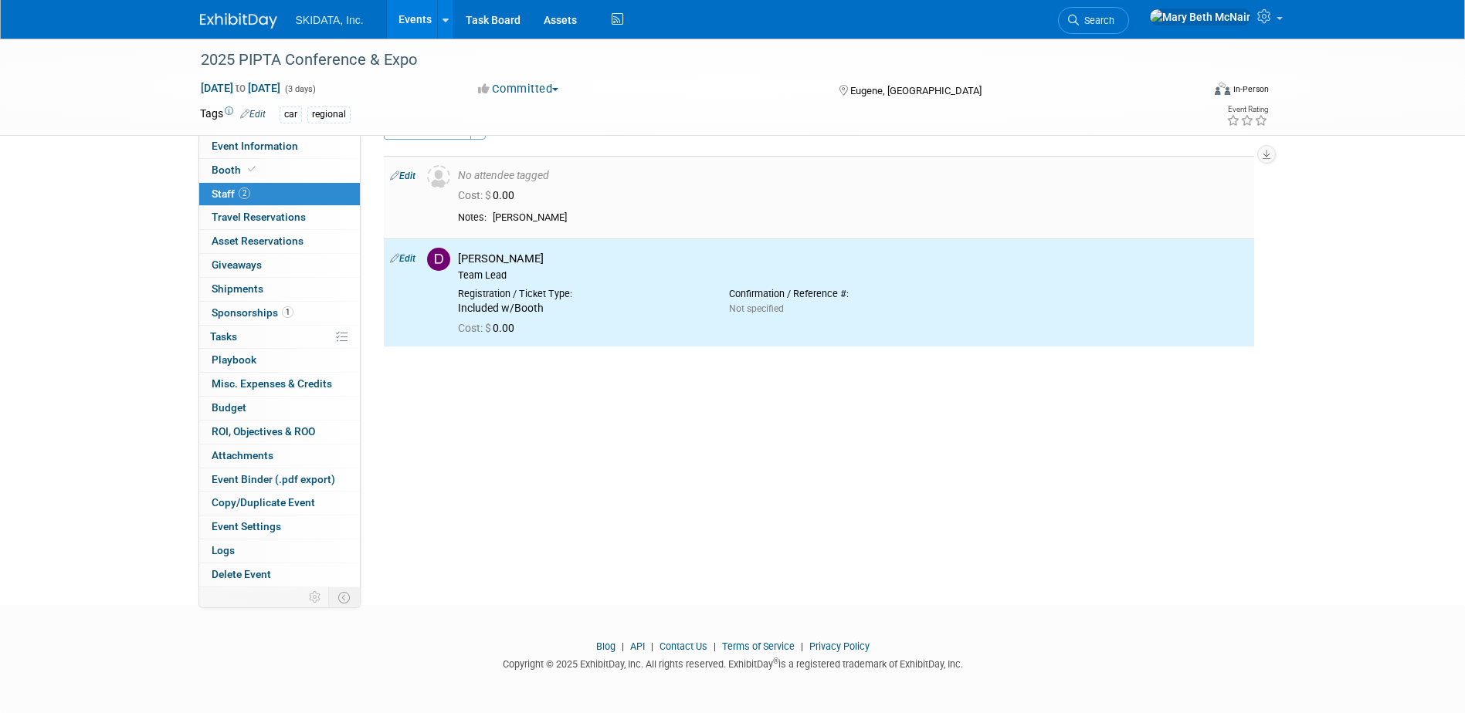
click at [415, 180] on link "Edit" at bounding box center [402, 176] width 25 height 11
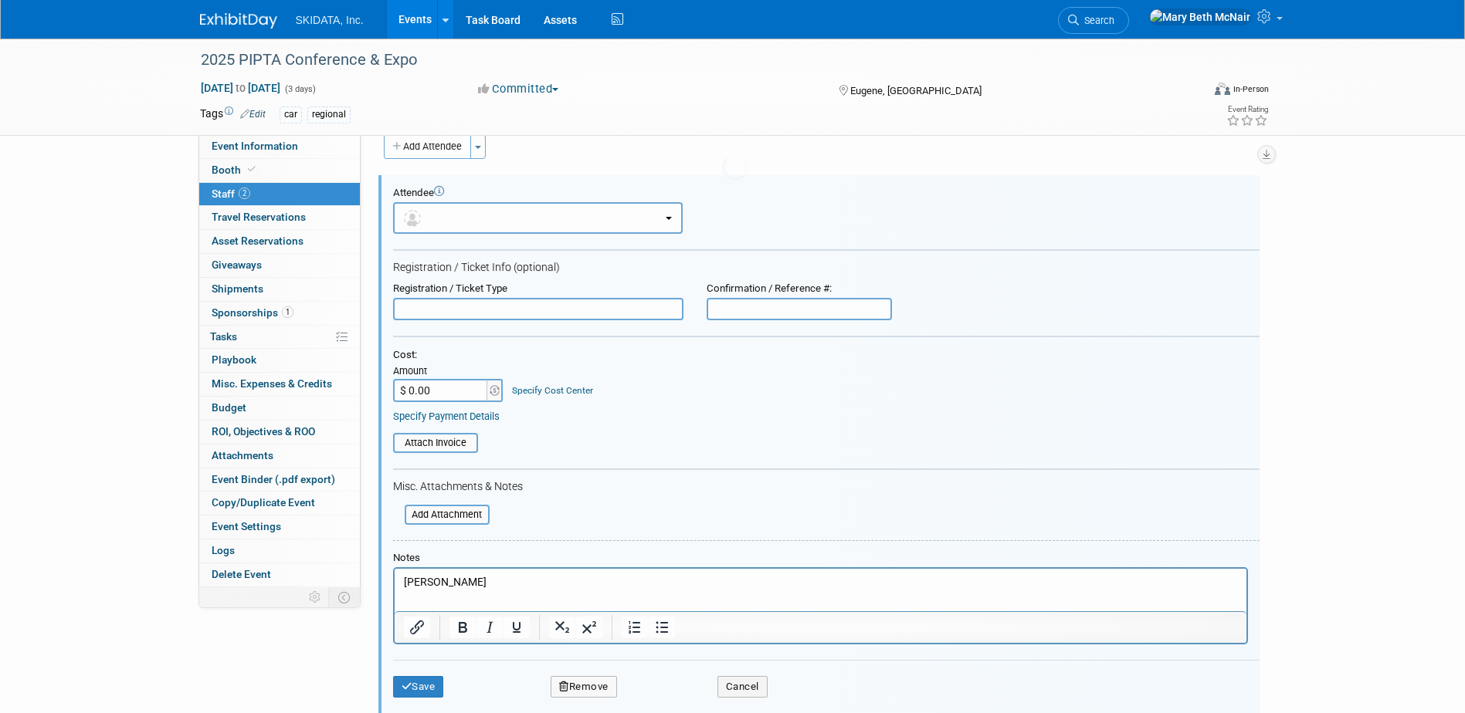
scroll to position [0, 0]
type input "$ 750.00"
click at [436, 687] on button "Save" at bounding box center [418, 687] width 51 height 22
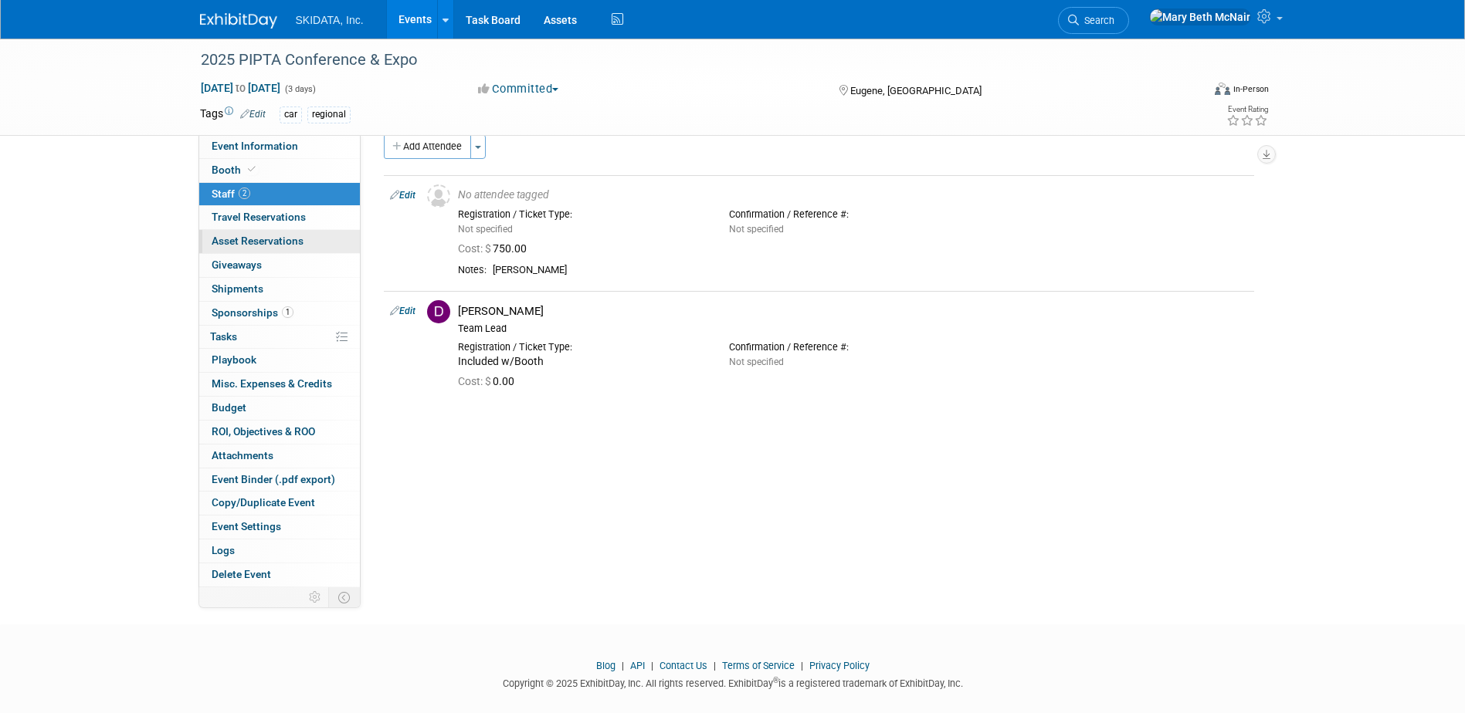
click at [236, 236] on span "Asset Reservations 0" at bounding box center [258, 241] width 92 height 12
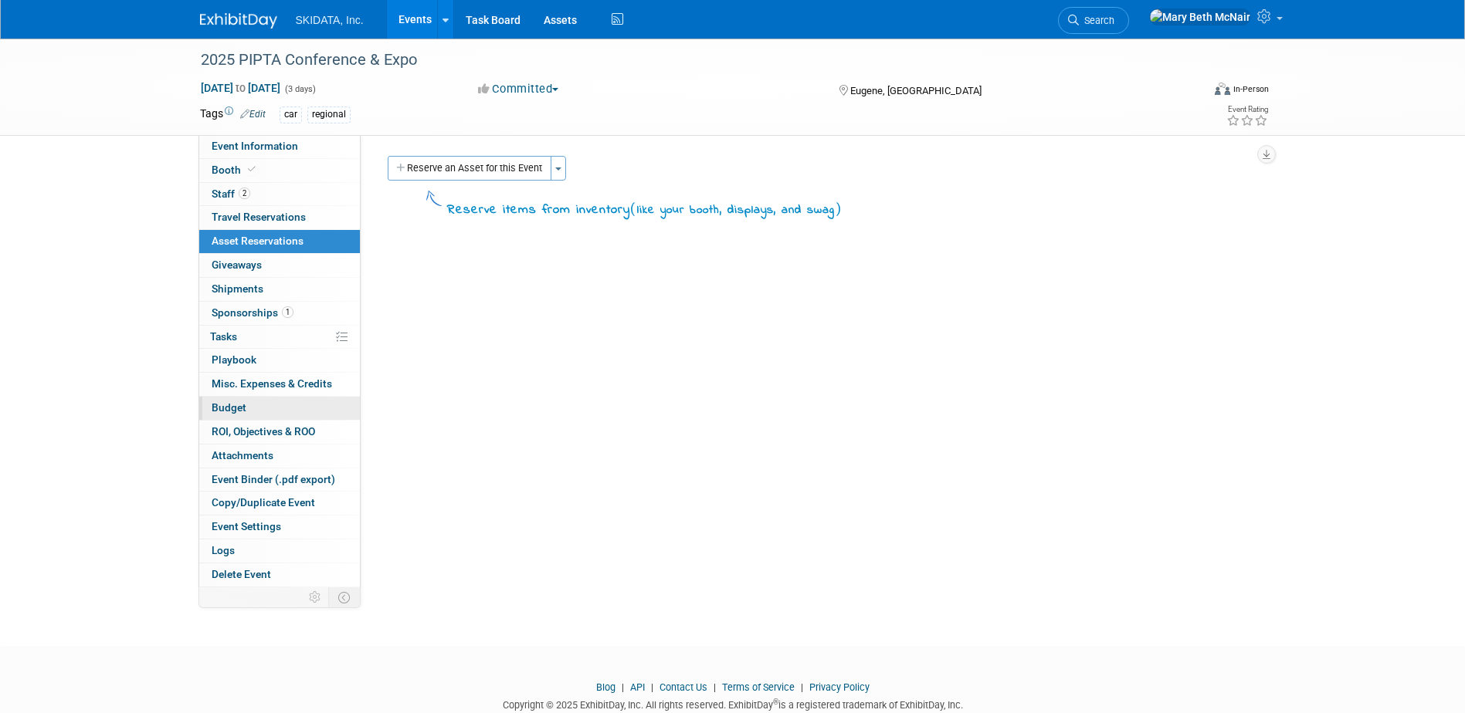
click at [233, 419] on link "Budget" at bounding box center [279, 408] width 161 height 23
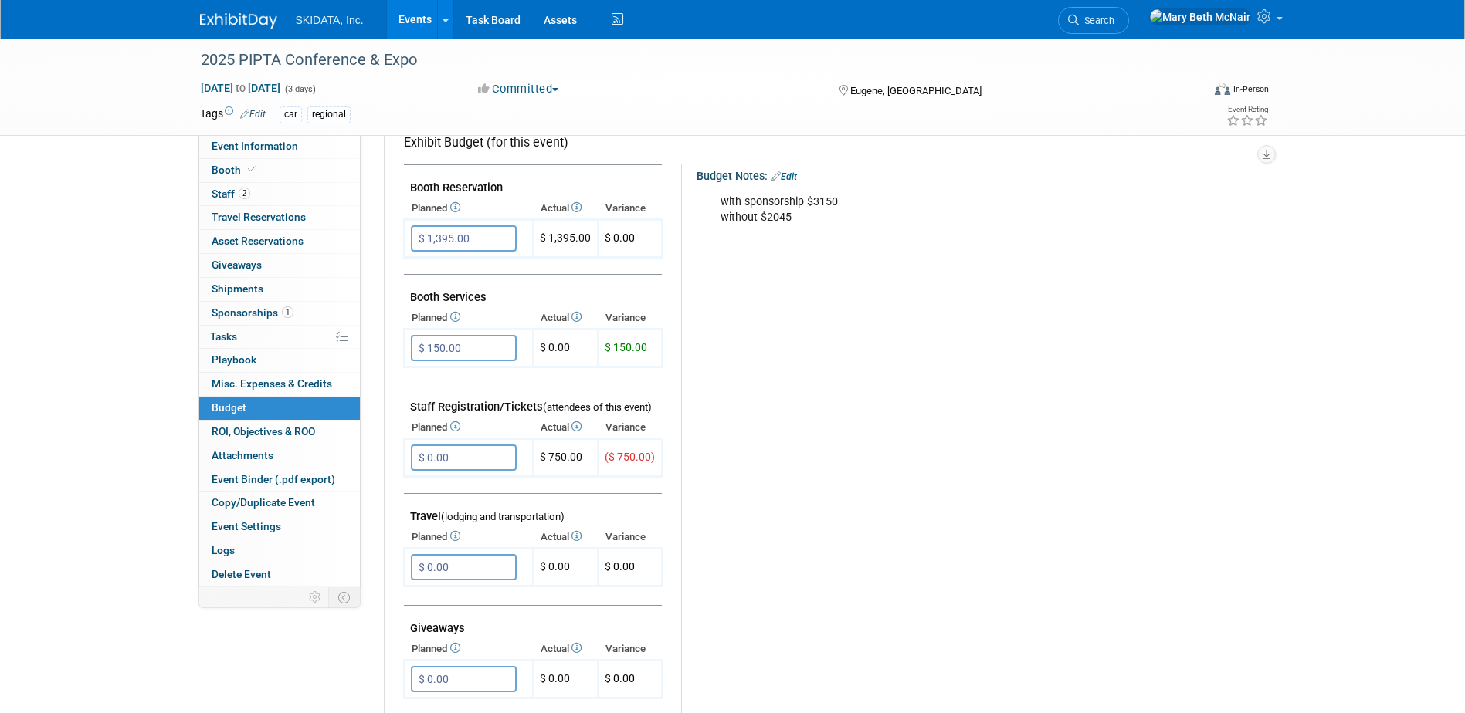
scroll to position [309, 0]
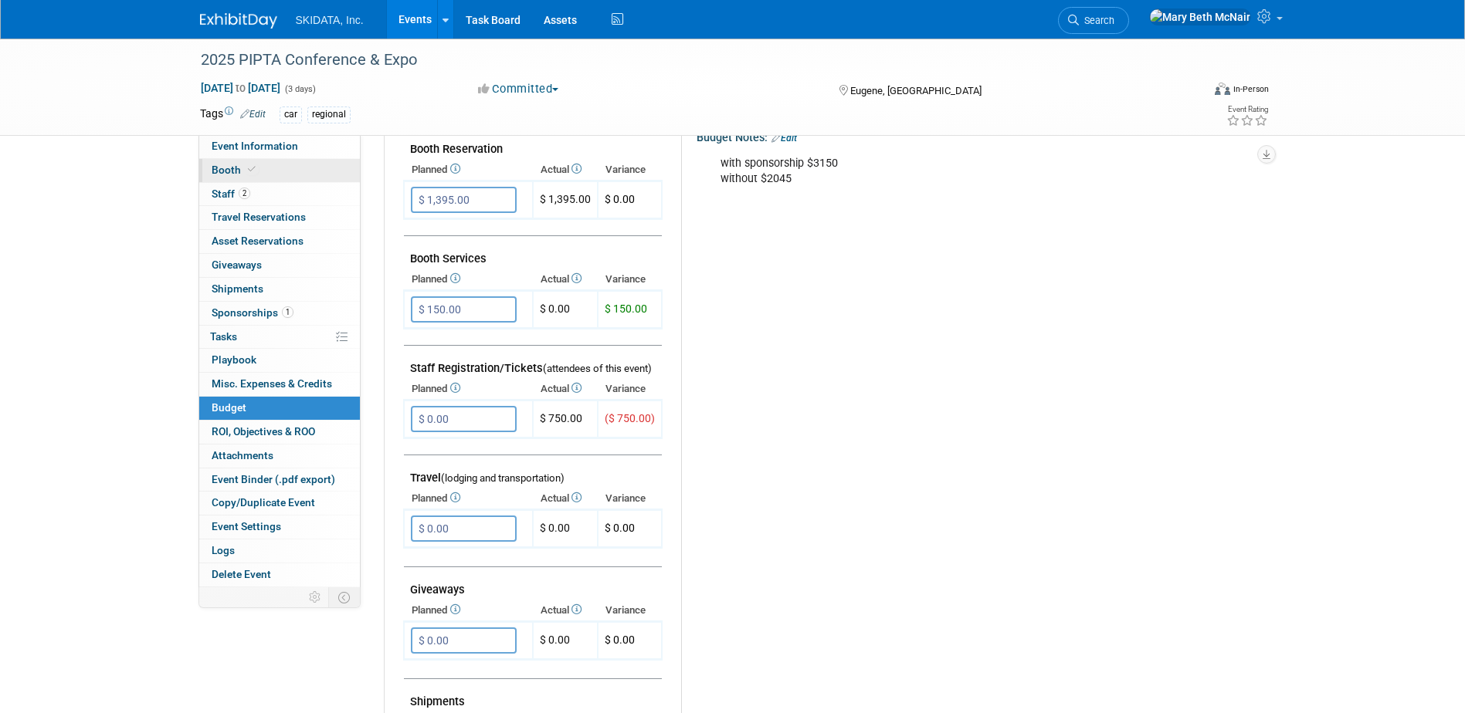
click at [229, 170] on span "Booth" at bounding box center [235, 170] width 47 height 12
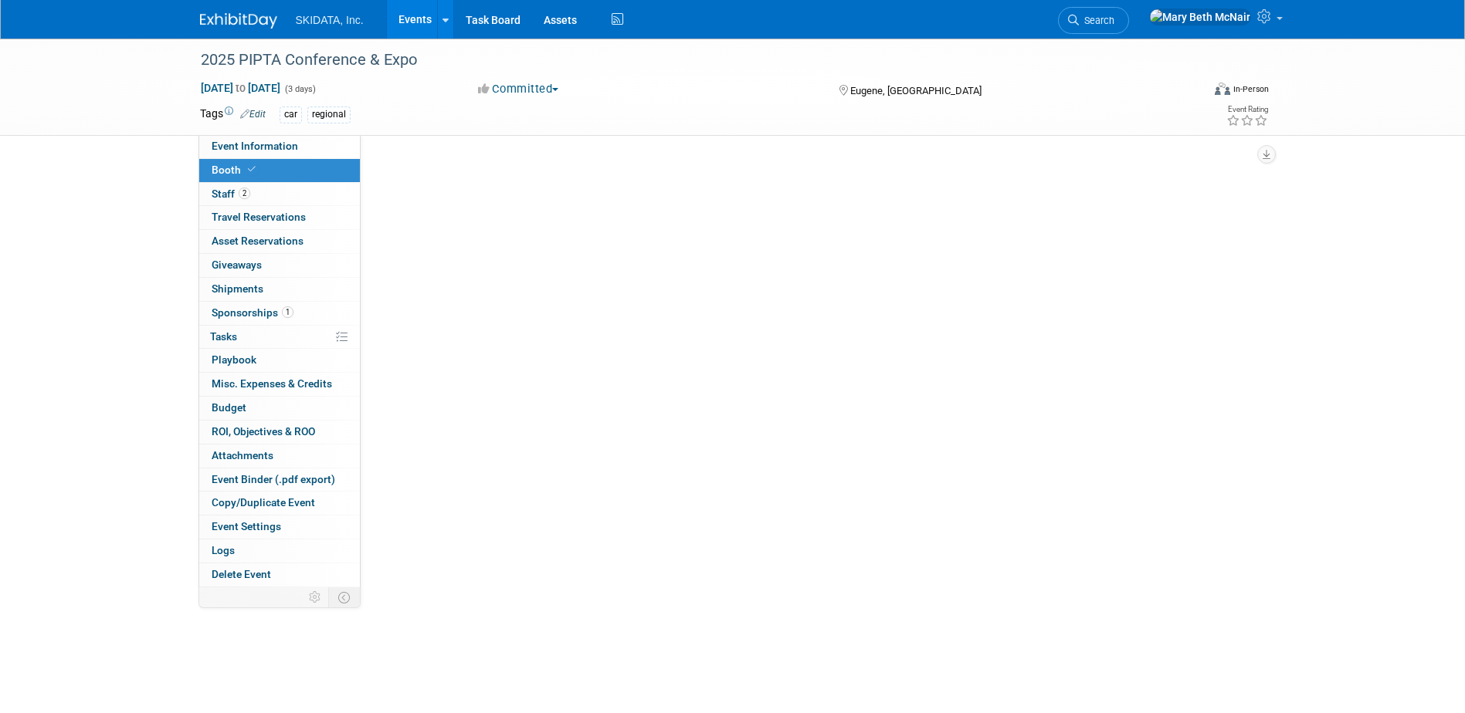
scroll to position [0, 0]
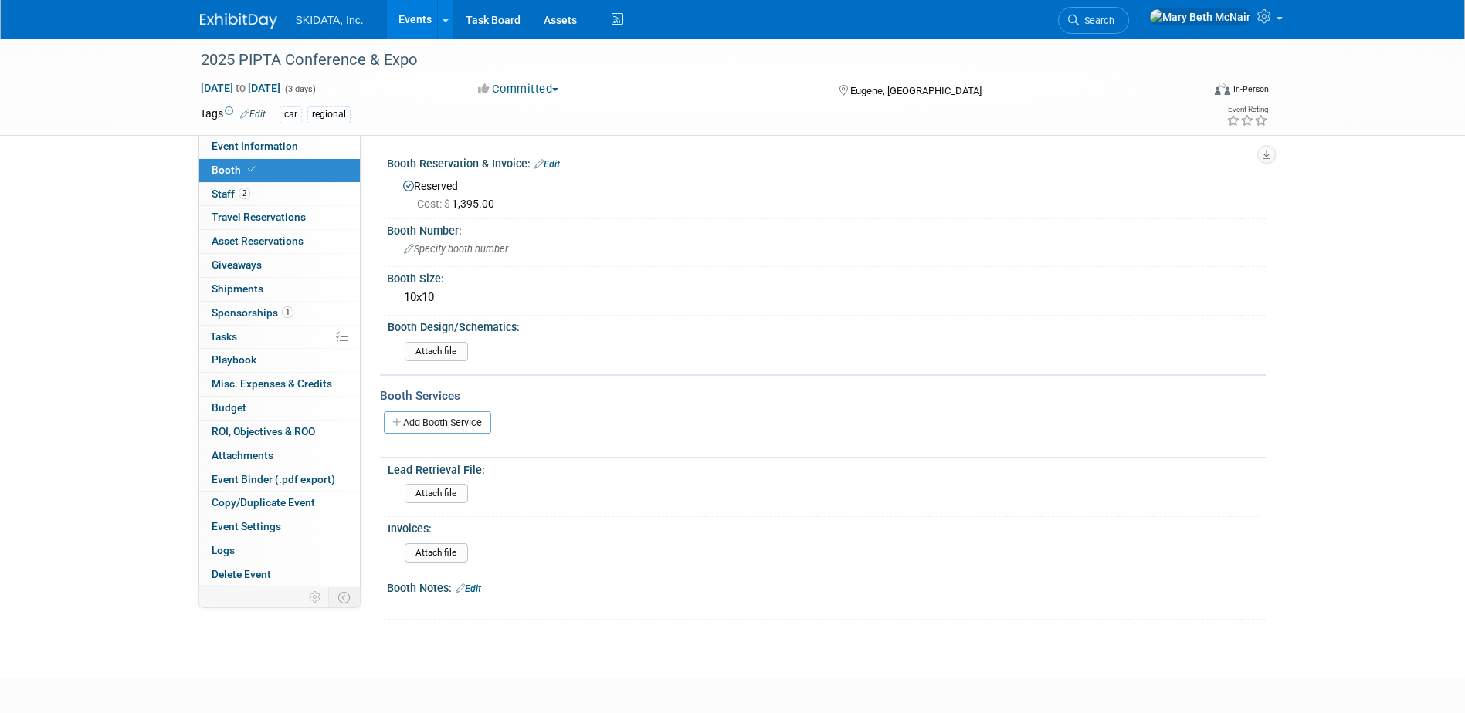
click at [558, 157] on div "Booth Reservation & Invoice: Edit" at bounding box center [826, 162] width 879 height 20
click at [556, 161] on link "Edit" at bounding box center [546, 164] width 25 height 11
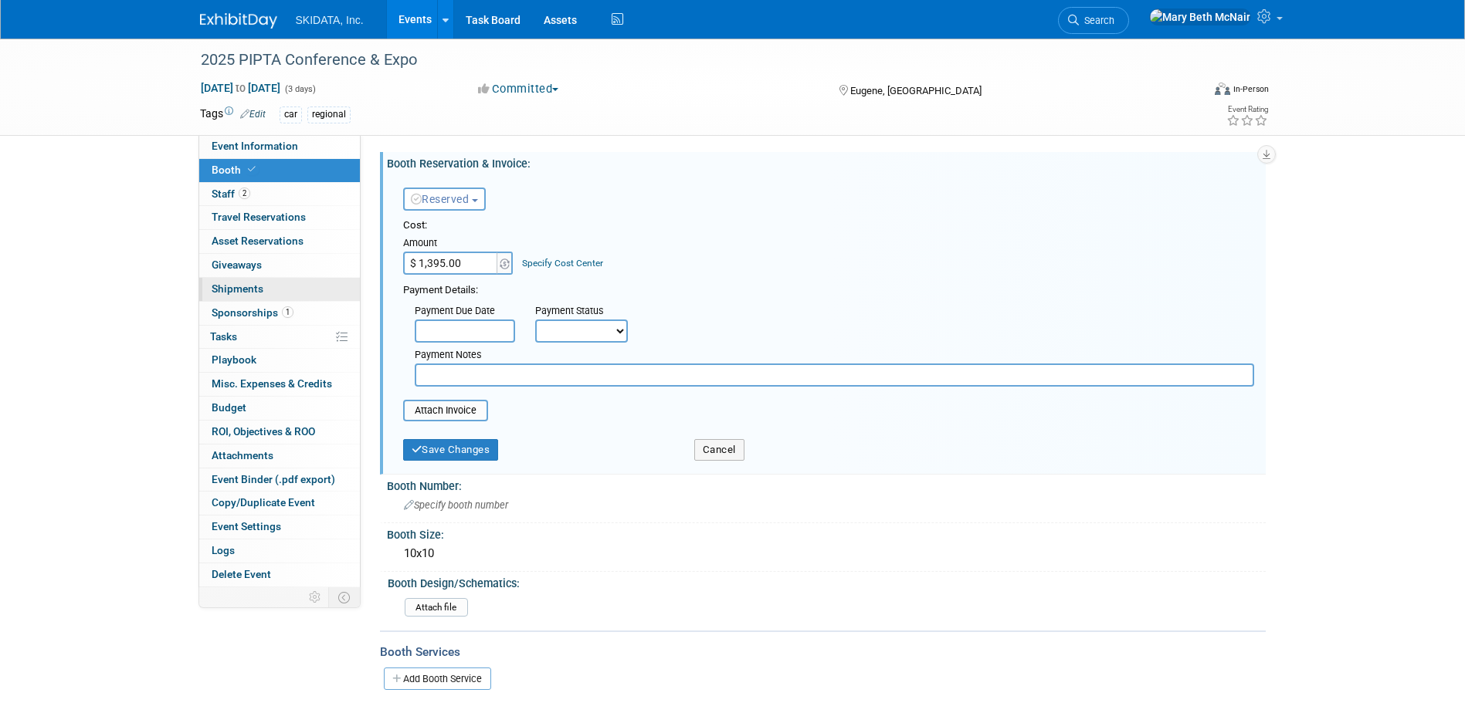
type input "$"
type input "$ 0.00"
click at [468, 452] on button "Save Changes" at bounding box center [451, 450] width 96 height 22
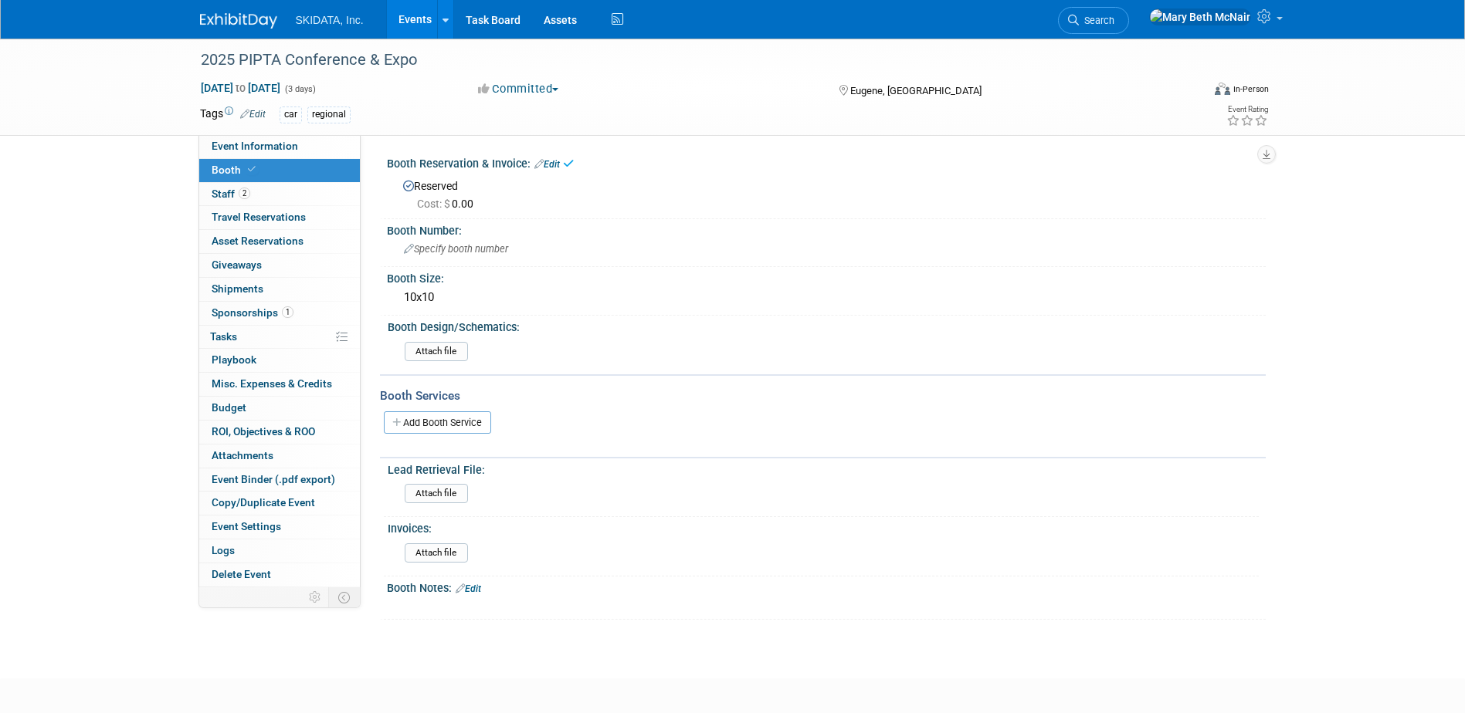
click at [433, 187] on div "Reserved Cost: $ 0.00" at bounding box center [826, 193] width 856 height 37
click at [560, 164] on link "Edit" at bounding box center [546, 164] width 25 height 11
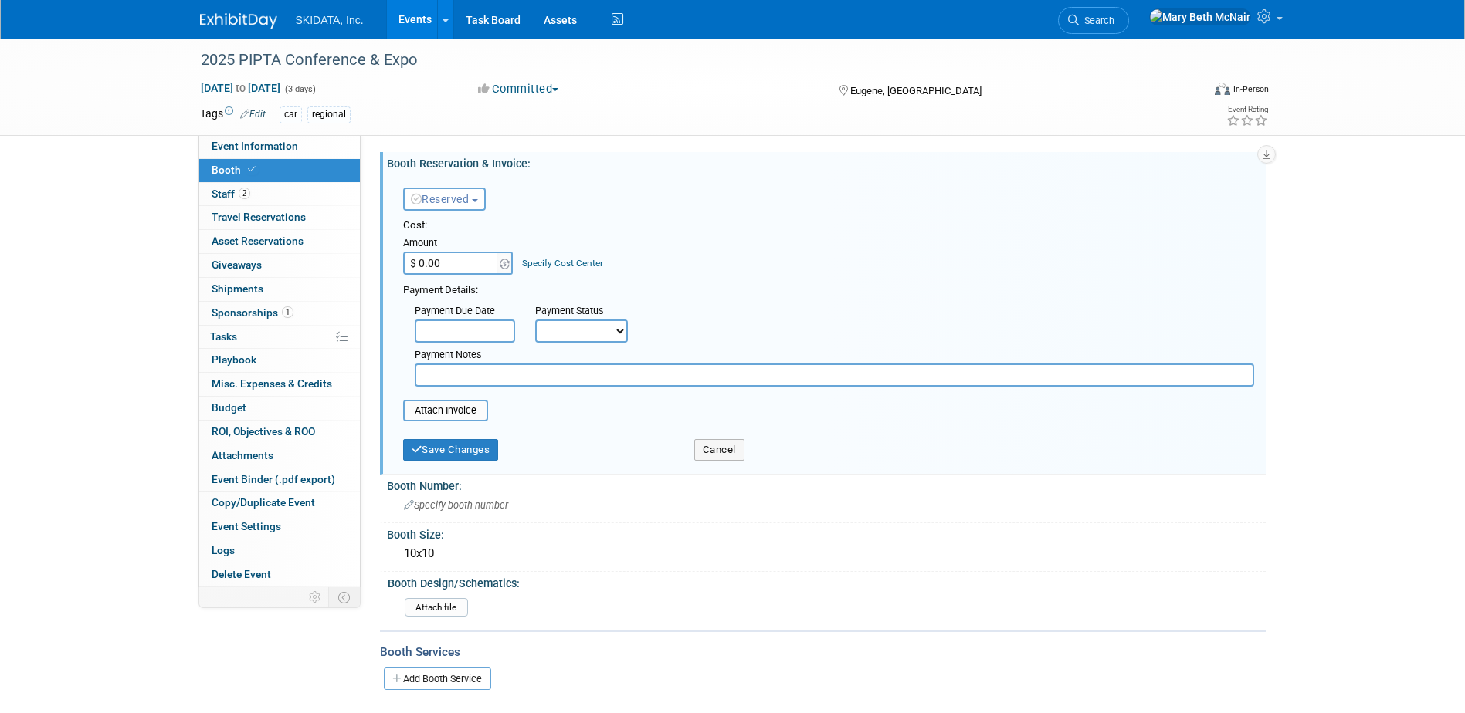
click at [469, 203] on span "Reserved" at bounding box center [440, 199] width 59 height 12
click at [482, 226] on link "Need to Reserve" at bounding box center [486, 226] width 165 height 22
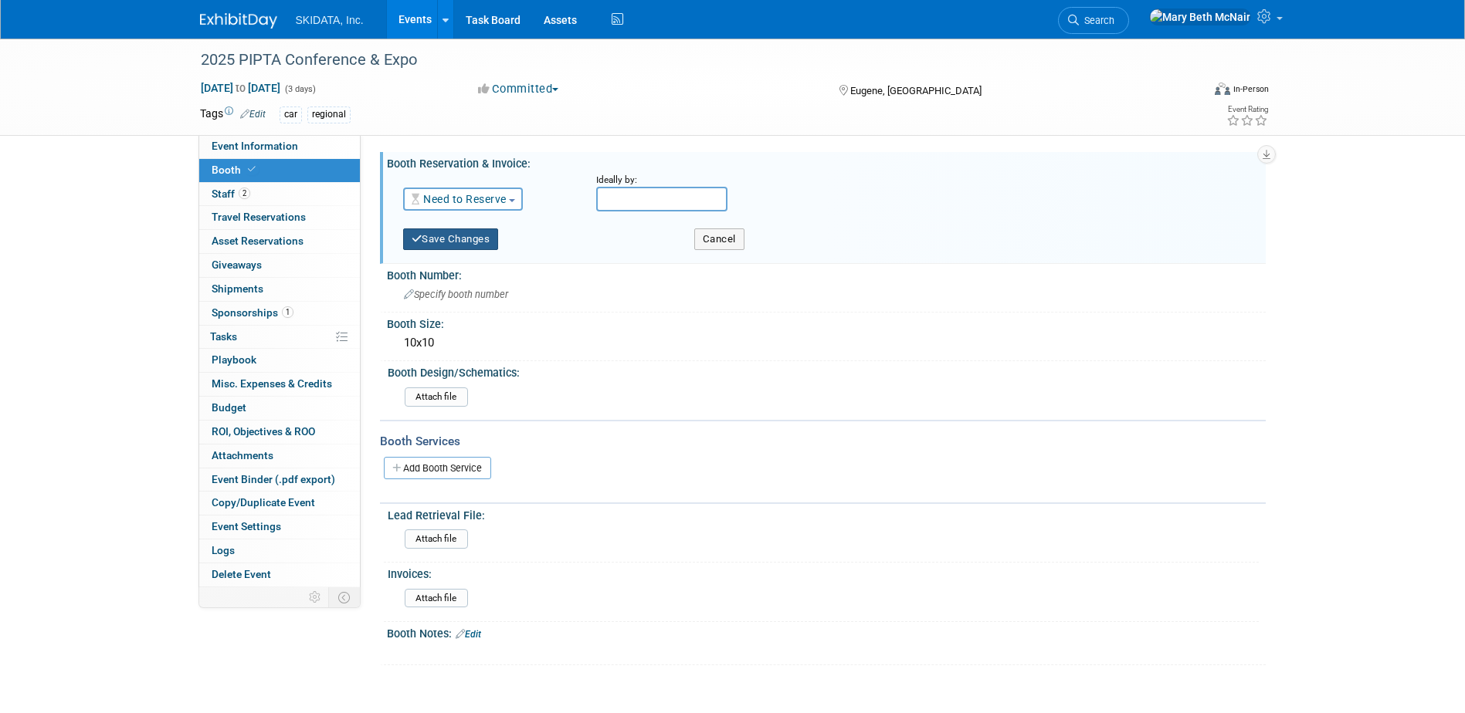
click at [475, 242] on button "Save Changes" at bounding box center [451, 240] width 96 height 22
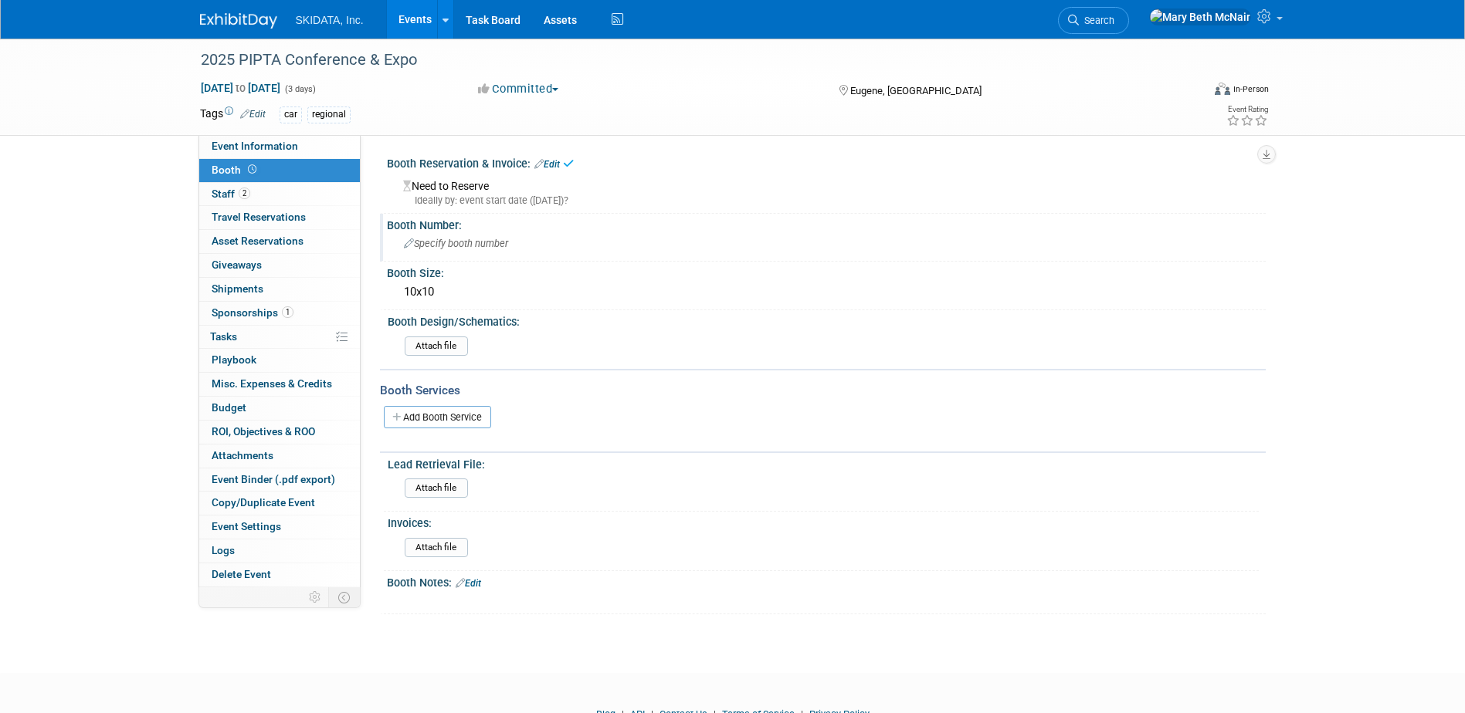
click at [452, 240] on span "Specify booth number" at bounding box center [456, 244] width 104 height 12
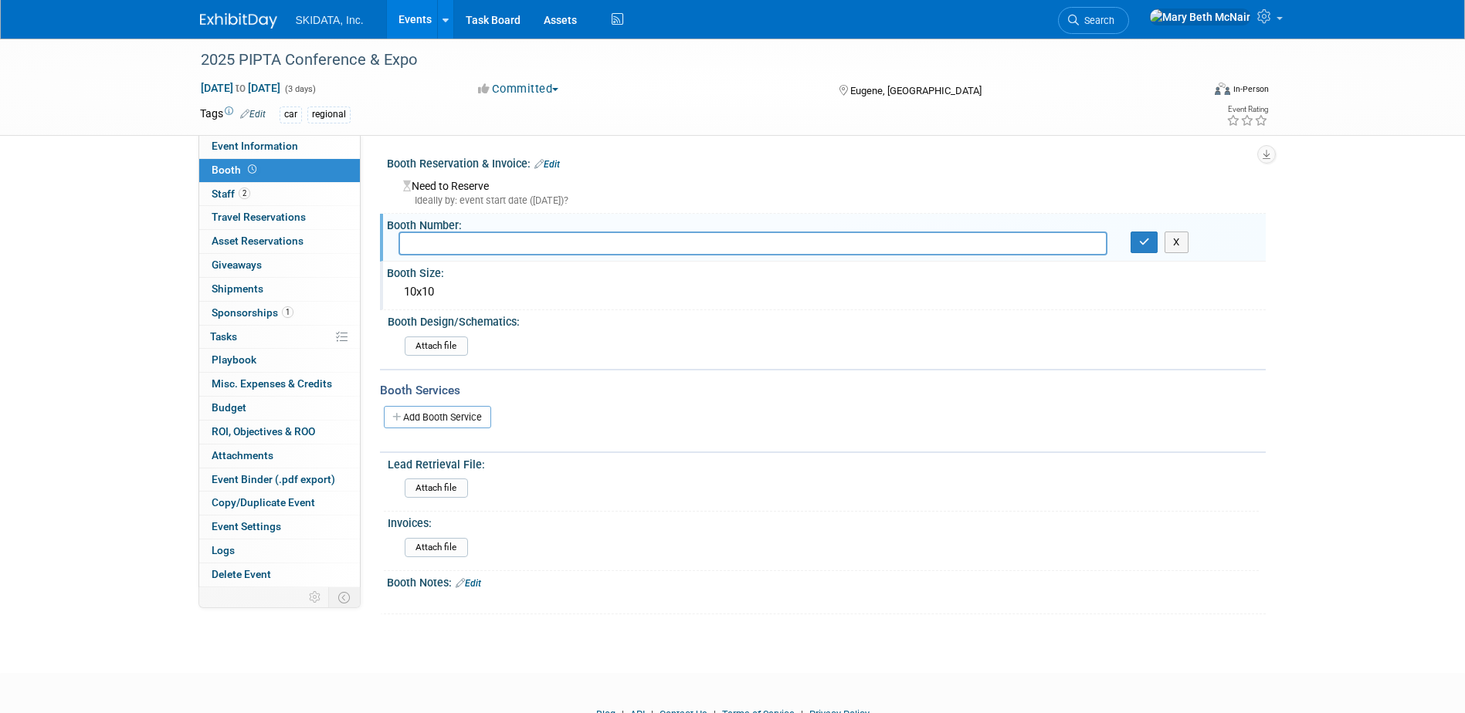
click at [429, 288] on div "10x10" at bounding box center [826, 292] width 856 height 24
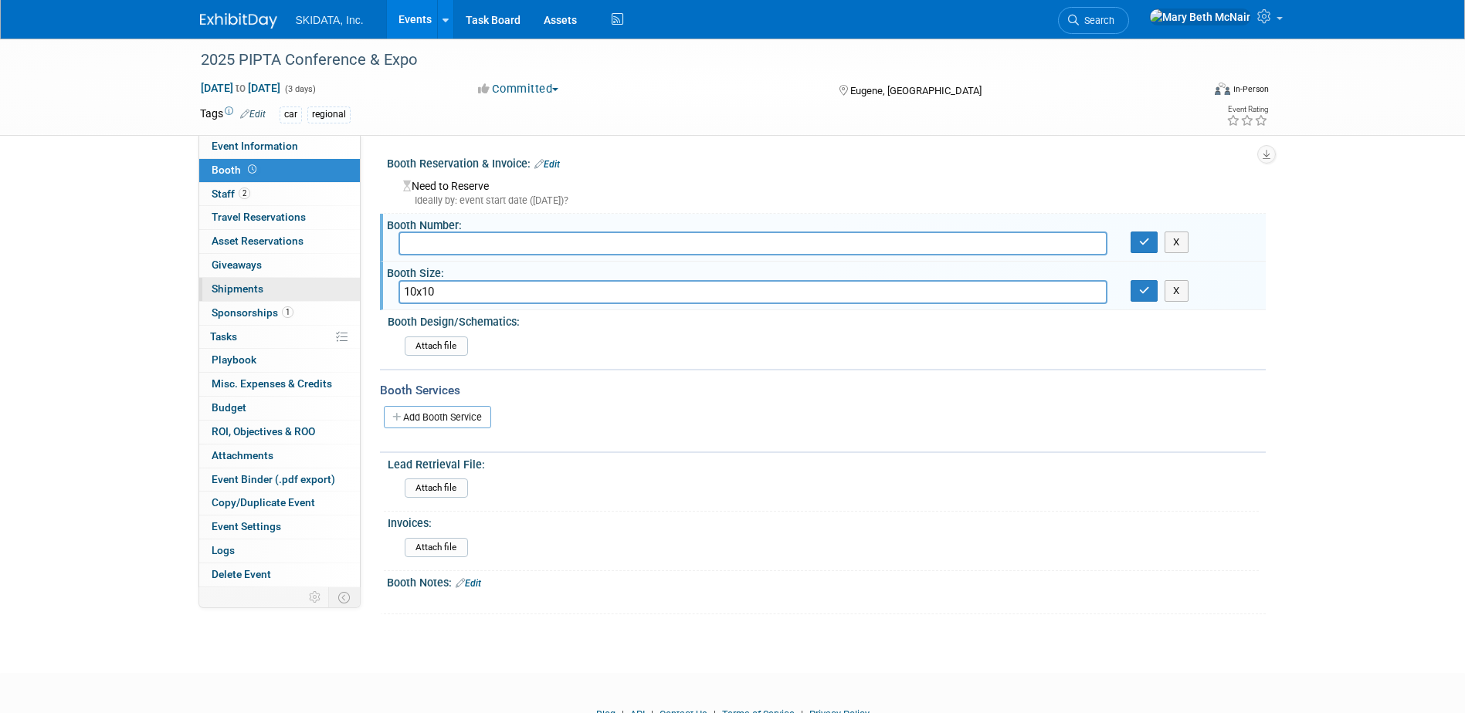
drag, startPoint x: 429, startPoint y: 288, endPoint x: 339, endPoint y: 292, distance: 89.7
click at [342, 292] on div "Event Information Event Info Booth Booth 2 Staff 2 Staff 0 Travel Reservations …" at bounding box center [732, 327] width 1089 height 576
type input "4x8"
click at [1141, 289] on icon "button" at bounding box center [1144, 291] width 11 height 10
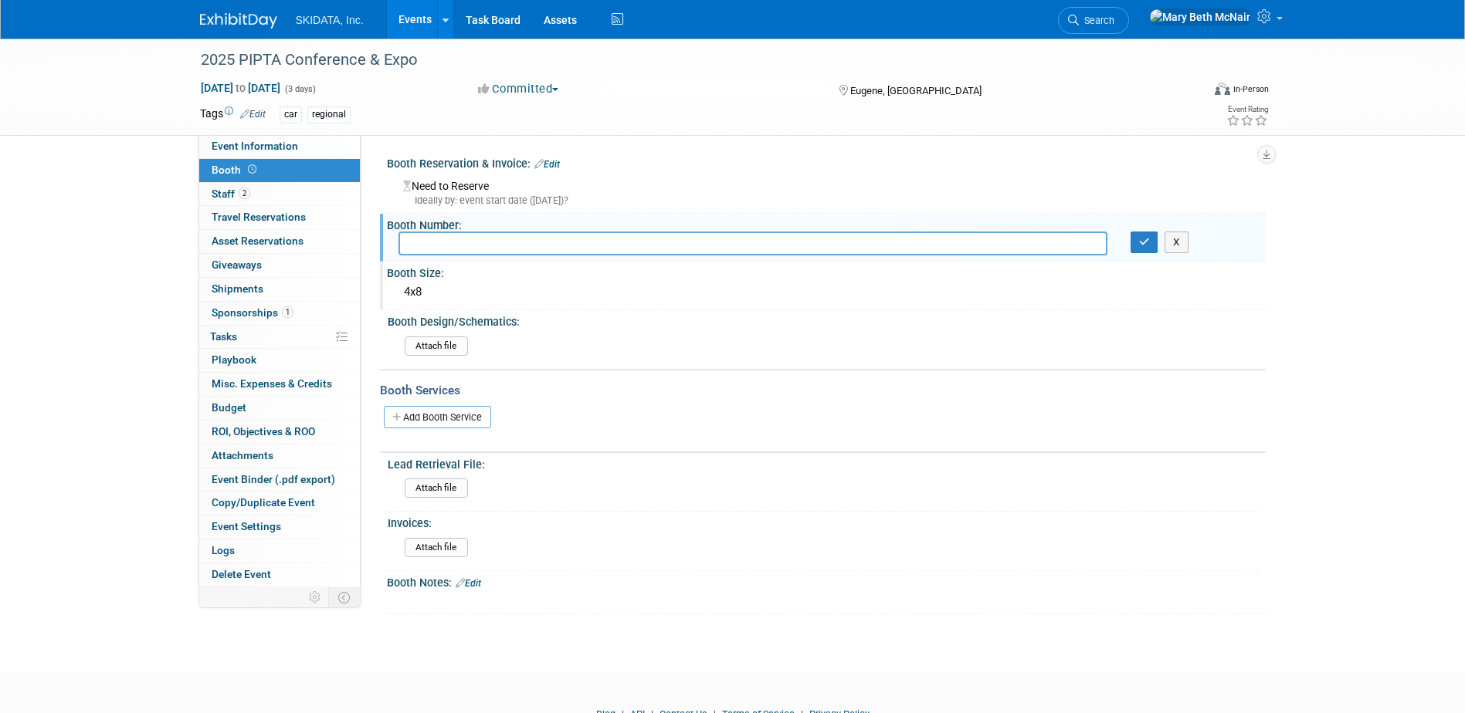
click at [469, 250] on input "text" at bounding box center [752, 244] width 709 height 24
type input "18"
click at [537, 286] on div "4x8" at bounding box center [826, 292] width 856 height 24
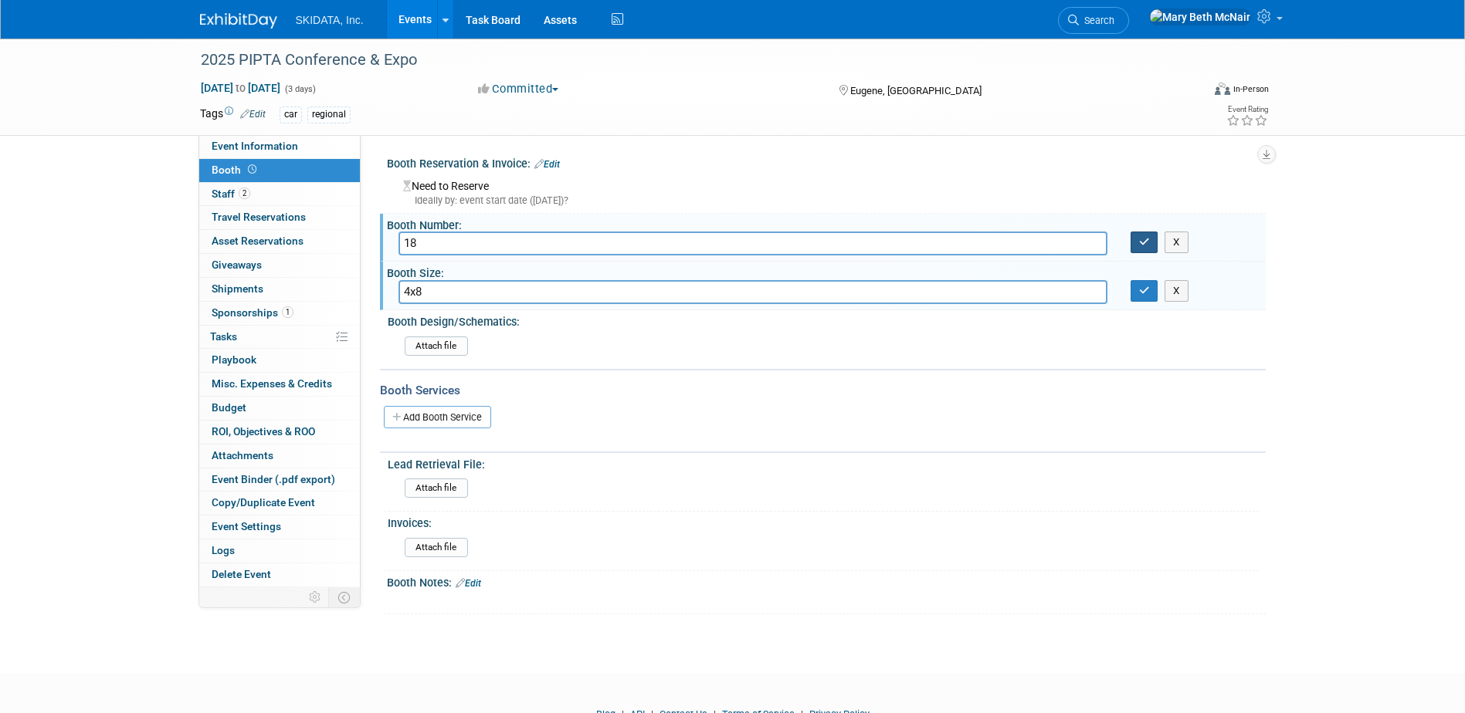
click at [1146, 238] on icon "button" at bounding box center [1144, 242] width 11 height 10
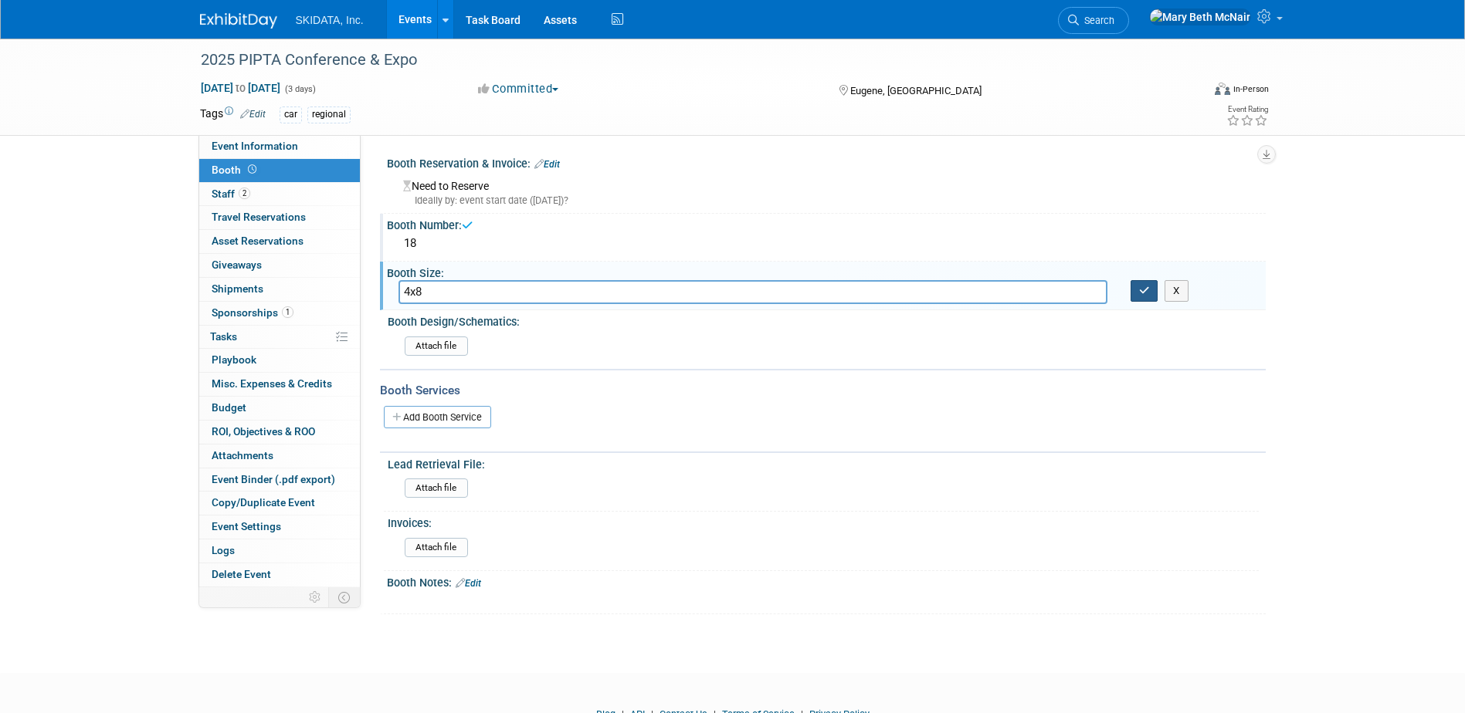
click at [1140, 290] on icon "button" at bounding box center [1144, 291] width 11 height 10
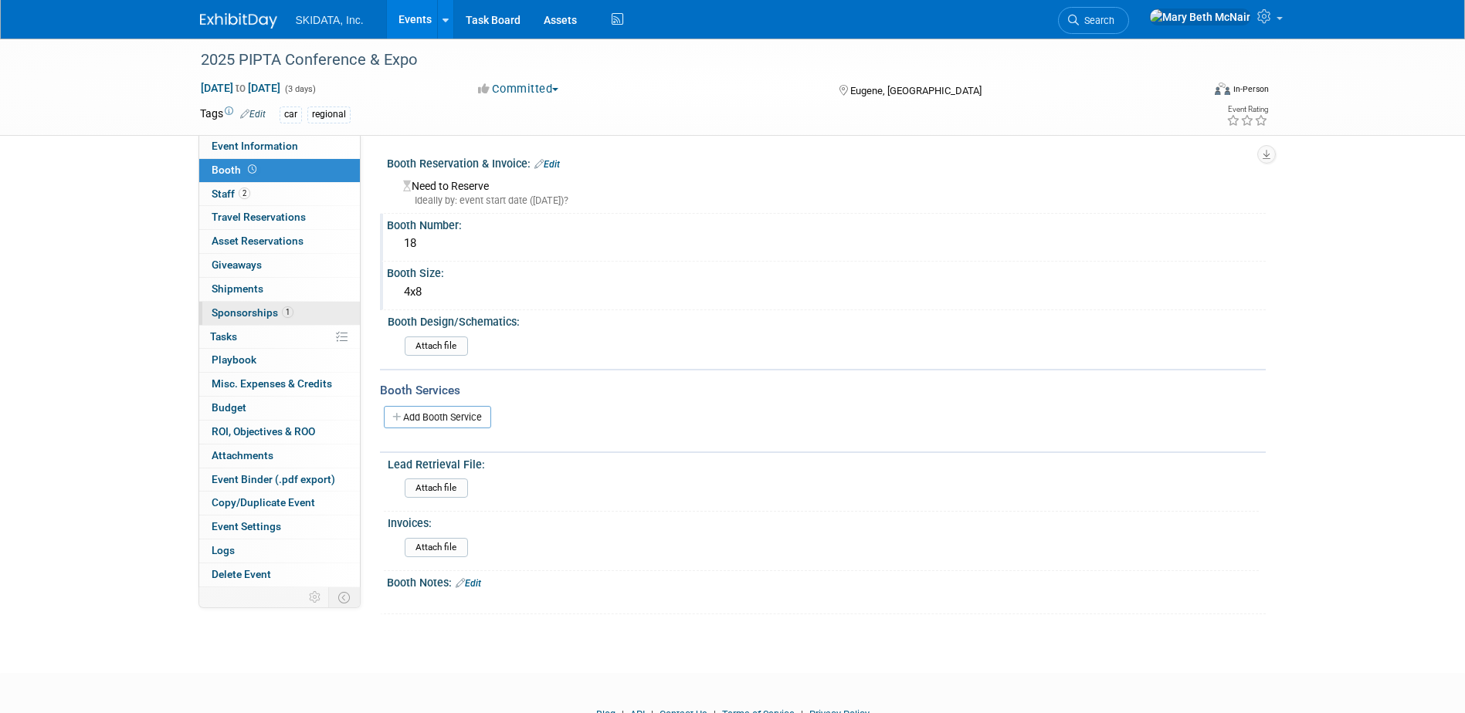
click at [226, 314] on span "Sponsorships 1" at bounding box center [253, 313] width 82 height 12
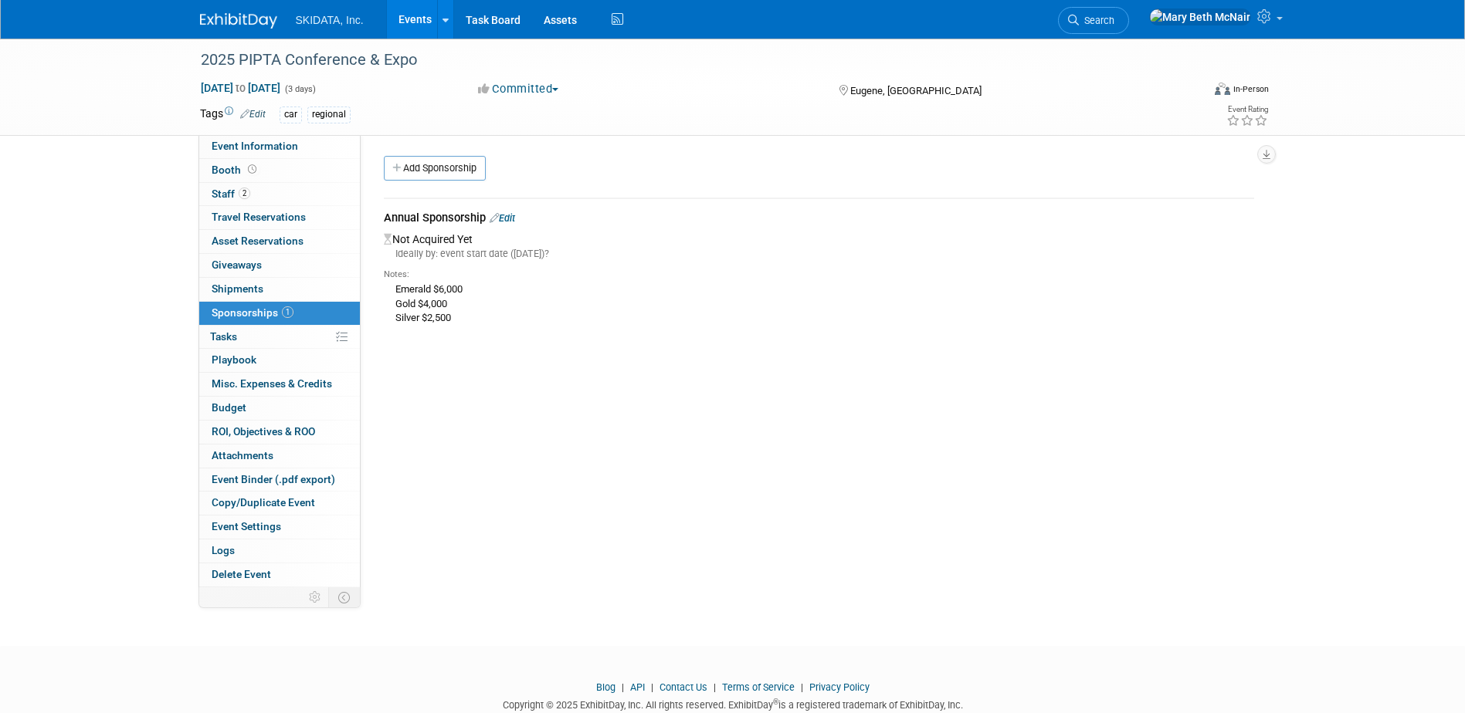
click at [515, 217] on link "Edit" at bounding box center [502, 218] width 25 height 12
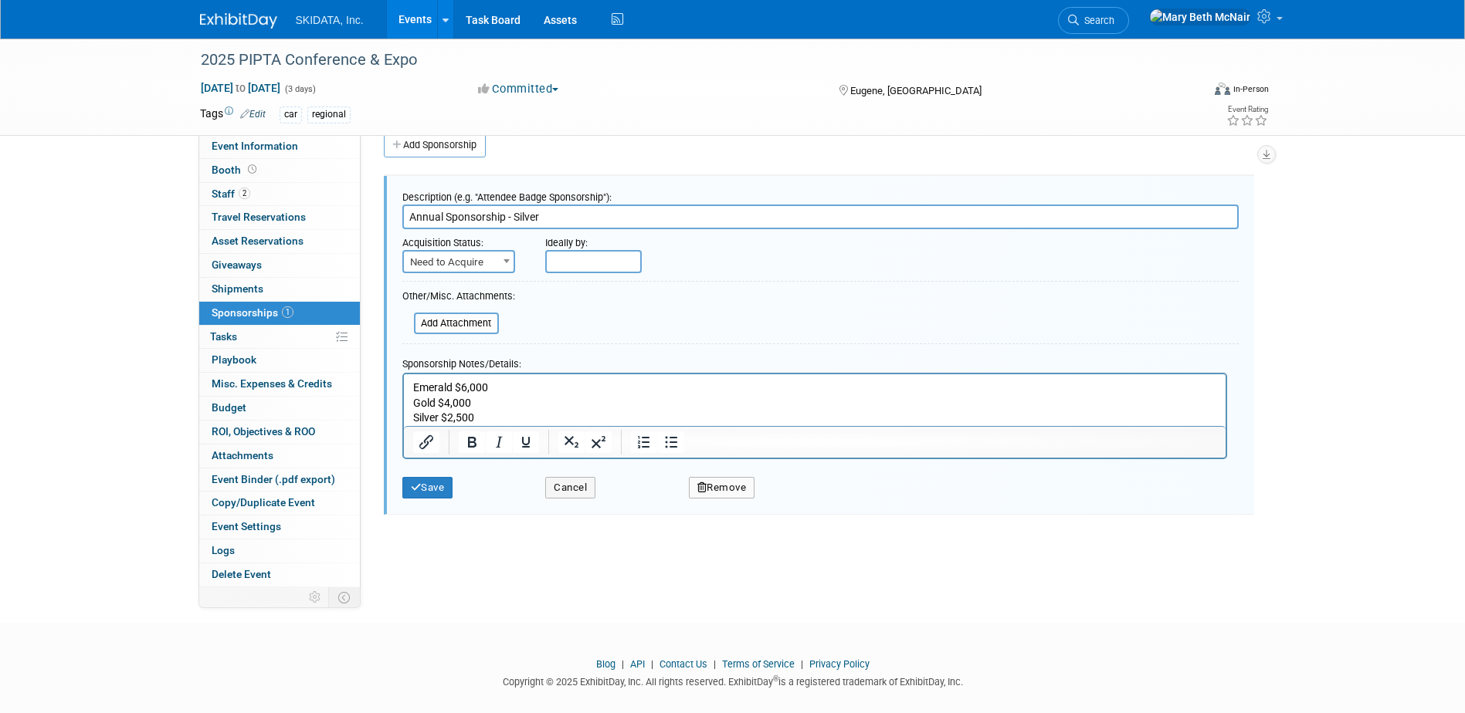
type input "Annual Sponsorship - Silver"
drag, startPoint x: 477, startPoint y: 402, endPoint x: 734, endPoint y: 734, distance: 420.0
click at [403, 374] on html "Emerald $6,000 Gold $4,000 Silver $2,500" at bounding box center [814, 400] width 822 height 52
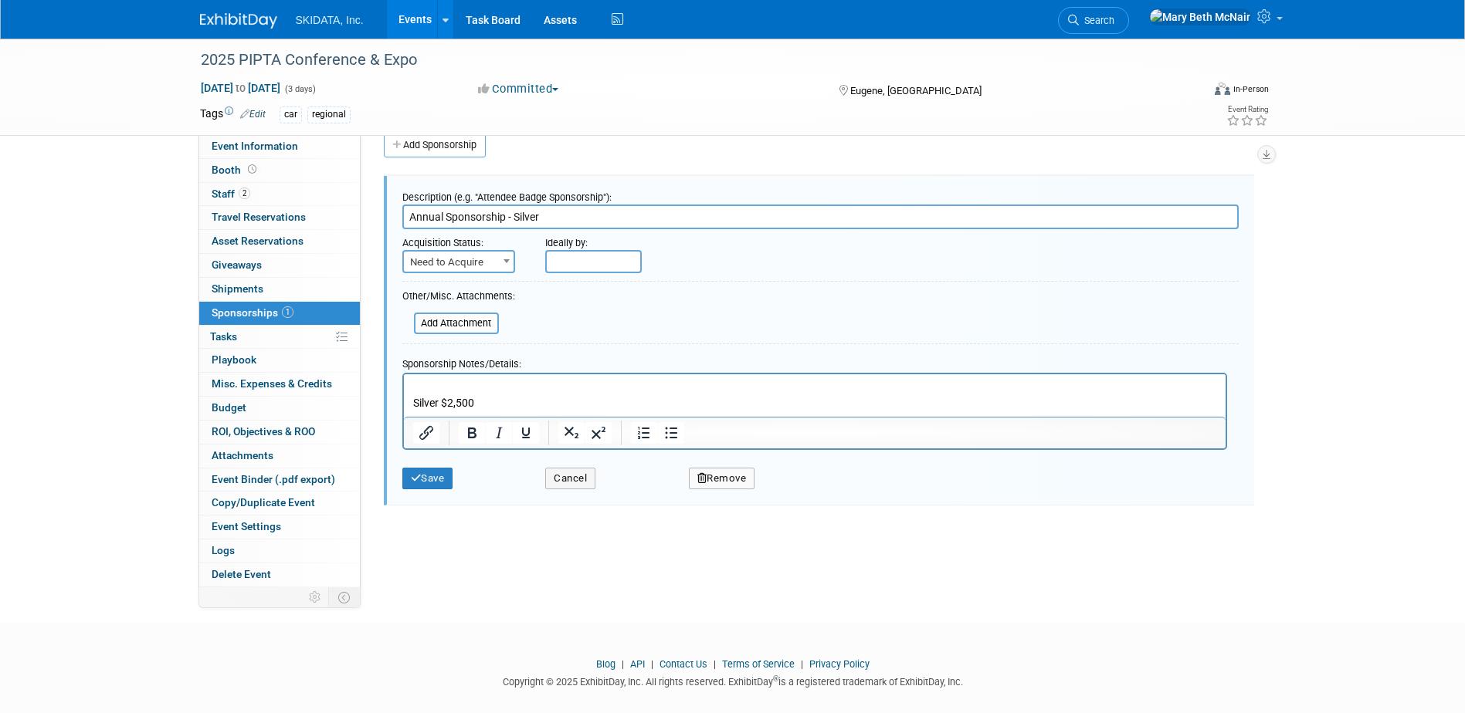
click at [503, 260] on b at bounding box center [506, 261] width 6 height 4
select select "2"
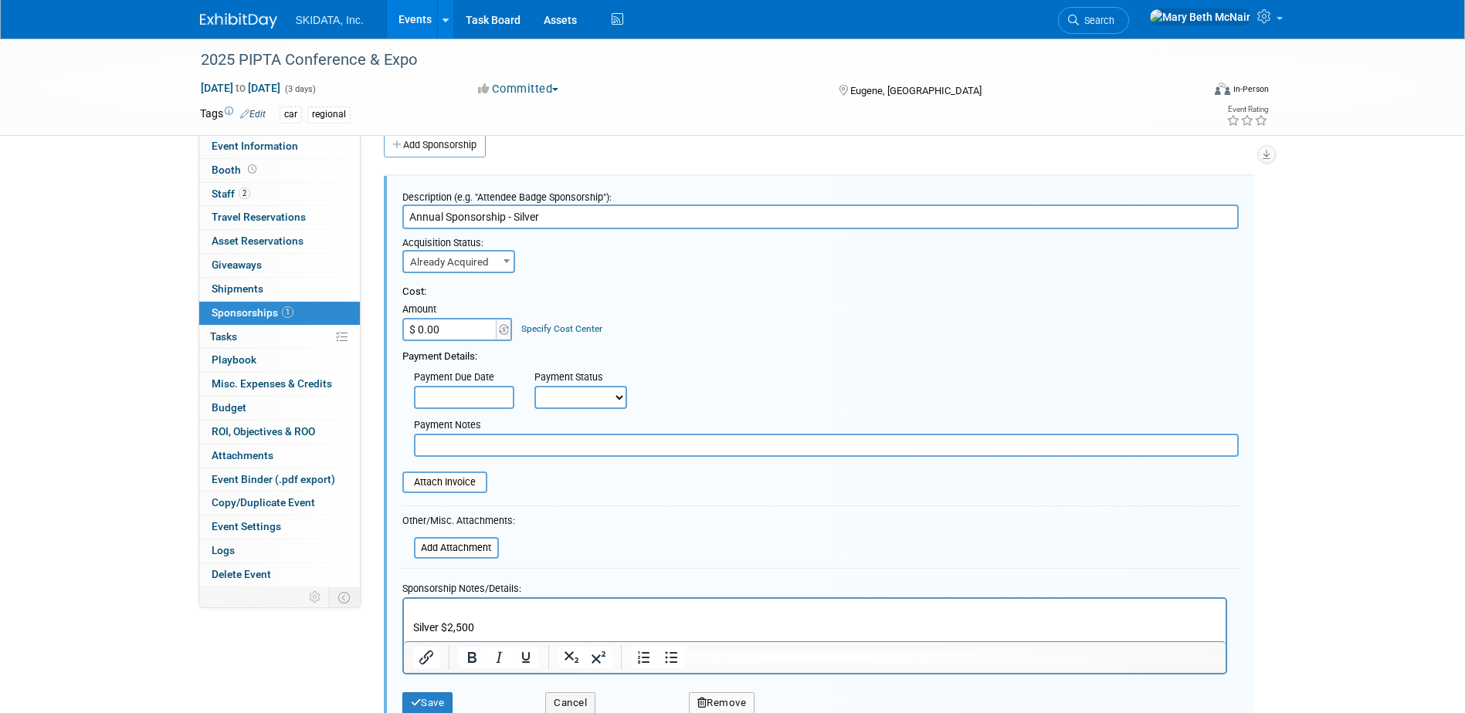
click at [478, 333] on input "$ 0.00" at bounding box center [450, 329] width 97 height 23
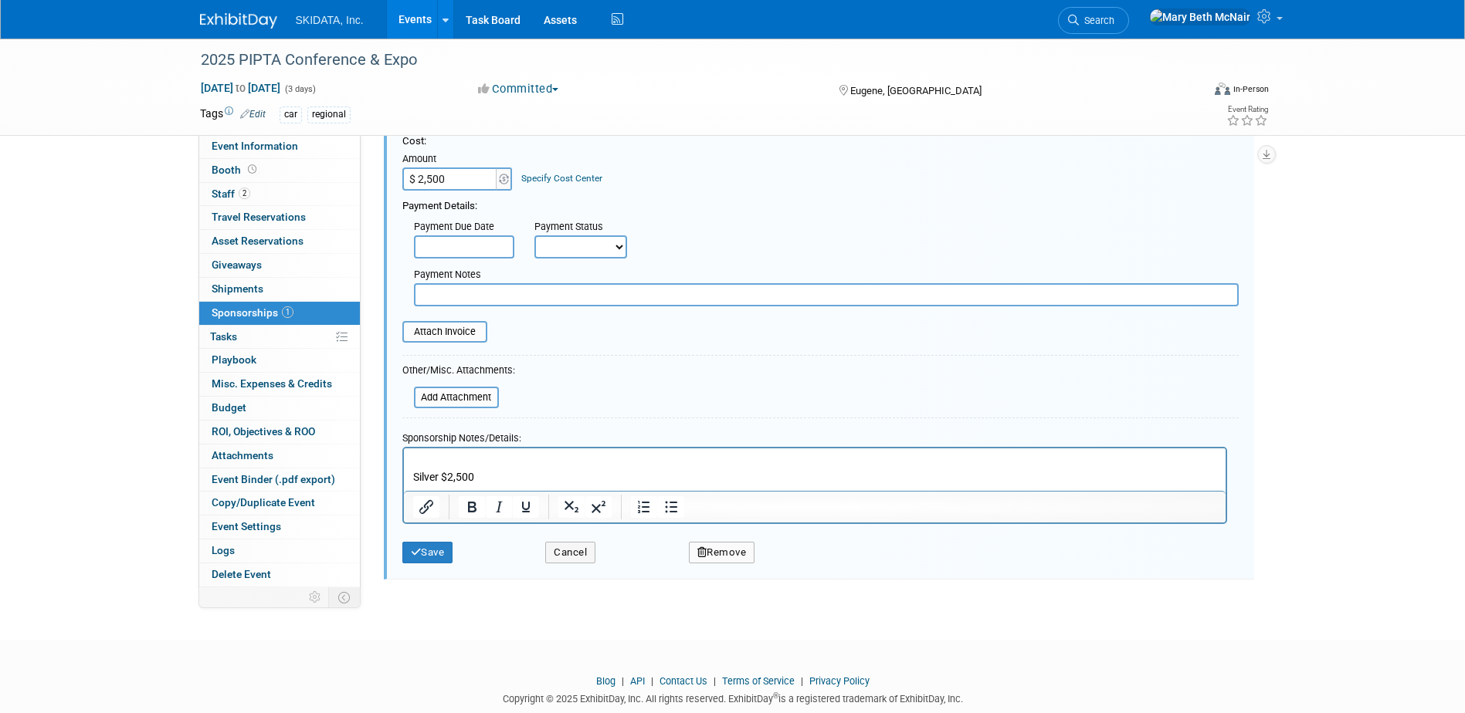
scroll to position [209, 0]
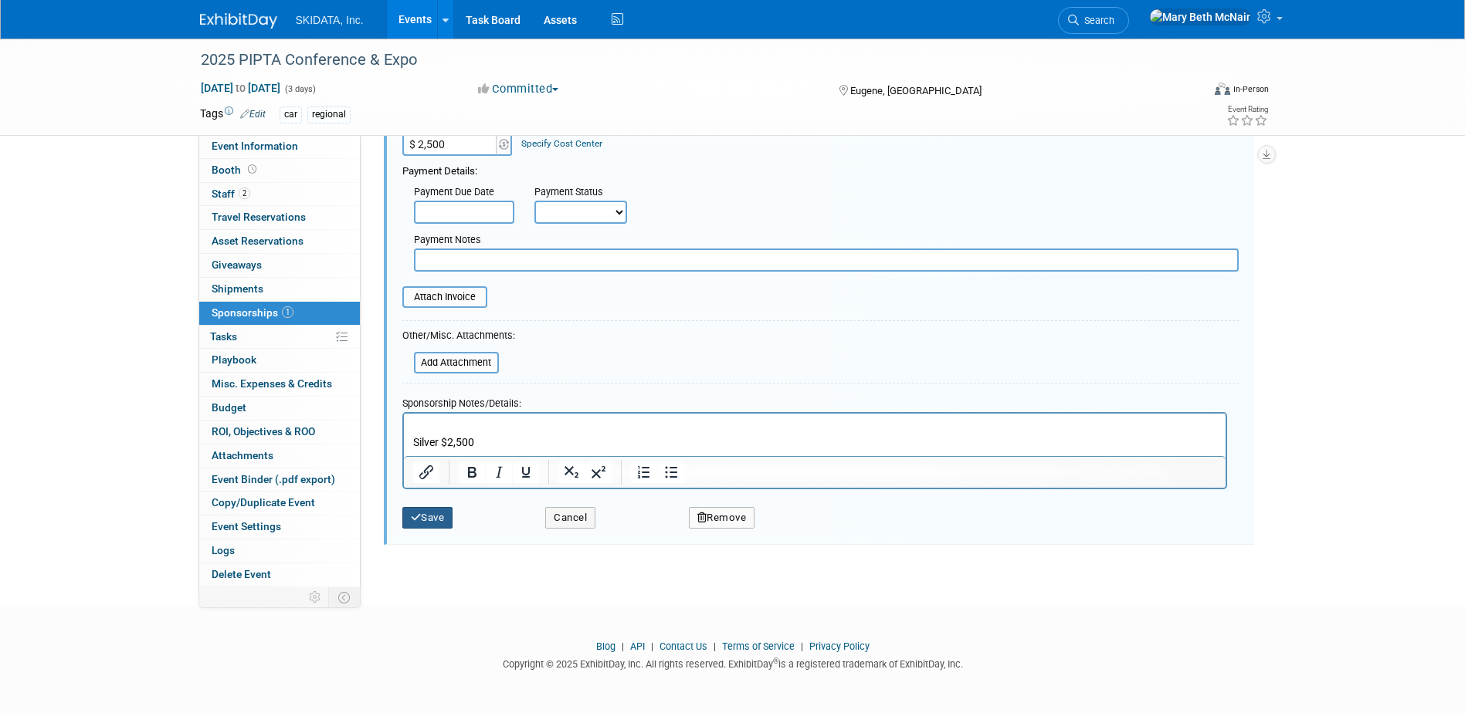
type input "$ 2,500.00"
click at [422, 516] on button "Save" at bounding box center [427, 518] width 51 height 22
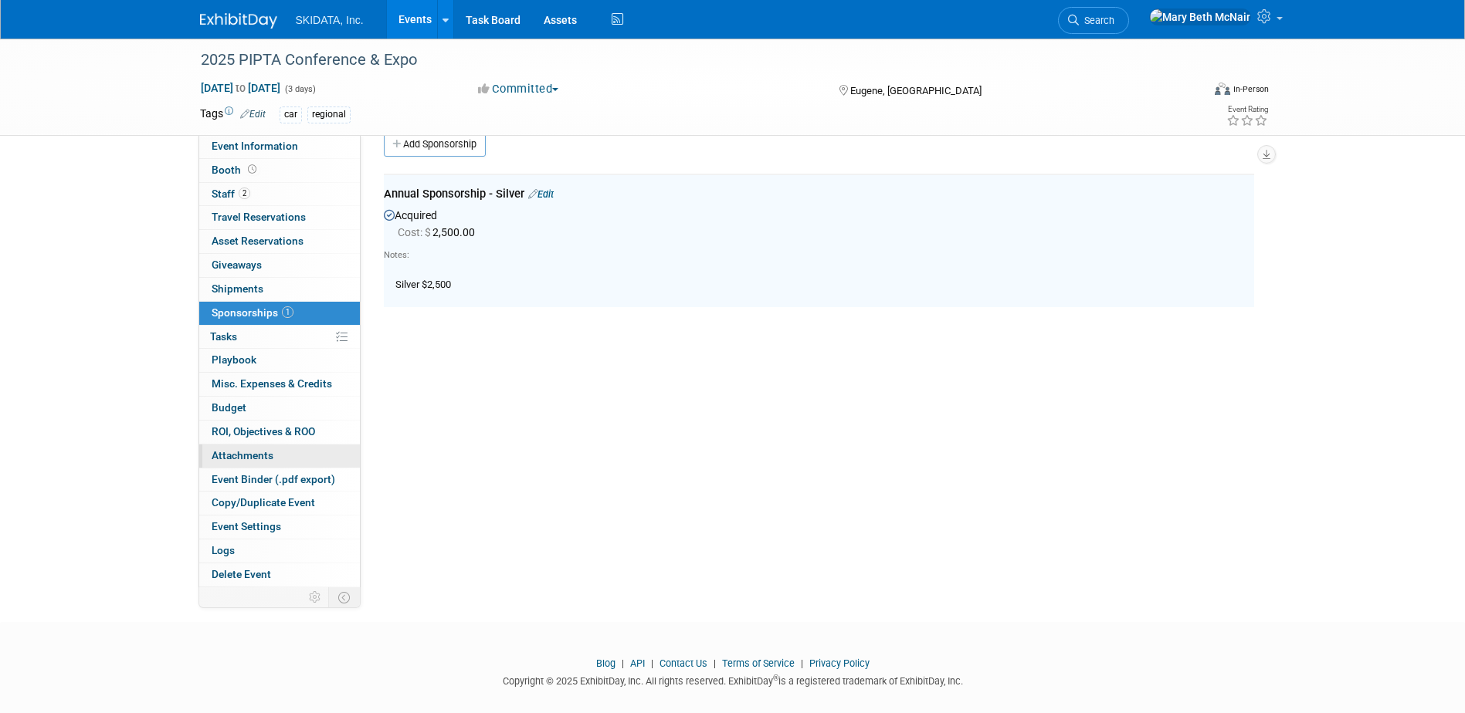
scroll to position [23, 0]
click at [239, 408] on span "Budget" at bounding box center [229, 408] width 35 height 12
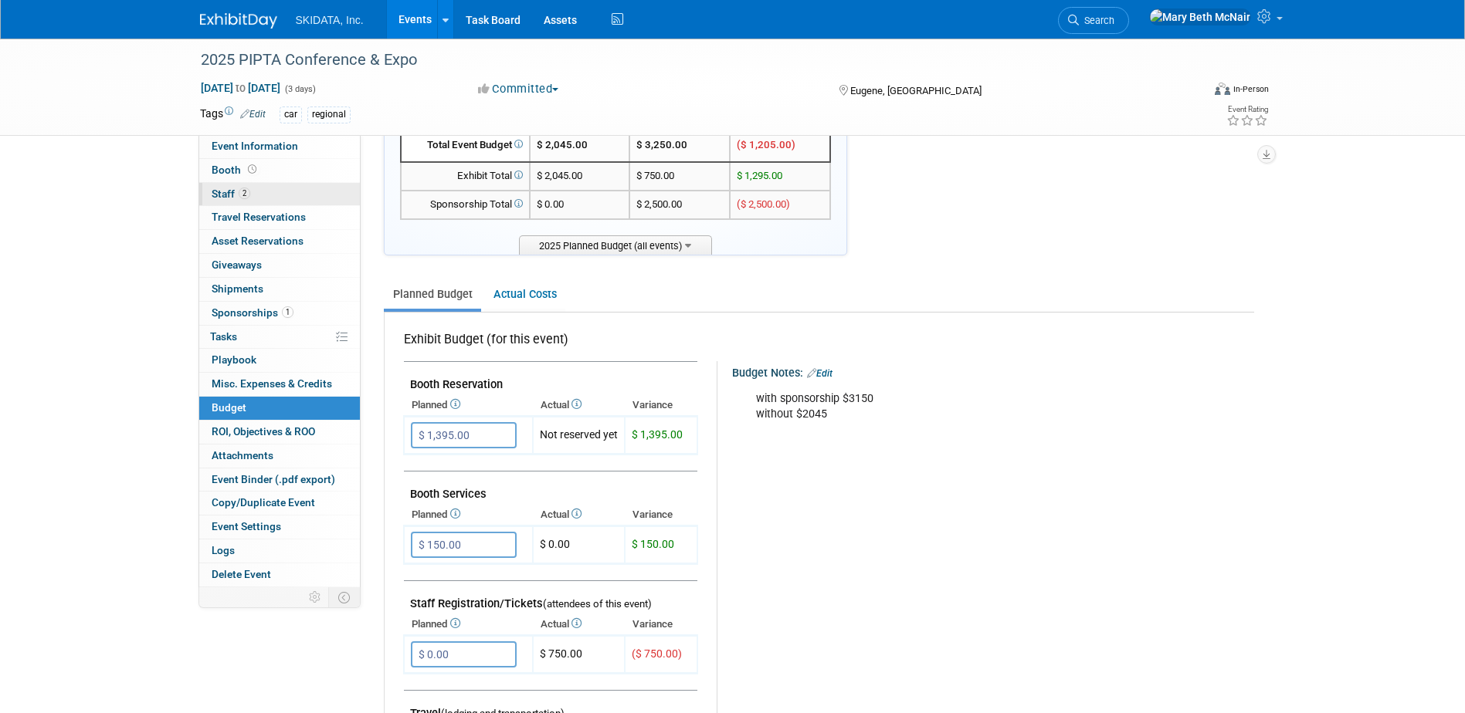
scroll to position [0, 0]
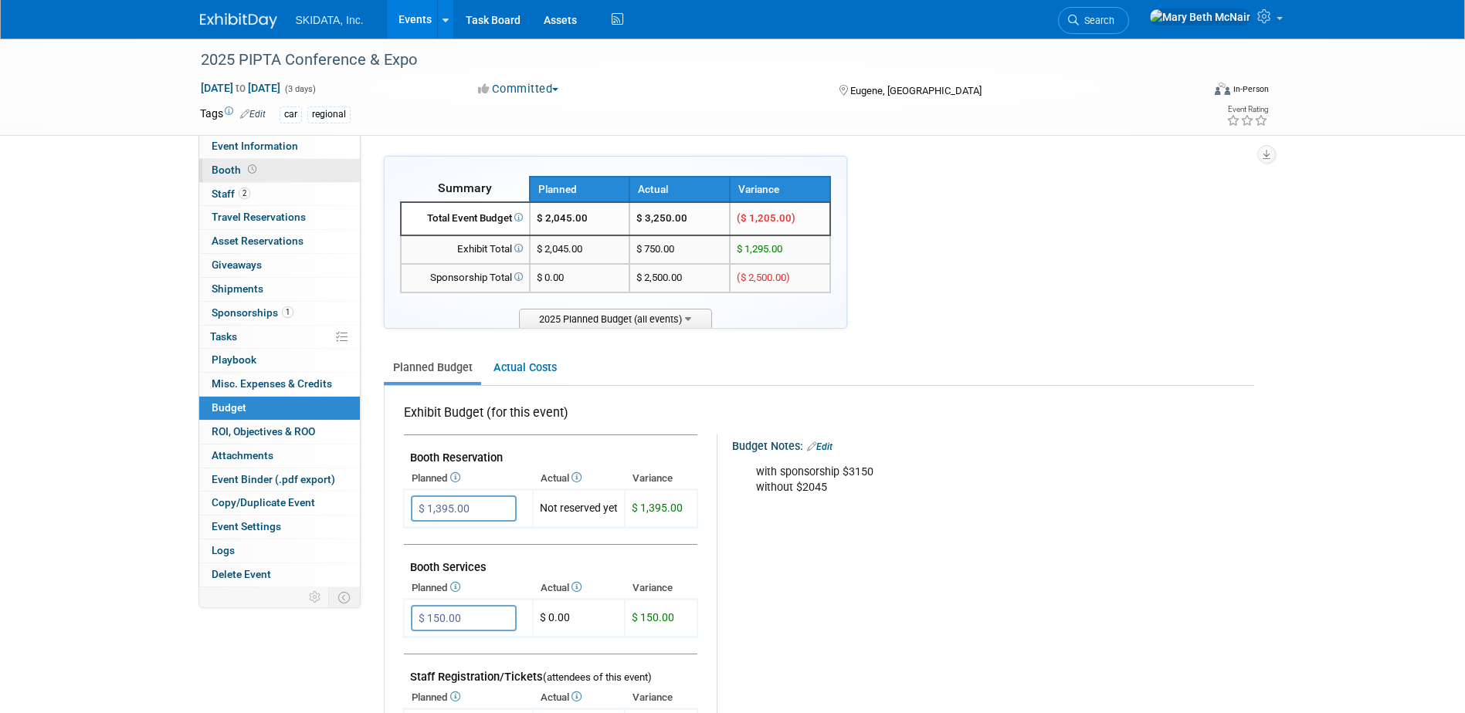
click at [230, 171] on span "Booth" at bounding box center [236, 170] width 48 height 12
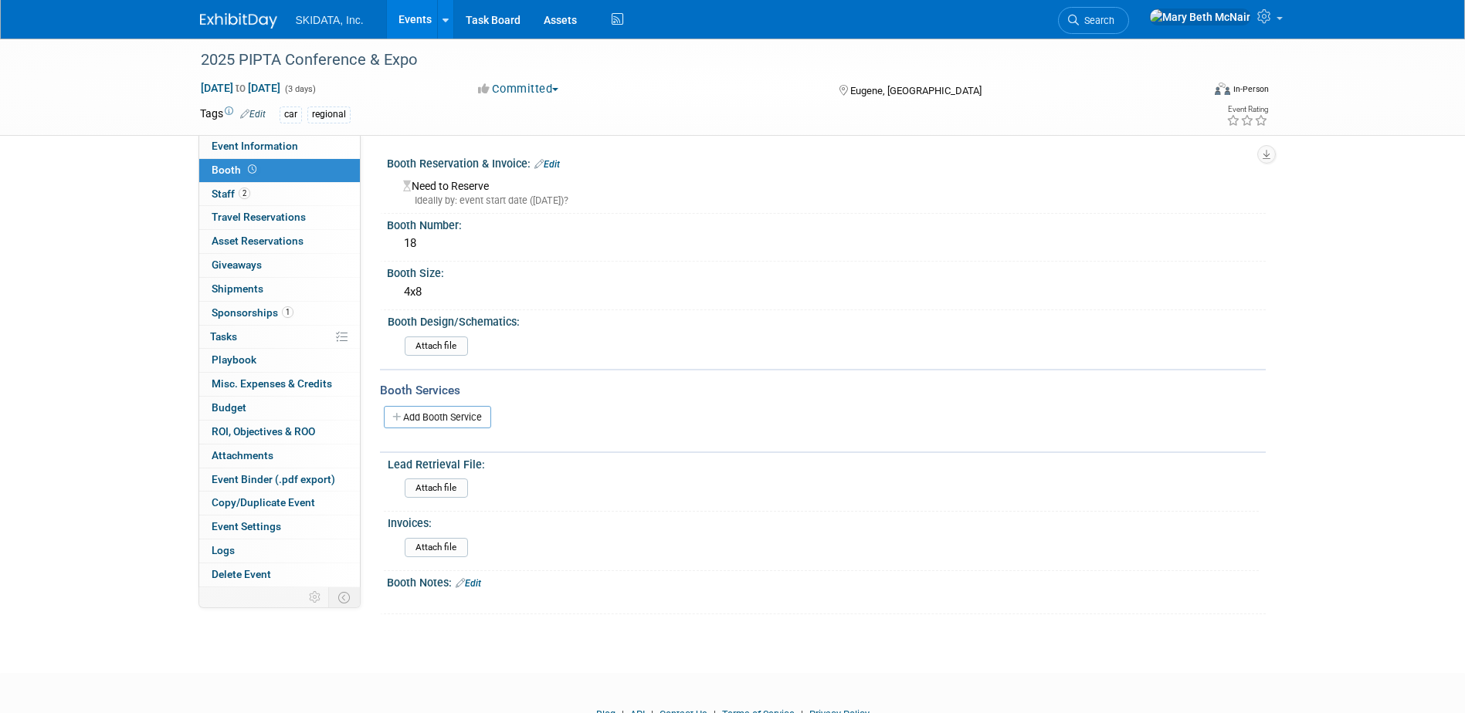
click at [558, 165] on link "Edit" at bounding box center [546, 164] width 25 height 11
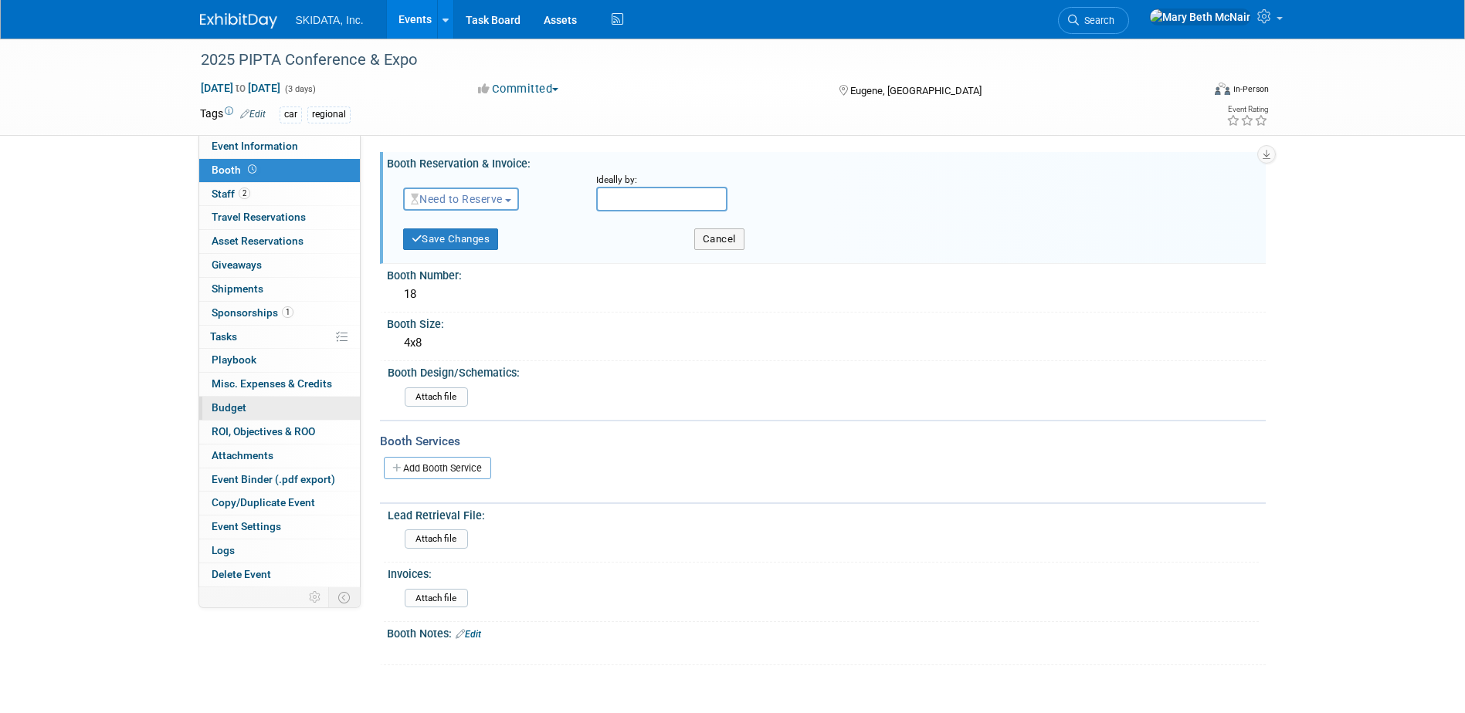
click at [243, 407] on span "Budget" at bounding box center [229, 408] width 35 height 12
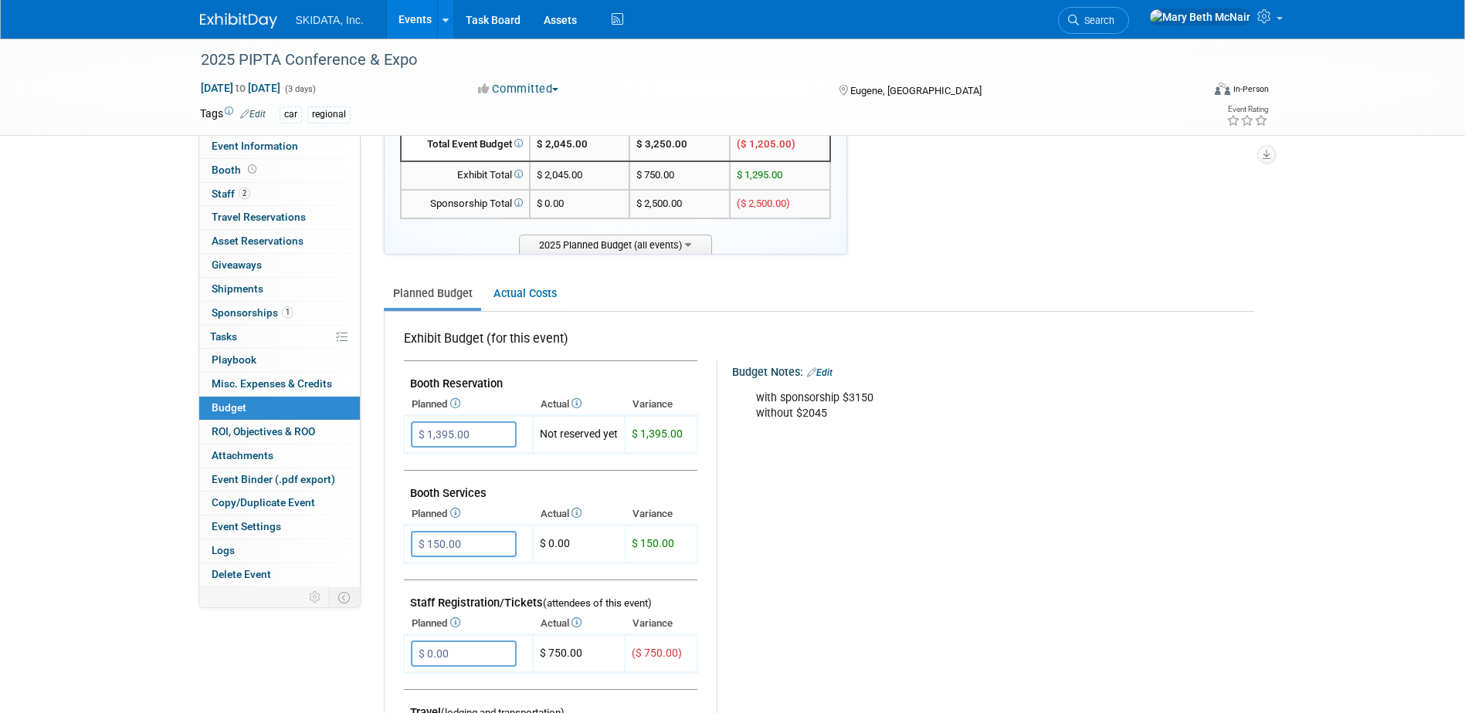
scroll to position [154, 0]
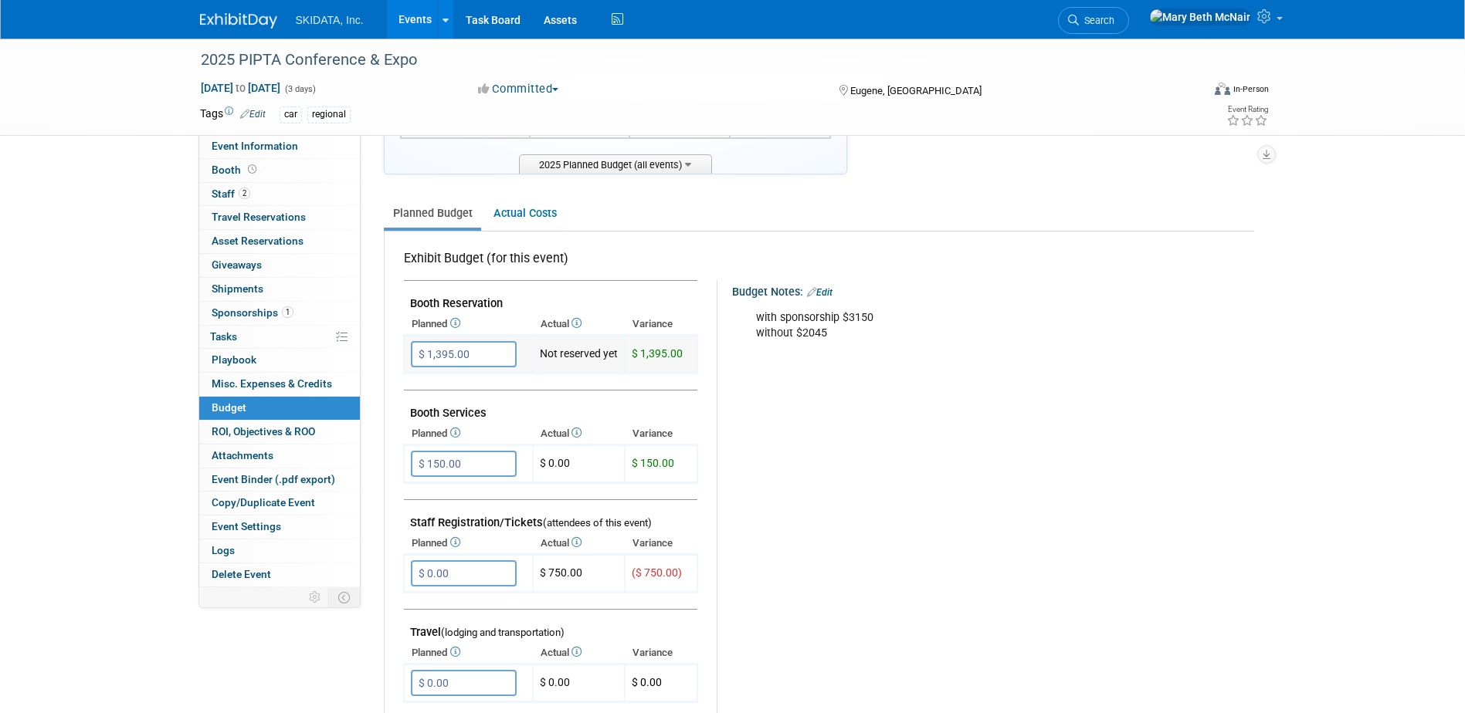
click at [480, 361] on input "$ 1,395.00" at bounding box center [464, 354] width 106 height 26
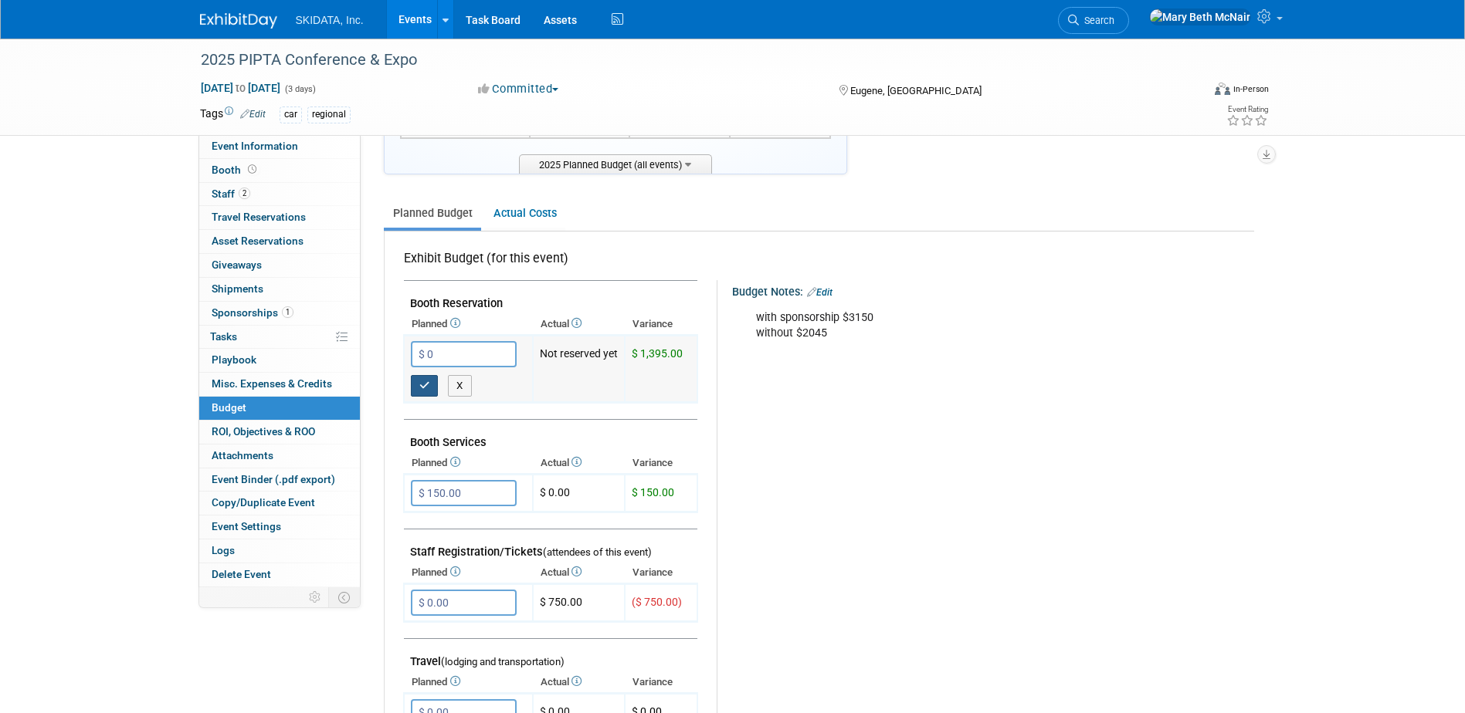
type input "$ 0.00"
click at [419, 385] on icon "button" at bounding box center [424, 386] width 11 height 10
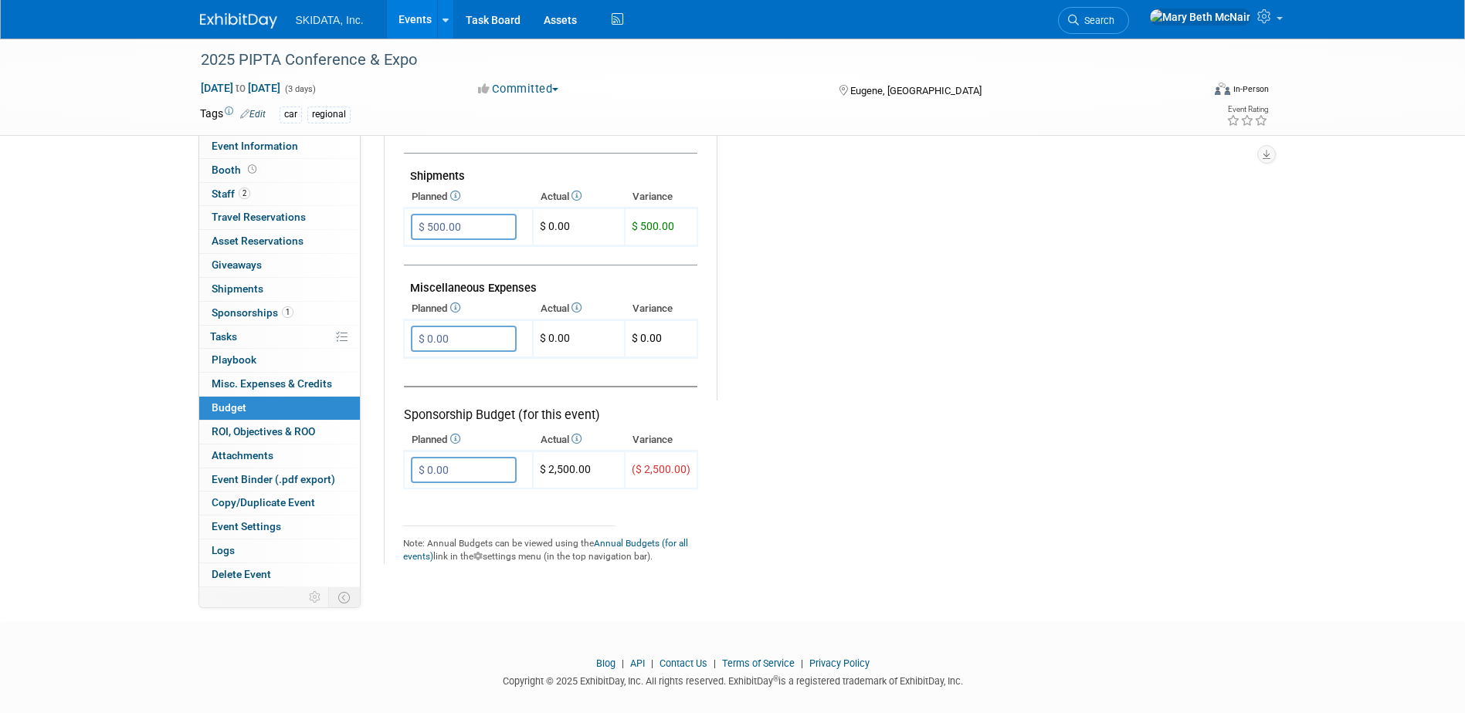
scroll to position [849, 0]
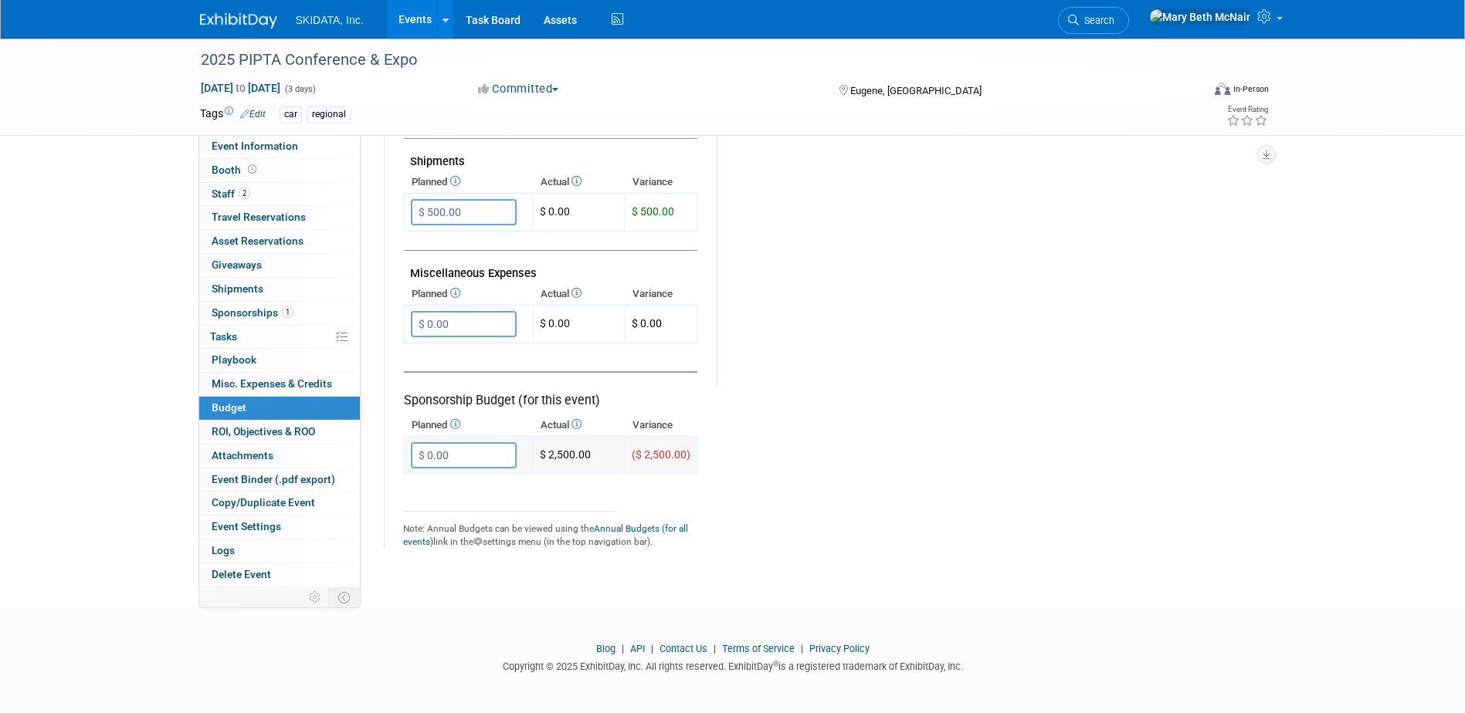
click at [475, 448] on input "$ 0.00" at bounding box center [464, 455] width 106 height 26
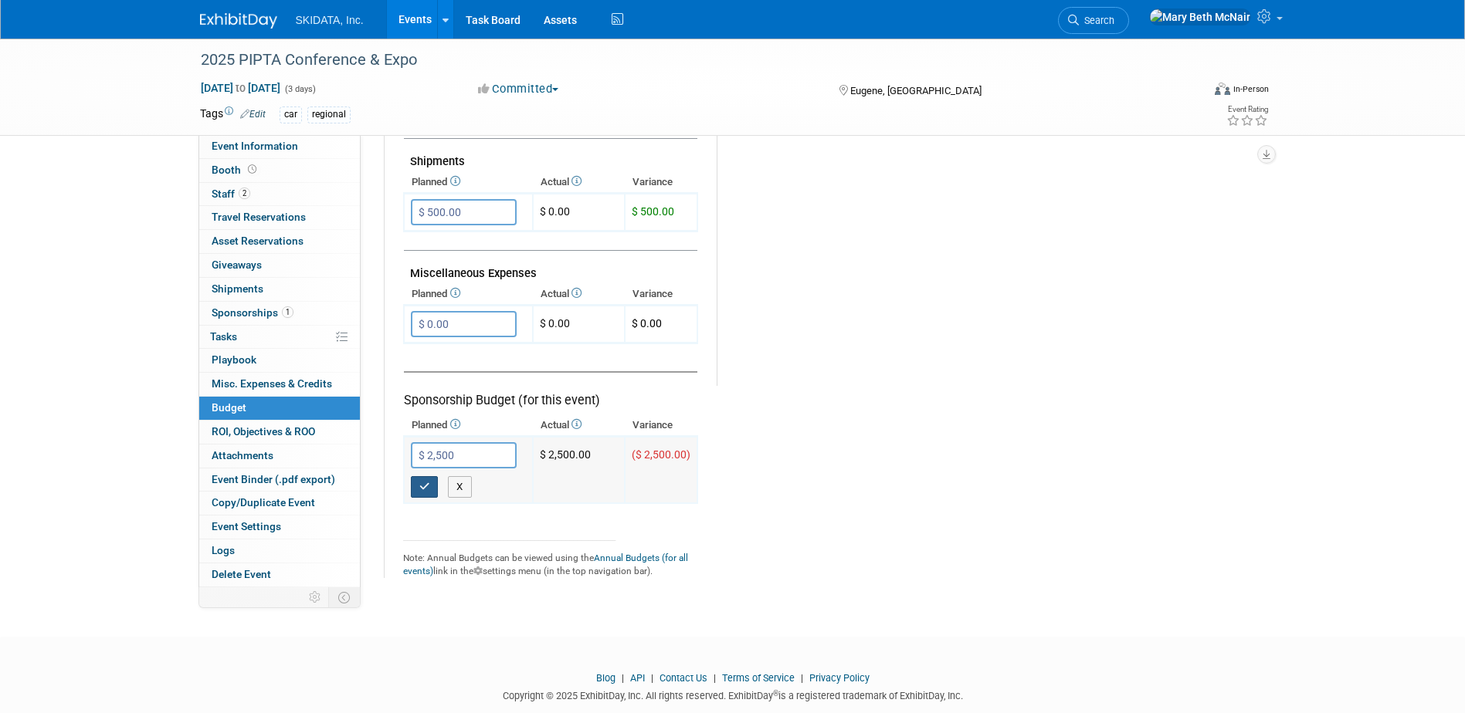
type input "$ 2,500.00"
click at [422, 480] on button "button" at bounding box center [425, 487] width 28 height 22
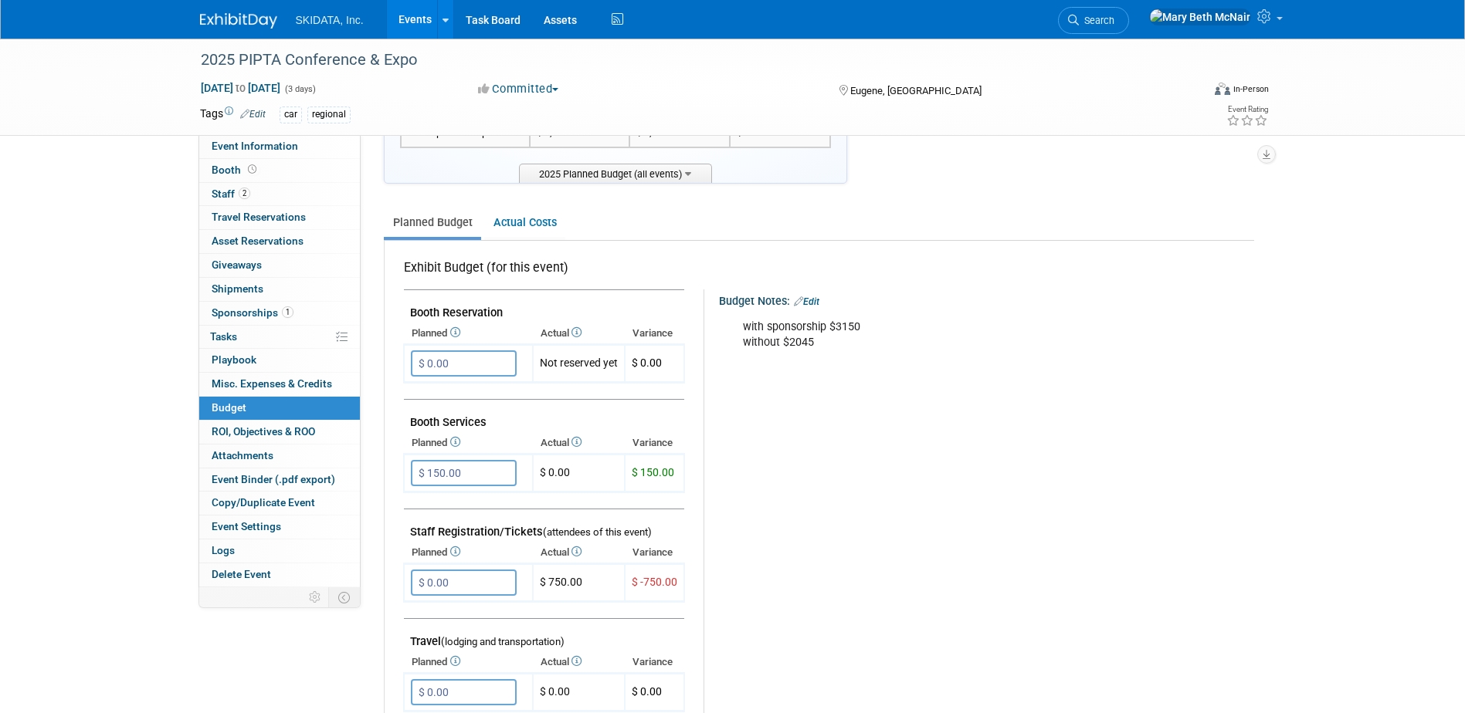
scroll to position [0, 0]
